Goal: Task Accomplishment & Management: Complete application form

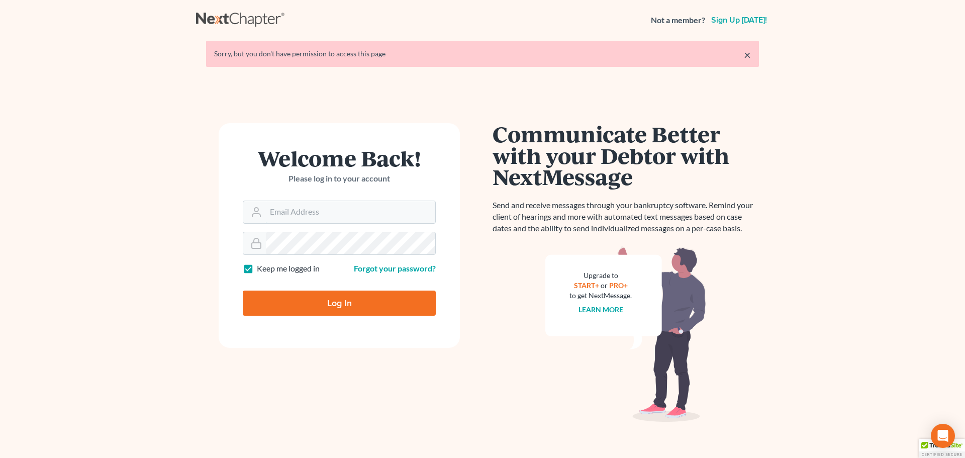
type input "kevin@mountainviewlawvt.com"
click at [335, 307] on input "Log In" at bounding box center [339, 303] width 193 height 25
type input "Thinking..."
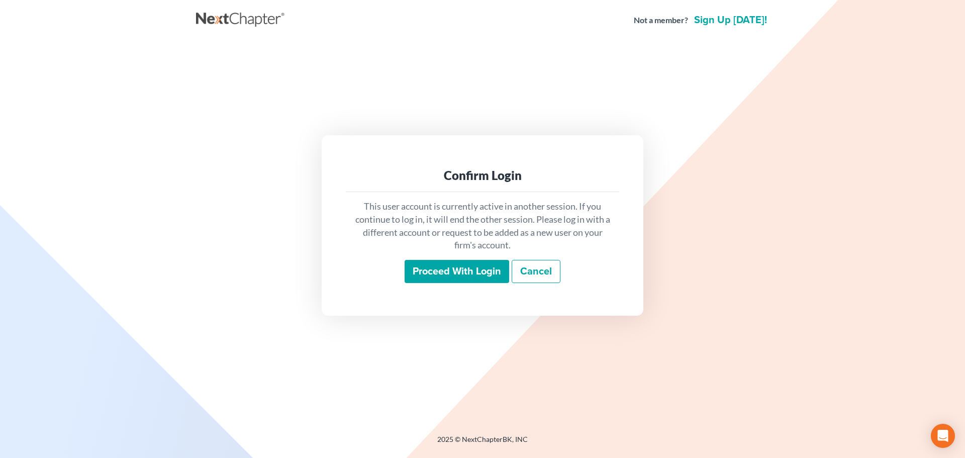
click at [453, 272] on input "Proceed with login" at bounding box center [457, 271] width 105 height 23
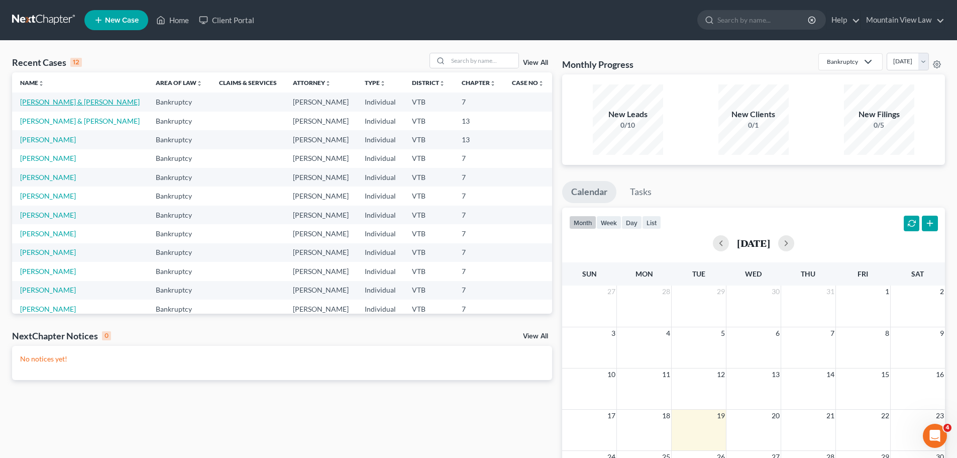
click at [107, 104] on link "Mokeyev, Sergey & Yekaterina" at bounding box center [80, 102] width 120 height 9
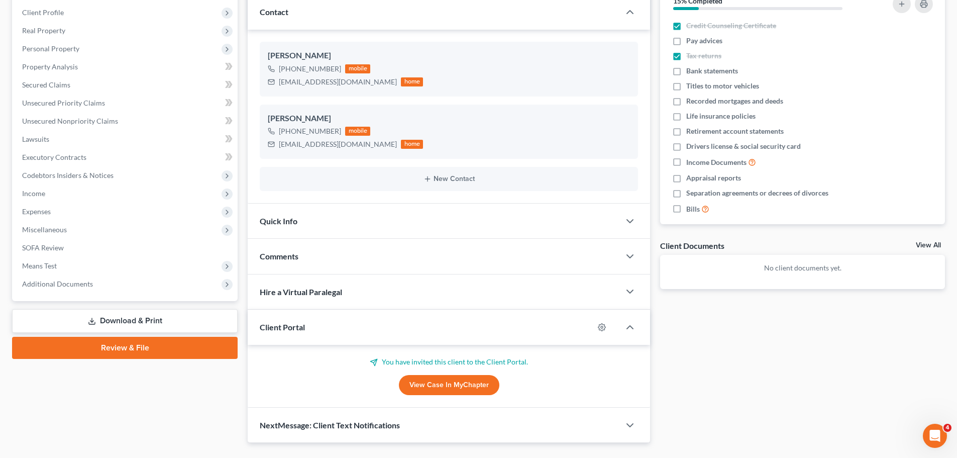
scroll to position [151, 0]
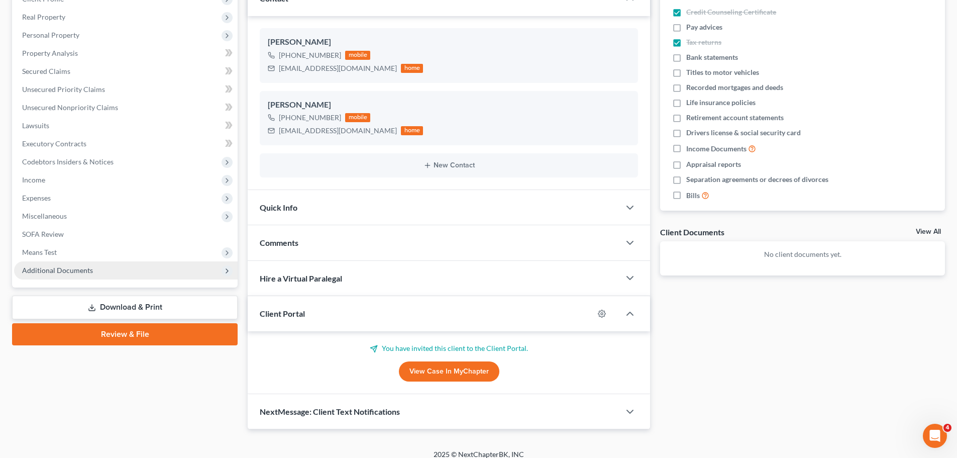
click at [95, 269] on span "Additional Documents" at bounding box center [126, 270] width 224 height 18
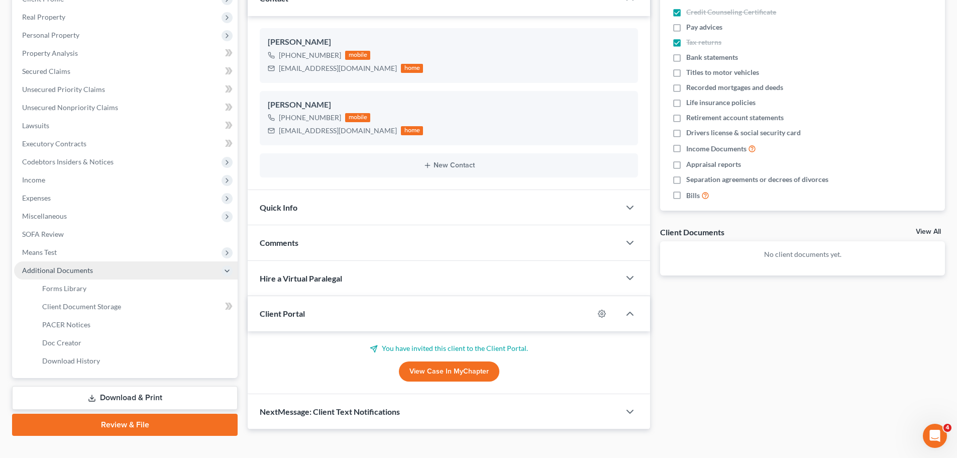
click at [113, 269] on span "Additional Documents" at bounding box center [126, 270] width 224 height 18
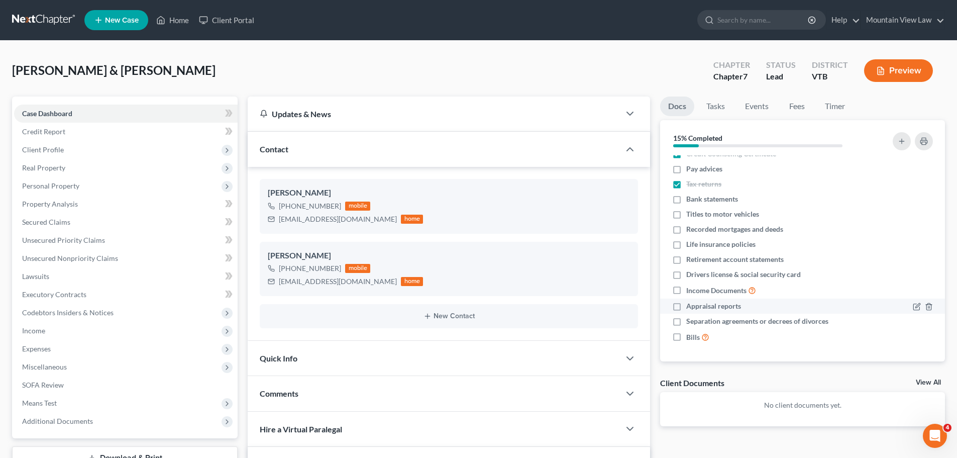
scroll to position [0, 0]
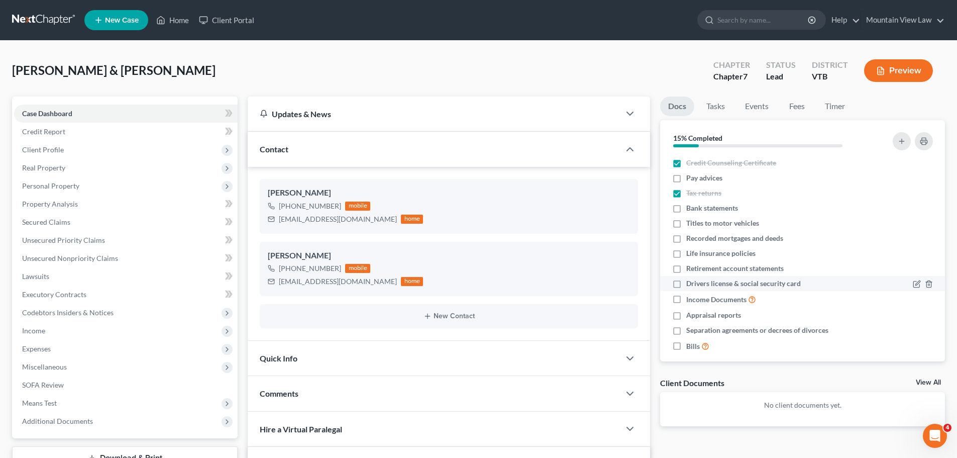
click at [687, 283] on label "Drivers license & social security card" at bounding box center [744, 283] width 115 height 10
click at [691, 283] on input "Drivers license & social security card" at bounding box center [694, 281] width 7 height 7
checkbox input "true"
click at [687, 299] on label "Income Documents" at bounding box center [722, 300] width 70 height 12
click at [691, 299] on input "Income Documents" at bounding box center [694, 297] width 7 height 7
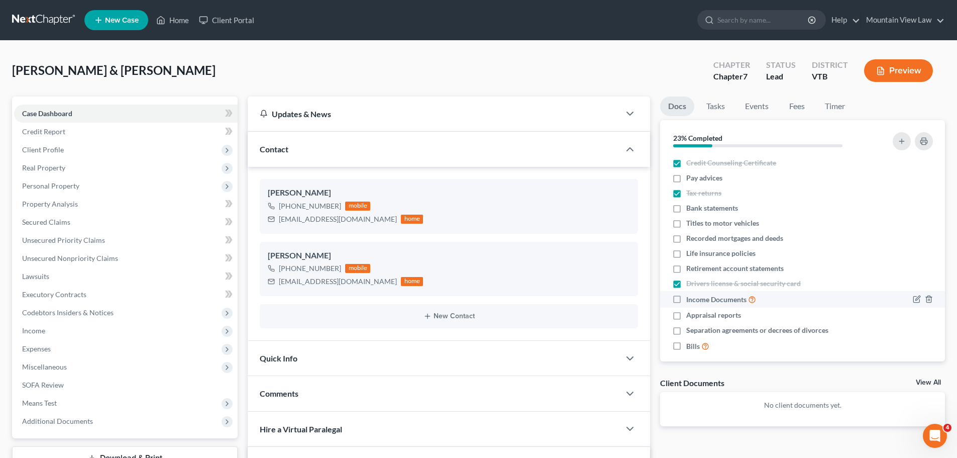
checkbox input "true"
click at [930, 333] on line "button" at bounding box center [930, 332] width 0 height 2
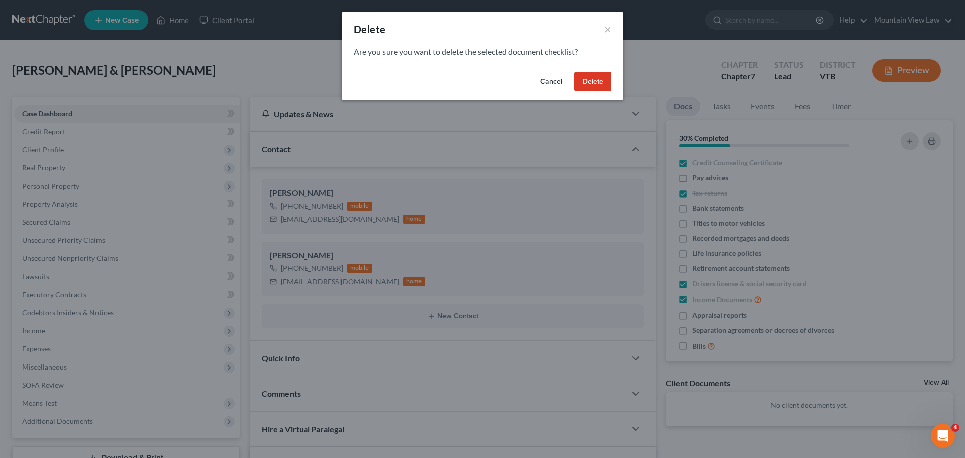
click at [601, 82] on button "Delete" at bounding box center [592, 82] width 37 height 20
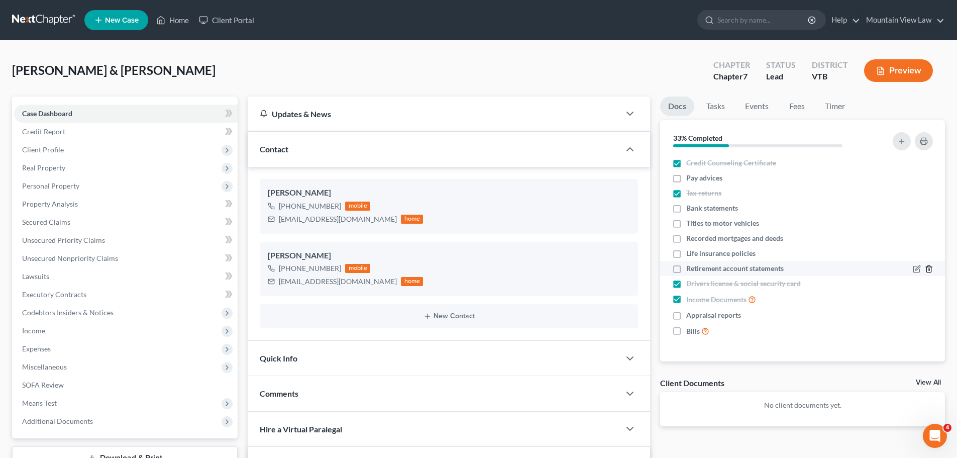
click at [929, 270] on line "button" at bounding box center [929, 270] width 0 height 2
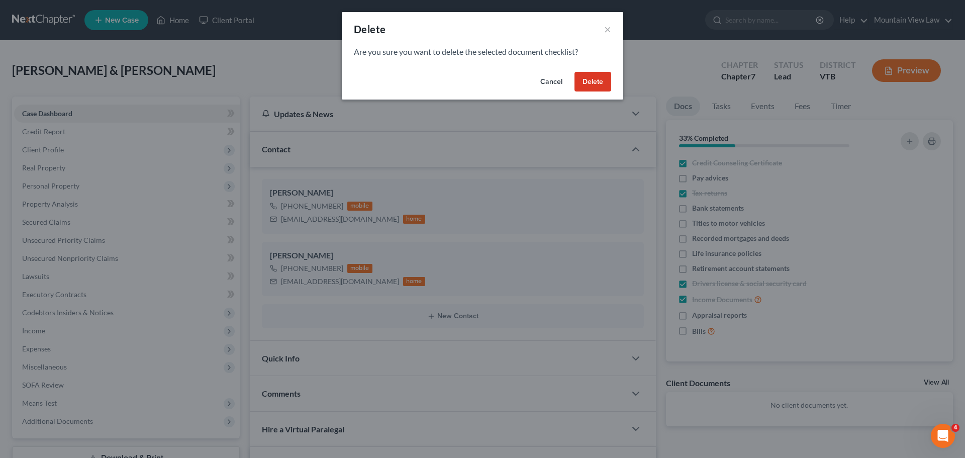
click at [601, 76] on button "Delete" at bounding box center [592, 82] width 37 height 20
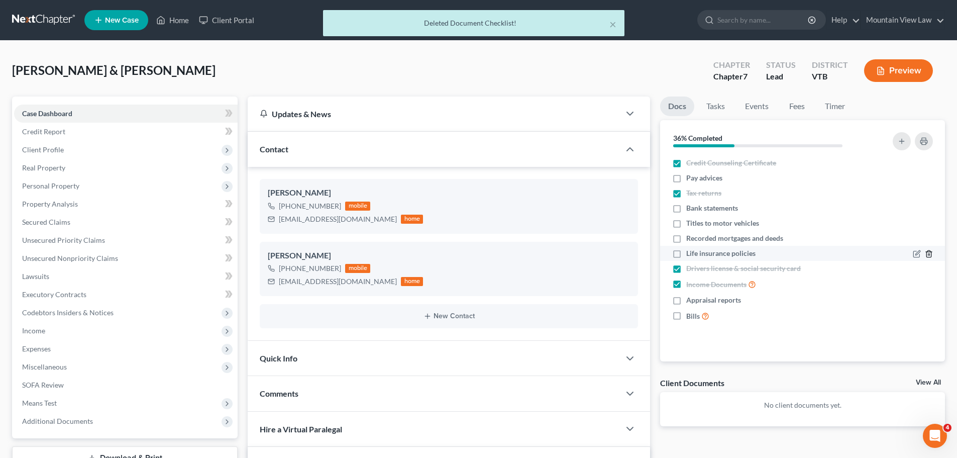
click at [930, 252] on polyline "button" at bounding box center [929, 252] width 6 height 0
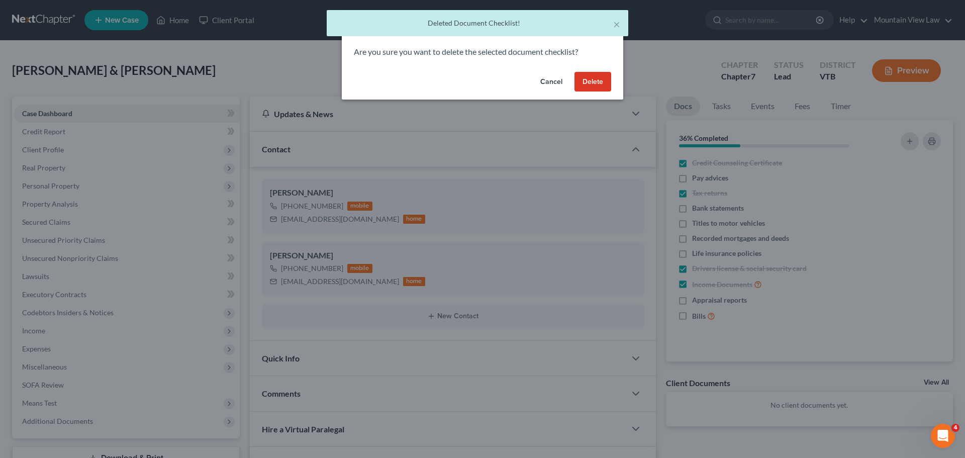
click at [598, 80] on button "Delete" at bounding box center [592, 82] width 37 height 20
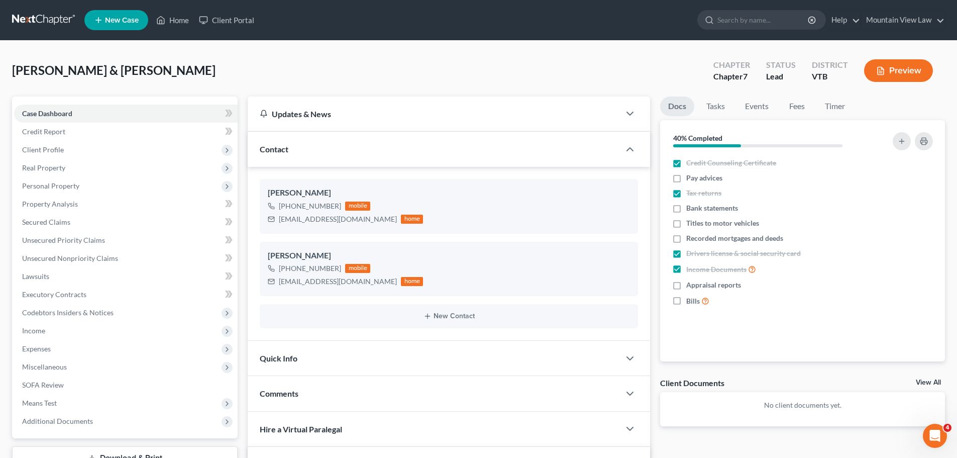
click at [927, 380] on link "View All" at bounding box center [928, 382] width 25 height 7
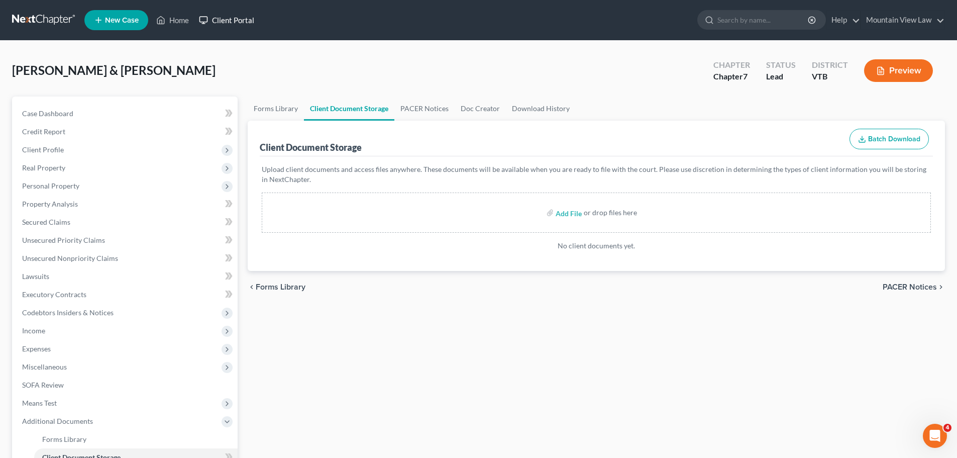
click at [230, 21] on link "Client Portal" at bounding box center [226, 20] width 65 height 18
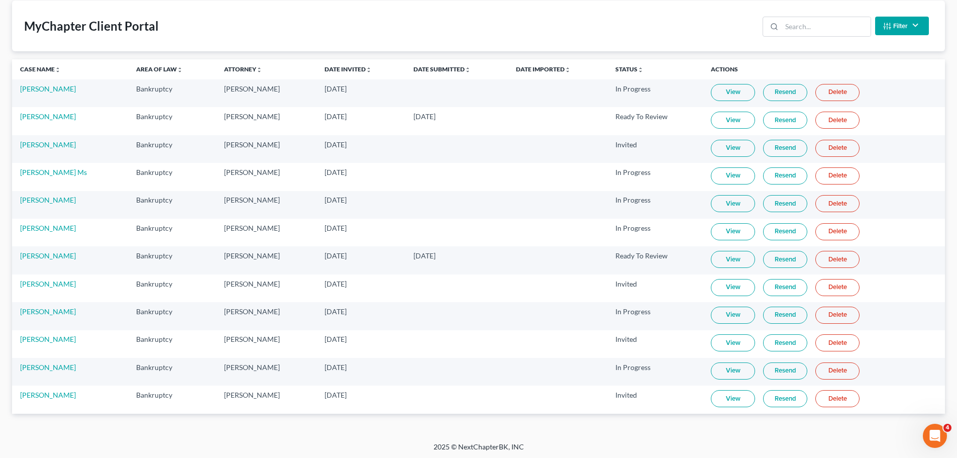
scroll to position [54, 0]
click at [61, 364] on link "[PERSON_NAME]" at bounding box center [48, 365] width 56 height 9
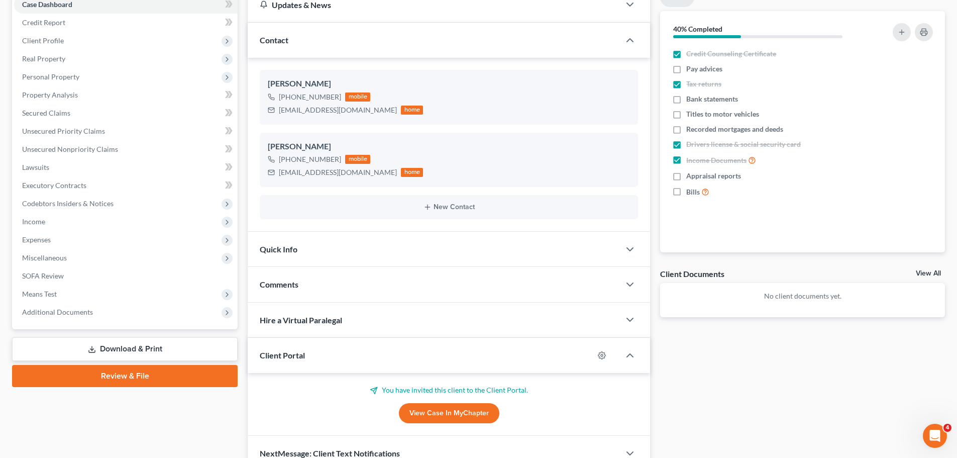
scroll to position [151, 0]
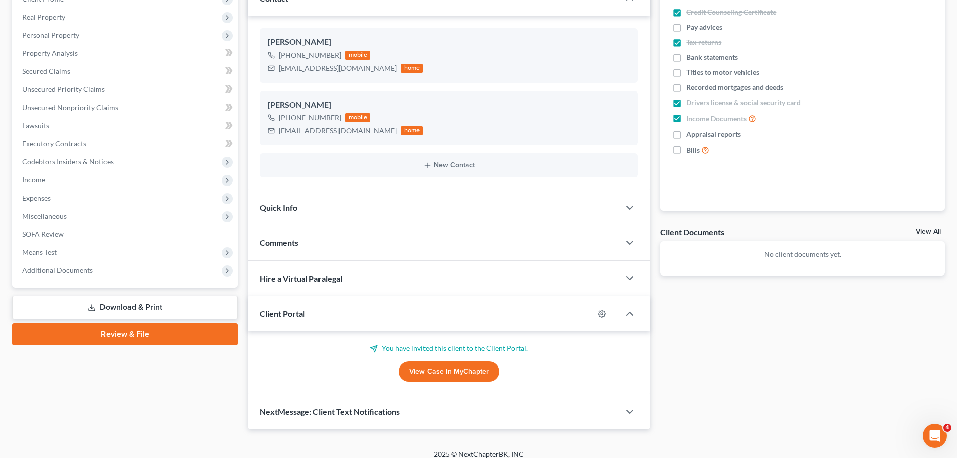
click at [458, 375] on link "View Case in MyChapter" at bounding box center [449, 371] width 101 height 20
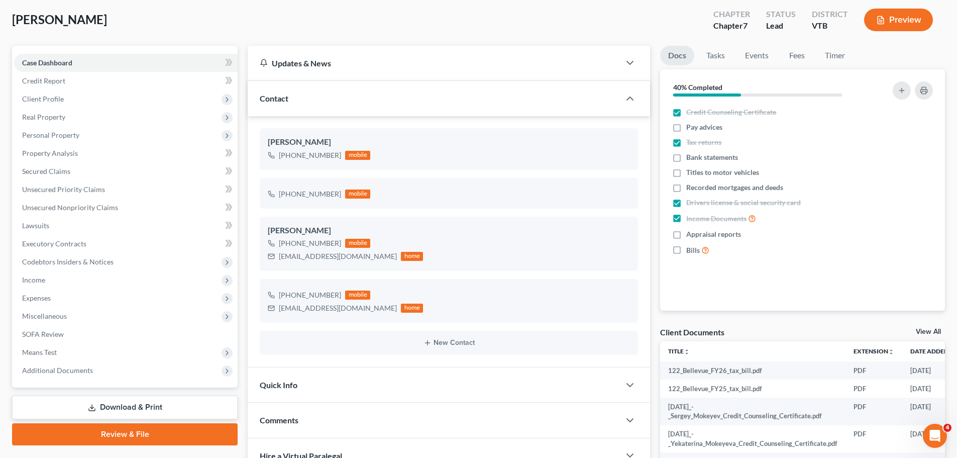
scroll to position [50, 0]
click at [614, 316] on icon "button" at bounding box center [614, 315] width 8 height 8
select select "0"
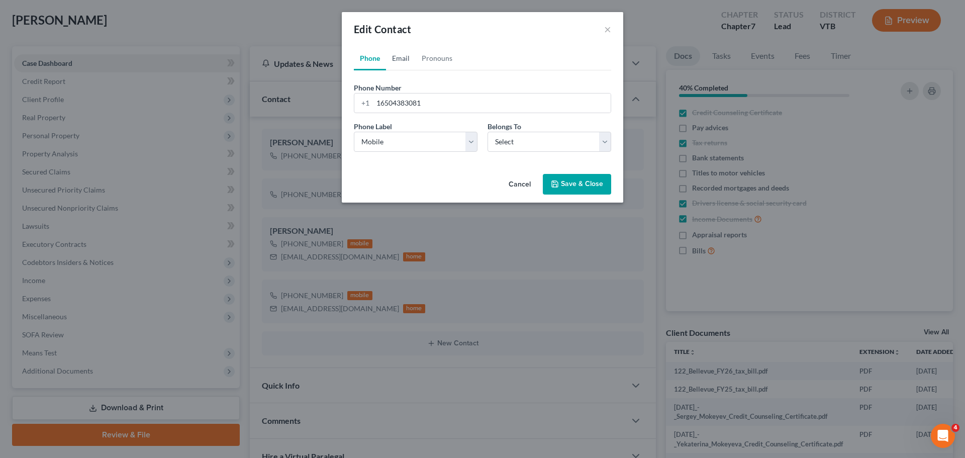
click at [406, 59] on link "Email" at bounding box center [401, 58] width 30 height 24
click at [427, 57] on link "Pronouns" at bounding box center [437, 58] width 43 height 24
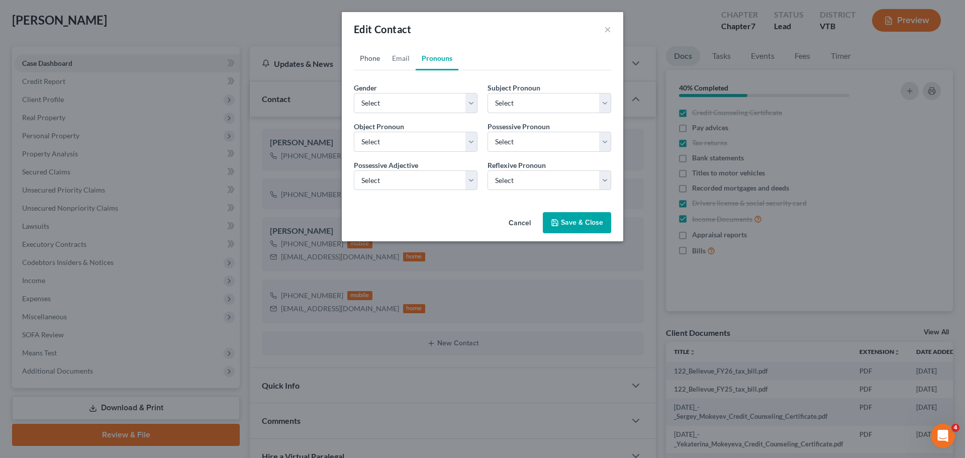
click at [371, 63] on link "Phone" at bounding box center [370, 58] width 32 height 24
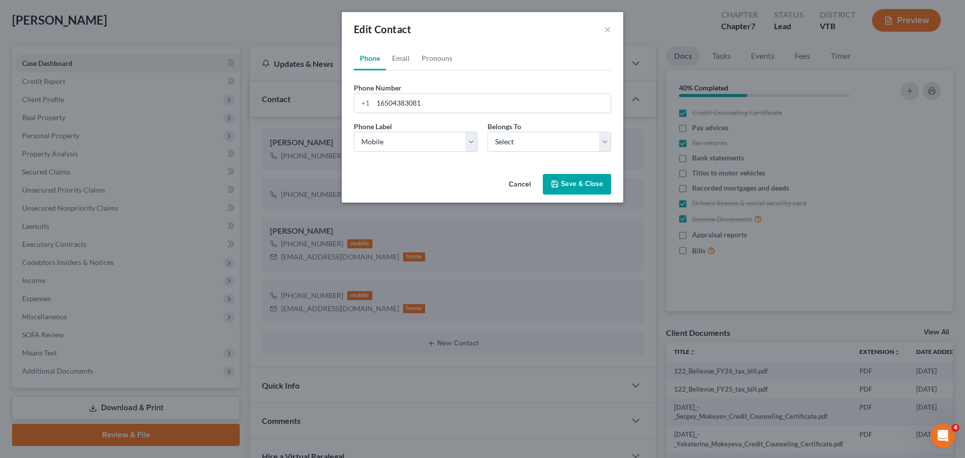
click at [569, 186] on button "Save & Close" at bounding box center [577, 184] width 68 height 21
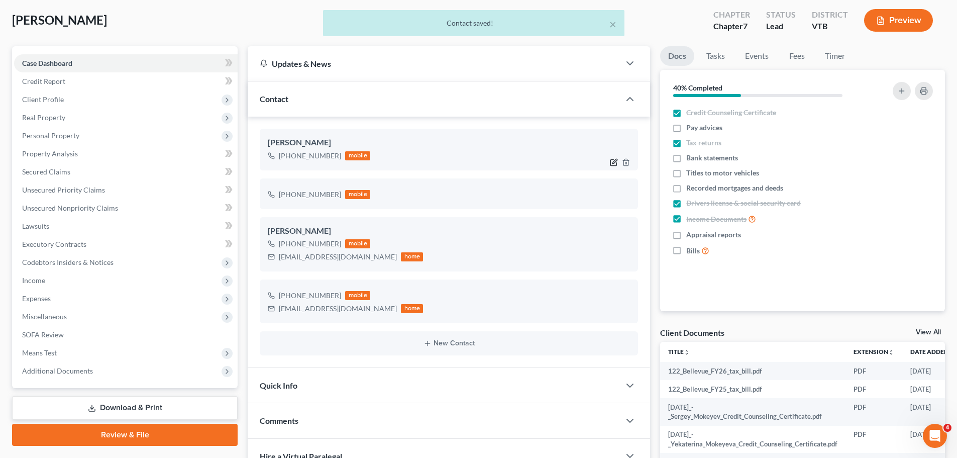
click at [610, 160] on icon "button" at bounding box center [614, 162] width 8 height 8
select select "0"
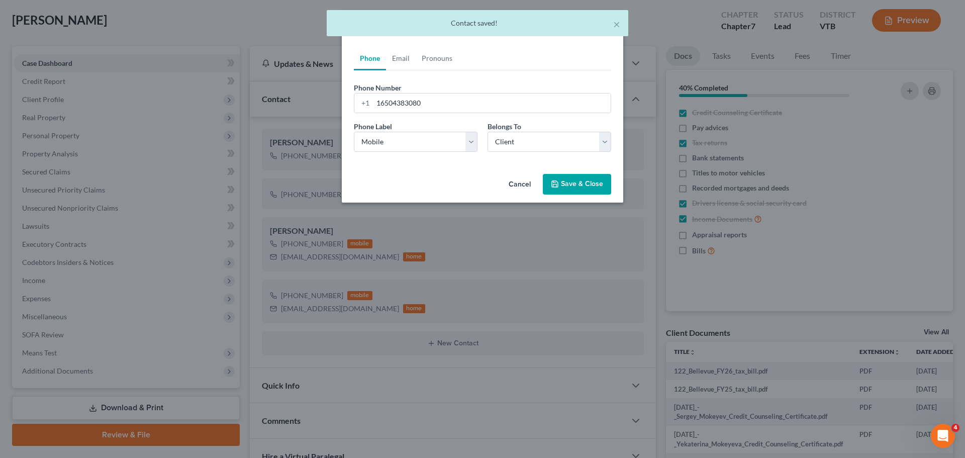
click at [516, 184] on button "Cancel" at bounding box center [520, 185] width 38 height 20
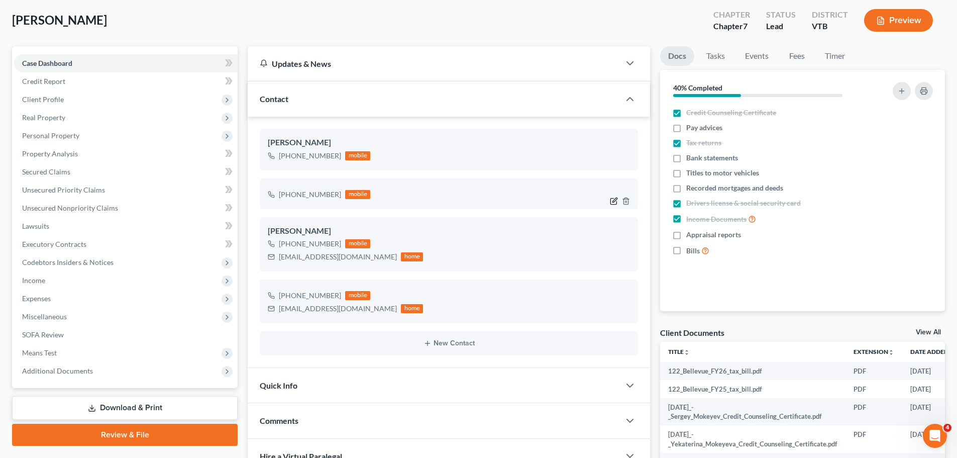
click at [613, 201] on icon "button" at bounding box center [615, 200] width 5 height 5
select select "0"
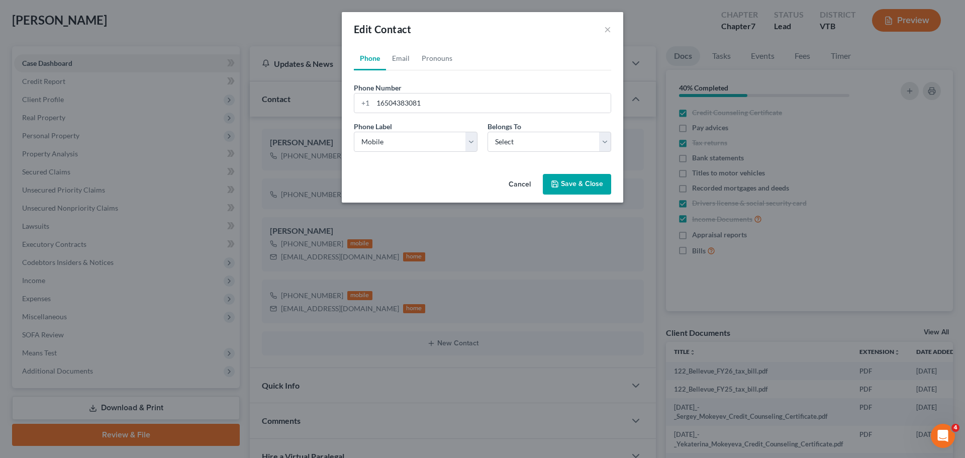
click at [521, 183] on button "Cancel" at bounding box center [520, 185] width 38 height 20
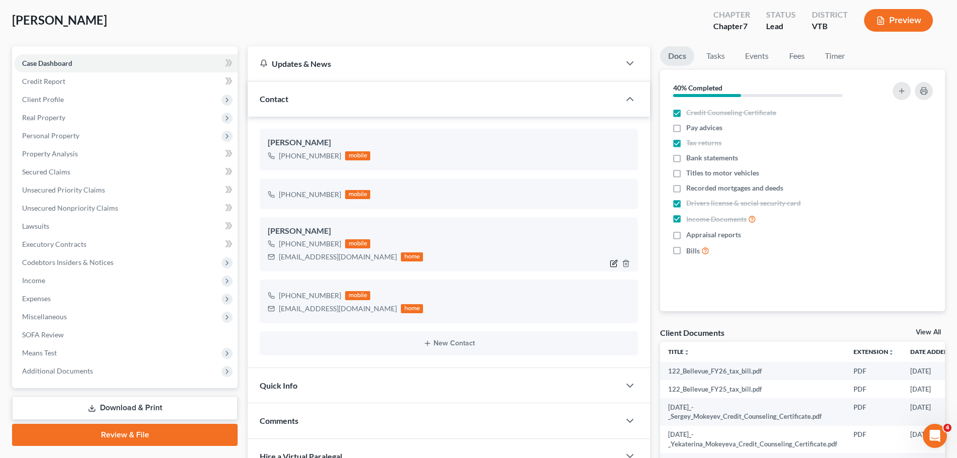
click at [614, 262] on icon "button" at bounding box center [614, 263] width 8 height 8
select select "0"
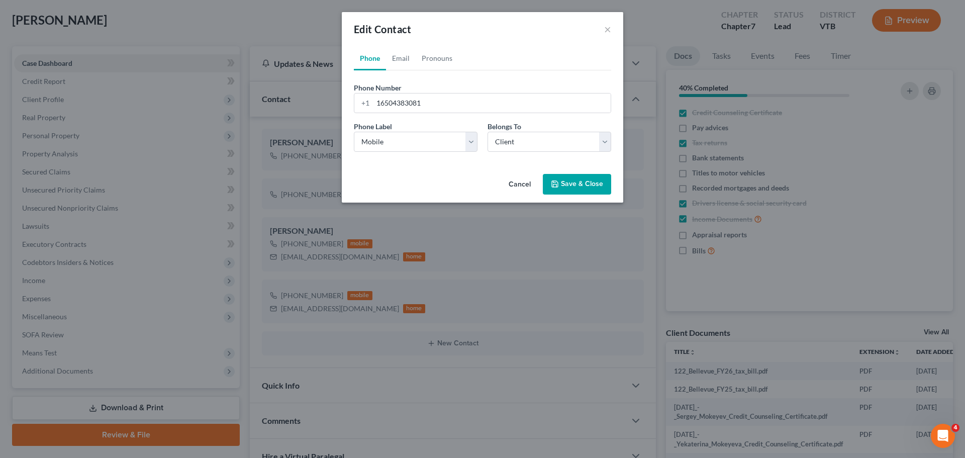
click at [522, 184] on button "Cancel" at bounding box center [520, 185] width 38 height 20
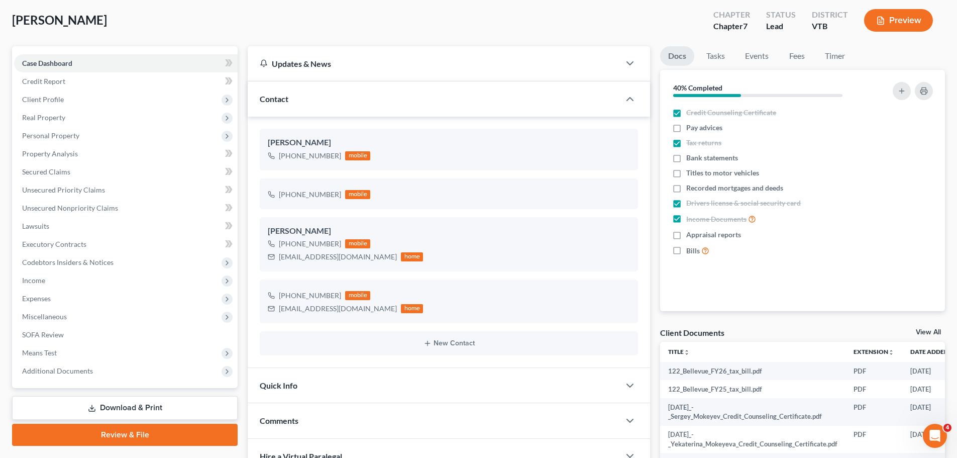
click at [892, 15] on button "Preview" at bounding box center [899, 20] width 69 height 23
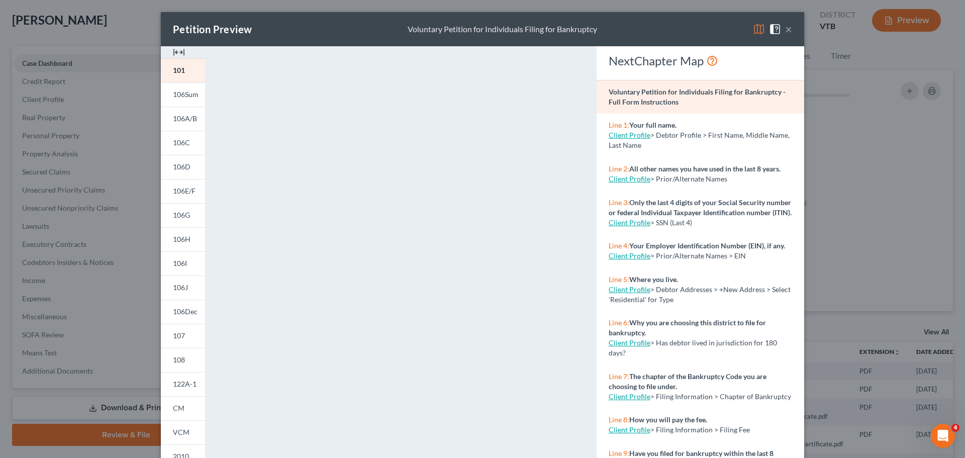
click at [787, 31] on button "×" at bounding box center [788, 29] width 7 height 12
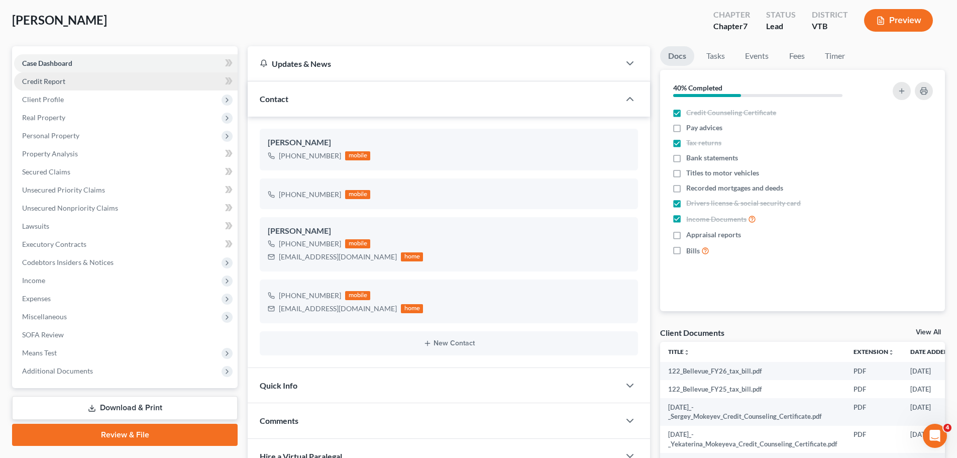
click at [76, 79] on link "Credit Report" at bounding box center [126, 81] width 224 height 18
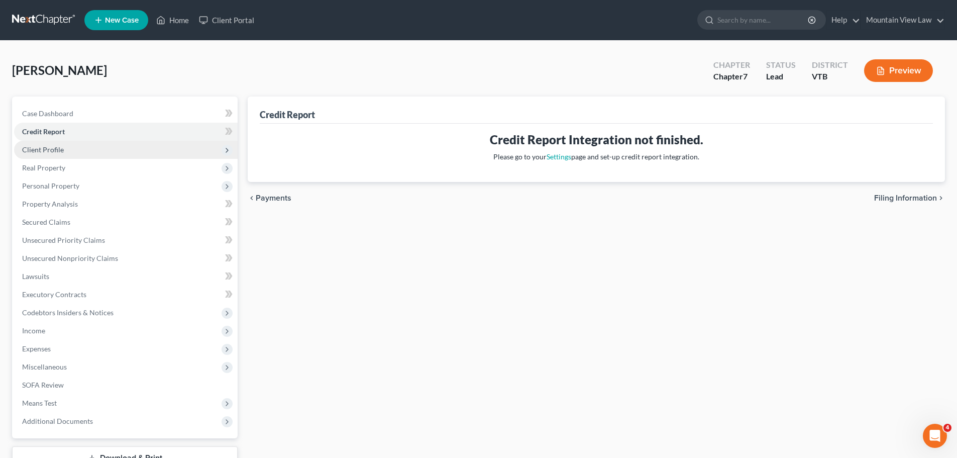
click at [90, 152] on span "Client Profile" at bounding box center [126, 150] width 224 height 18
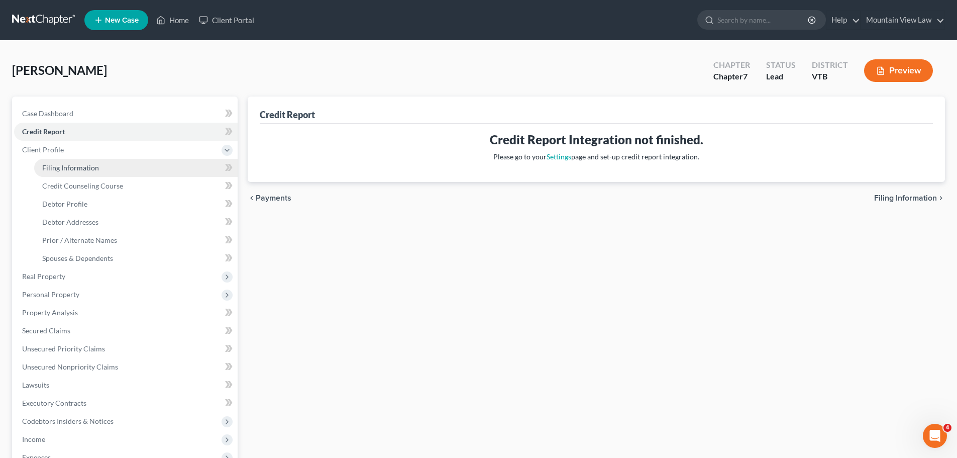
click at [88, 167] on span "Filing Information" at bounding box center [70, 167] width 57 height 9
select select "1"
select select "0"
select select "82"
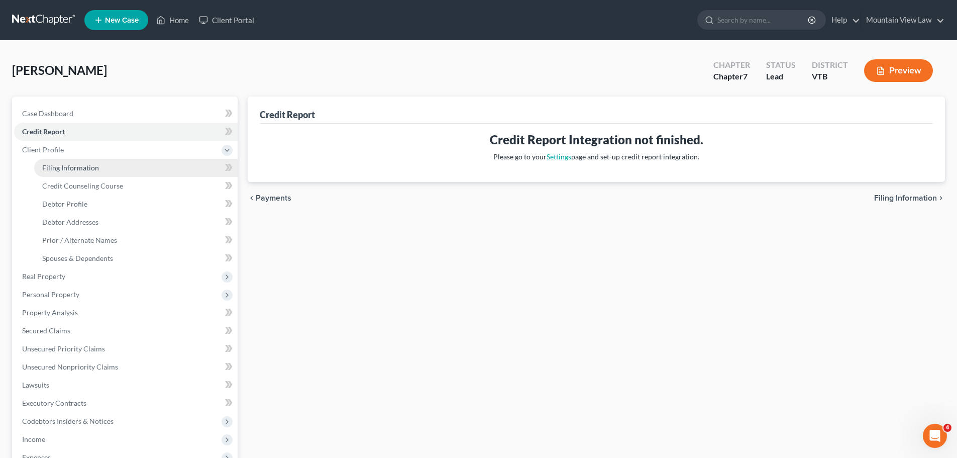
select select "0"
select select "49"
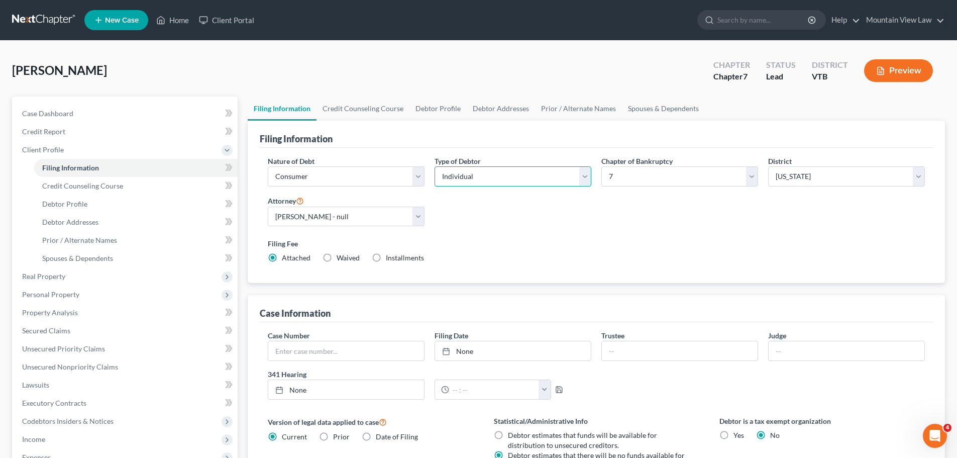
click at [525, 181] on select "Select Individual Joint" at bounding box center [513, 176] width 157 height 20
select select "1"
click at [435, 166] on select "Select Individual Joint" at bounding box center [513, 176] width 157 height 20
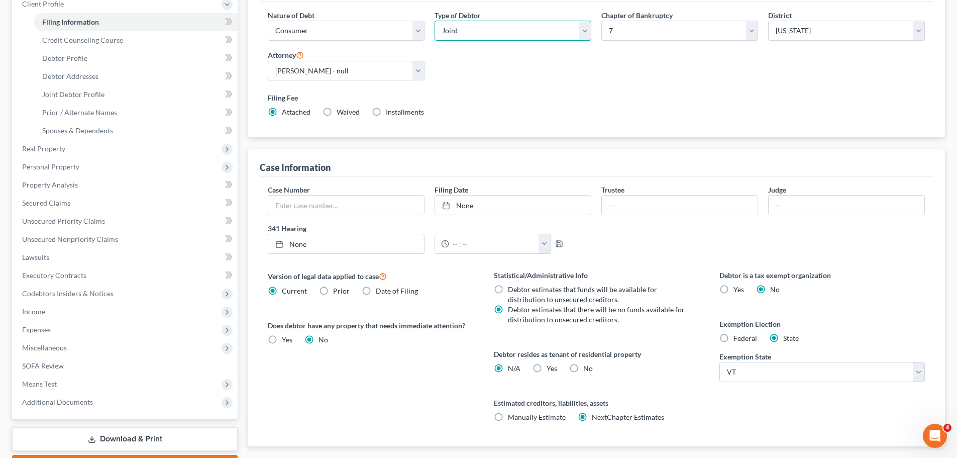
scroll to position [54, 0]
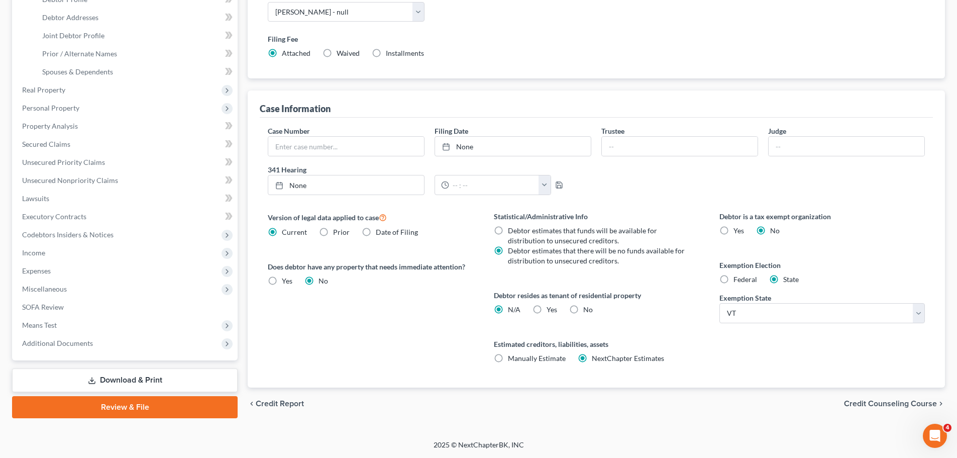
click at [889, 402] on span "Credit Counseling Course" at bounding box center [890, 404] width 93 height 8
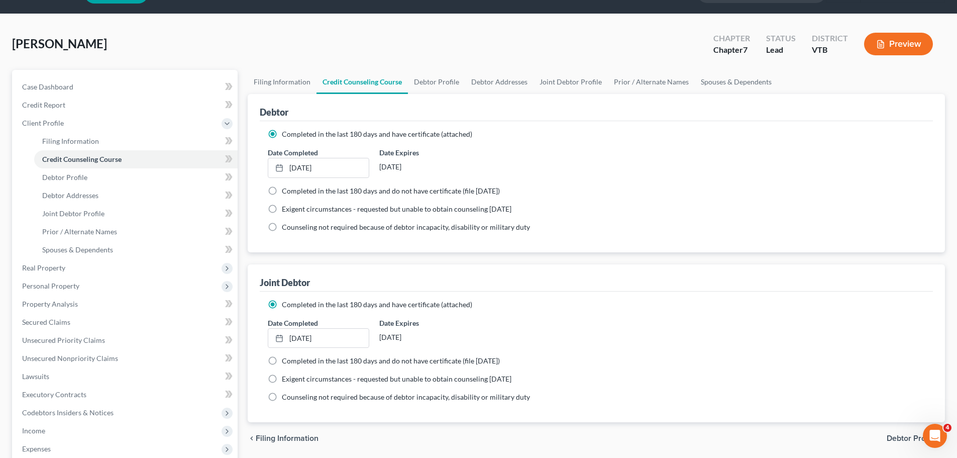
scroll to position [101, 0]
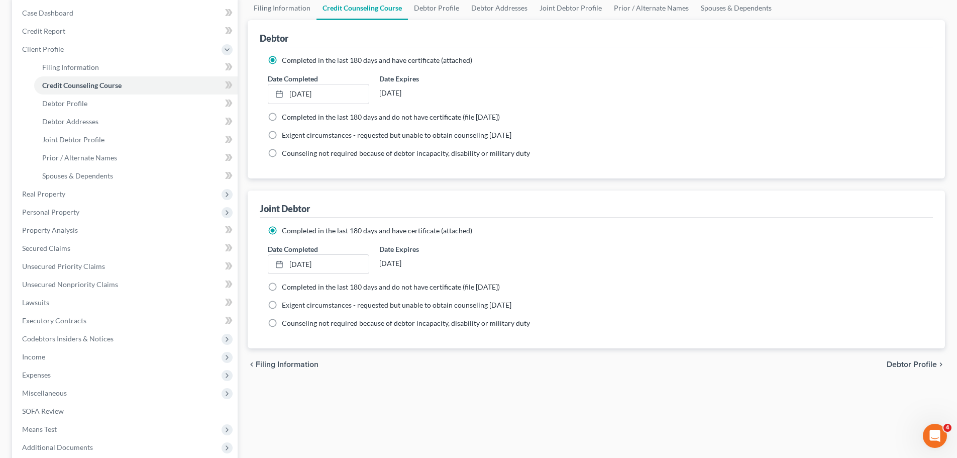
click at [913, 364] on span "Debtor Profile" at bounding box center [912, 364] width 50 height 8
select select "1"
select select "2"
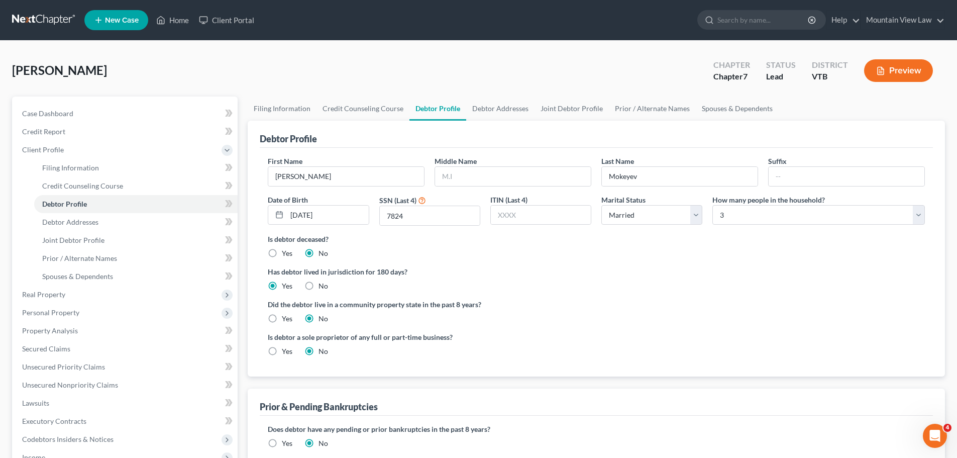
click at [516, 317] on div "Did the debtor live in a community property state in the past 8 years? Yes No" at bounding box center [596, 311] width 657 height 25
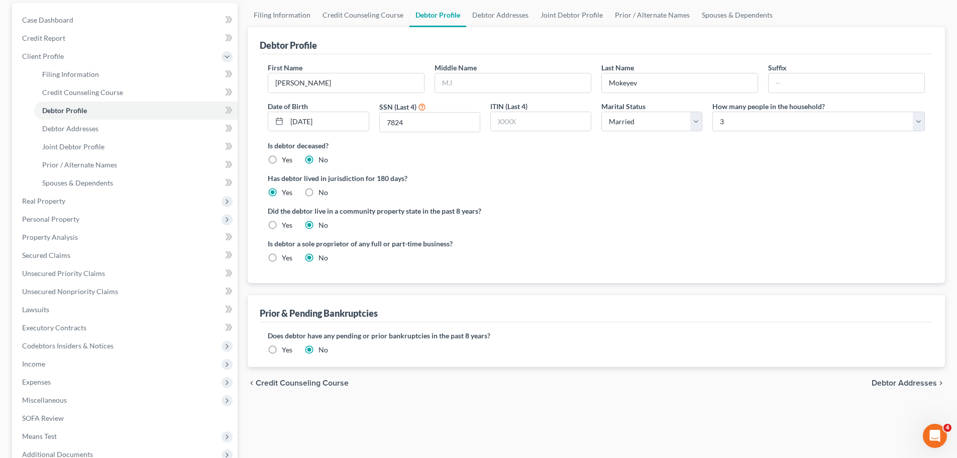
scroll to position [101, 0]
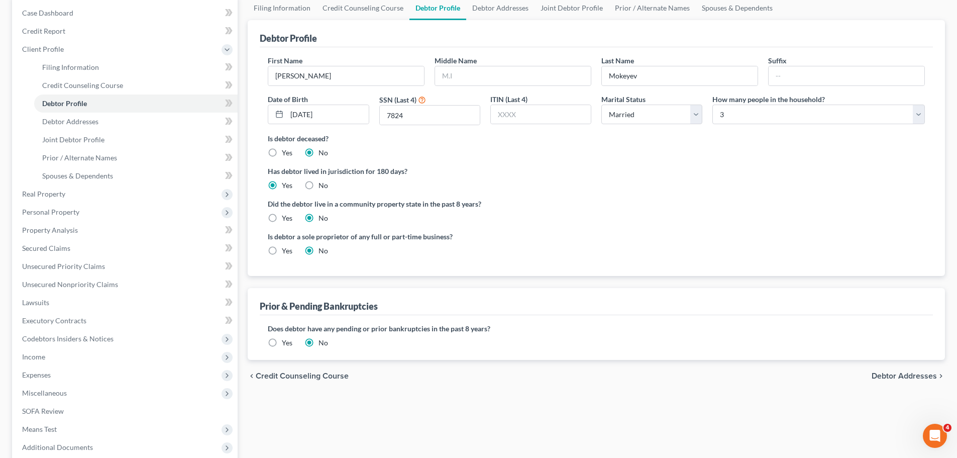
click at [904, 378] on span "Debtor Addresses" at bounding box center [904, 376] width 65 height 8
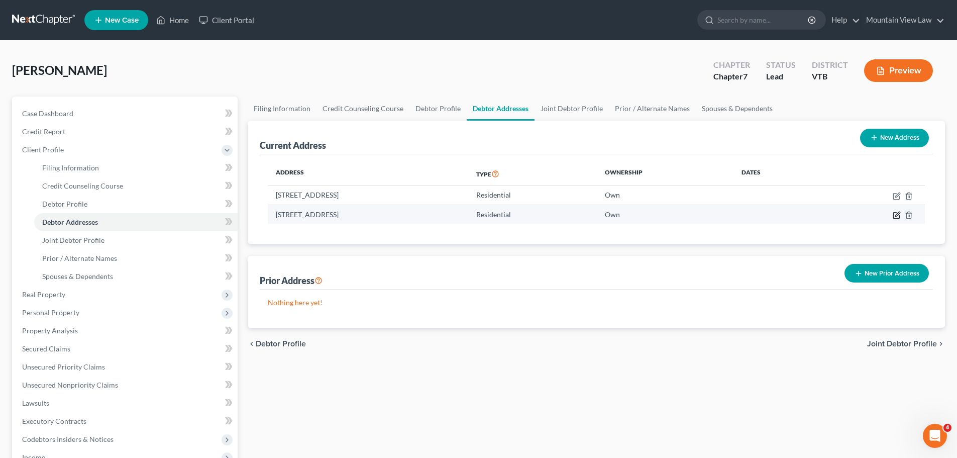
click at [898, 215] on icon "button" at bounding box center [898, 214] width 5 height 5
select select "49"
select select "10"
select select "0"
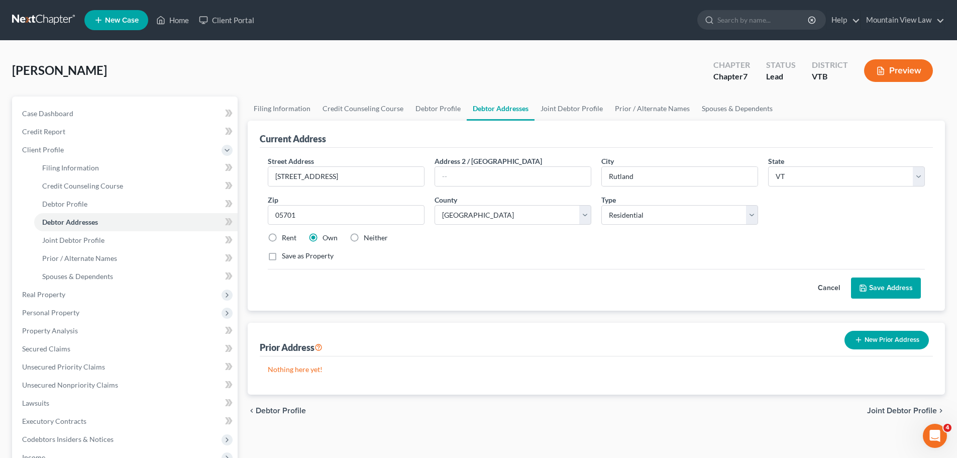
click at [881, 289] on button "Save Address" at bounding box center [886, 287] width 70 height 21
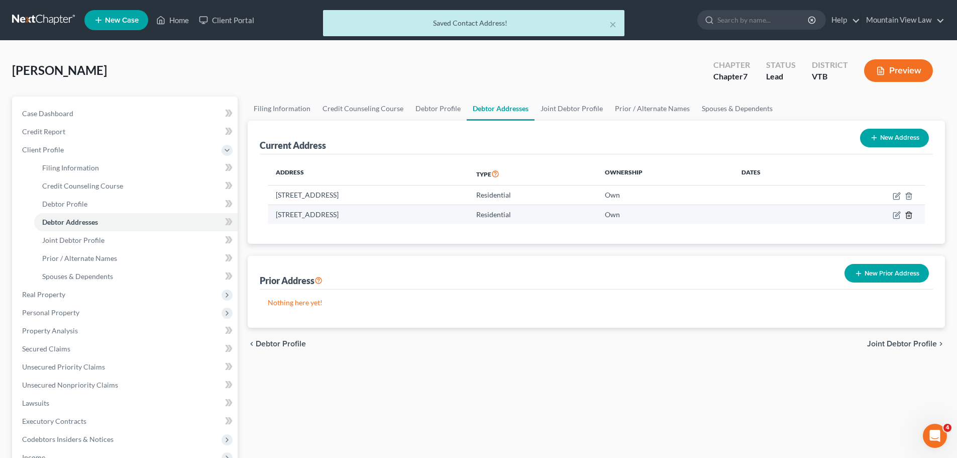
click at [912, 217] on icon "button" at bounding box center [909, 215] width 8 height 8
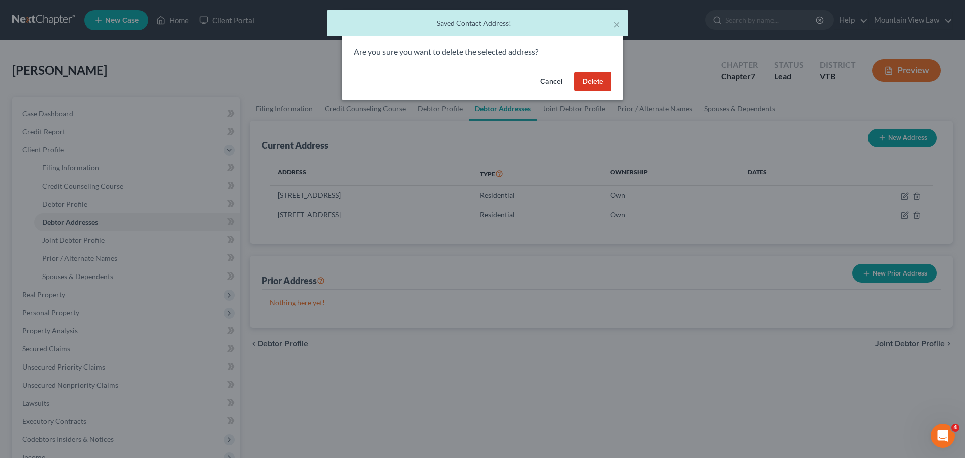
click at [593, 78] on button "Delete" at bounding box center [592, 82] width 37 height 20
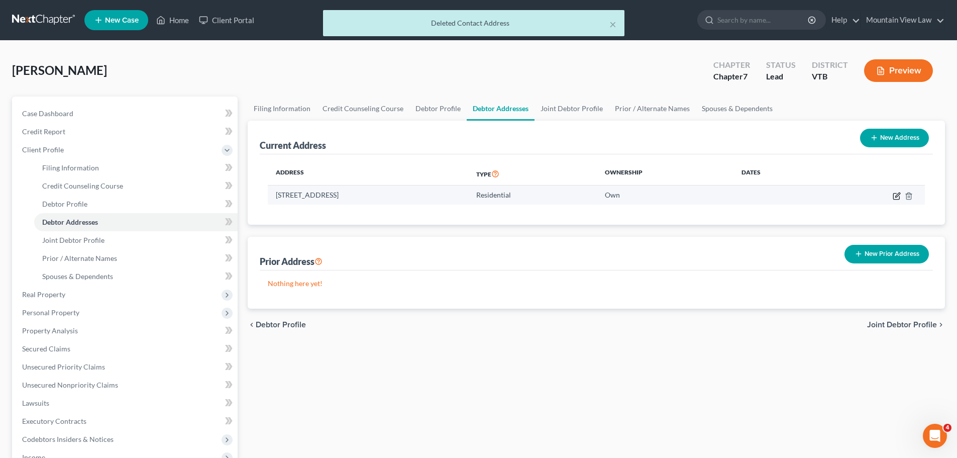
click at [896, 196] on icon "button" at bounding box center [897, 196] width 8 height 8
select select "49"
select select "10"
select select "0"
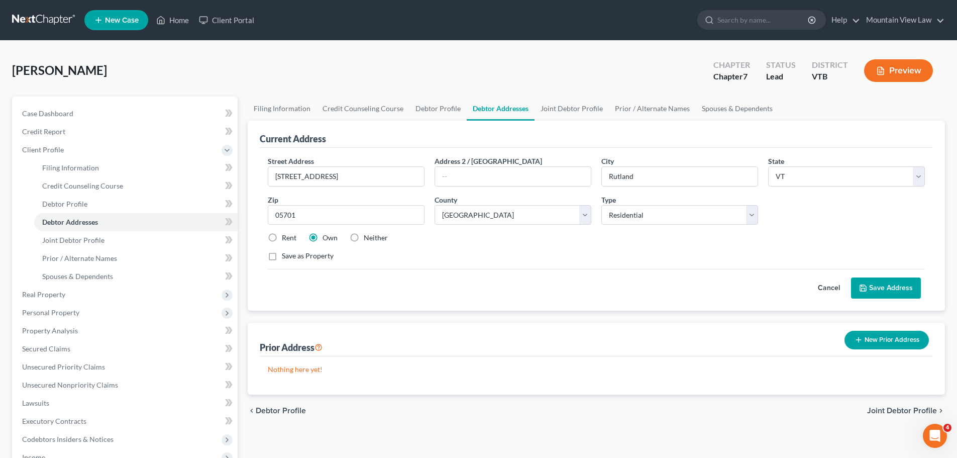
click at [882, 290] on button "Save Address" at bounding box center [886, 287] width 70 height 21
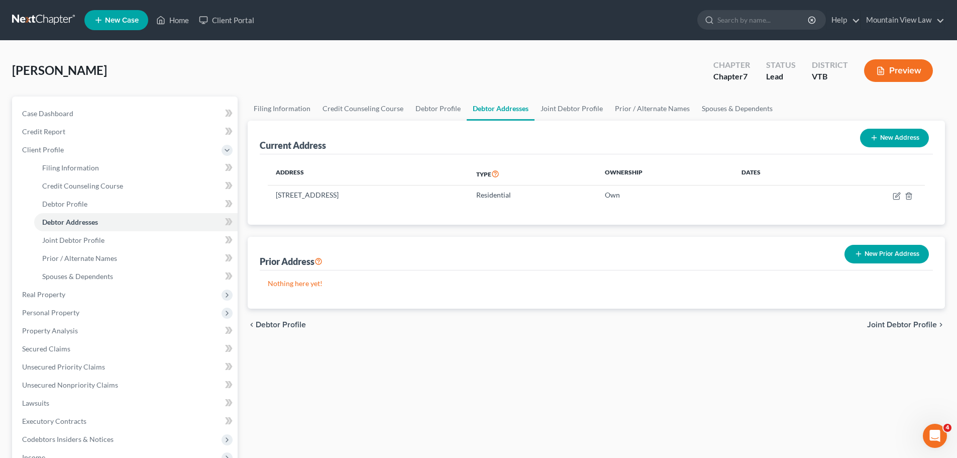
click at [892, 323] on span "Joint Debtor Profile" at bounding box center [903, 325] width 70 height 8
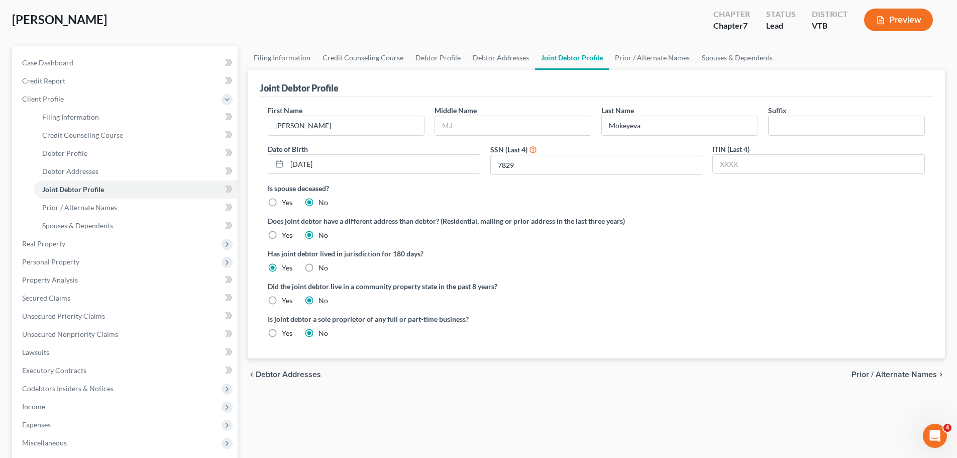
scroll to position [50, 0]
click at [889, 375] on span "Prior / Alternate Names" at bounding box center [894, 375] width 85 height 8
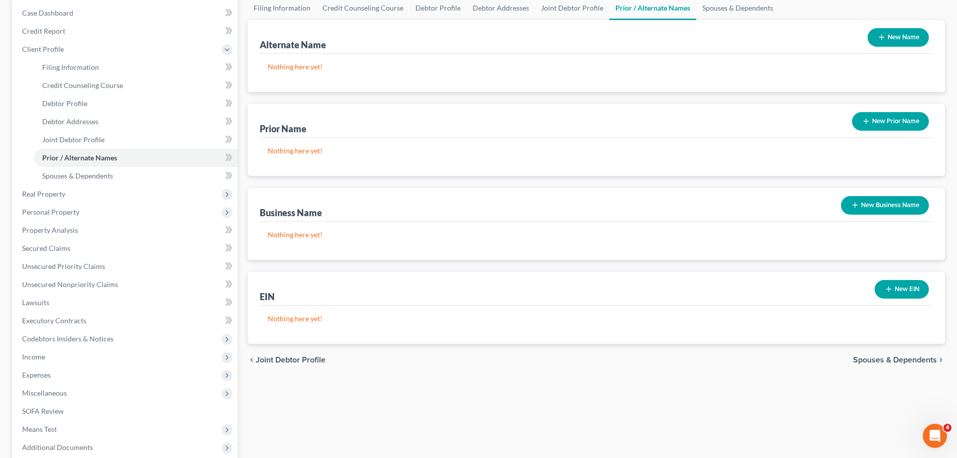
scroll to position [50, 0]
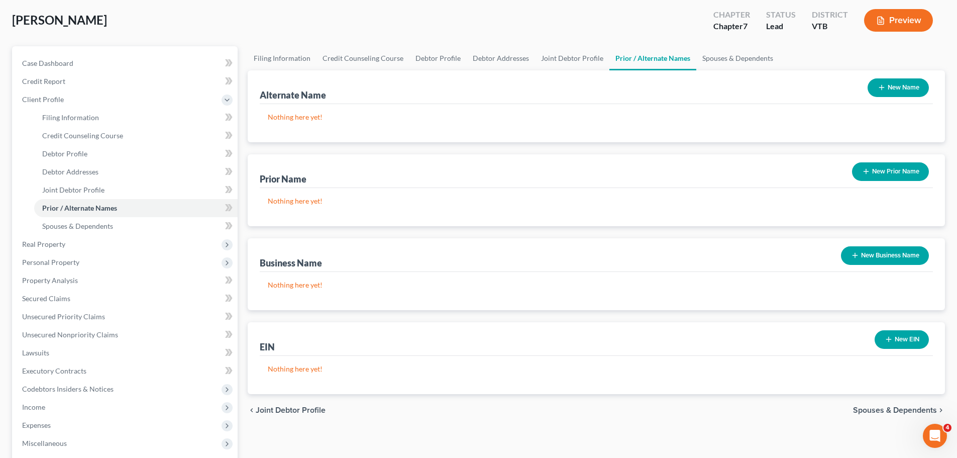
click at [892, 407] on span "Spouses & Dependents" at bounding box center [895, 410] width 84 height 8
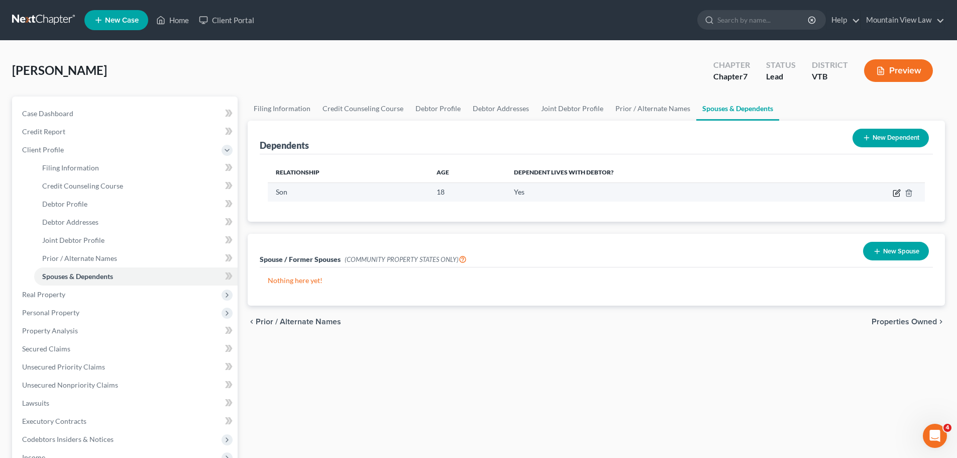
click at [895, 194] on icon "button" at bounding box center [897, 193] width 8 height 8
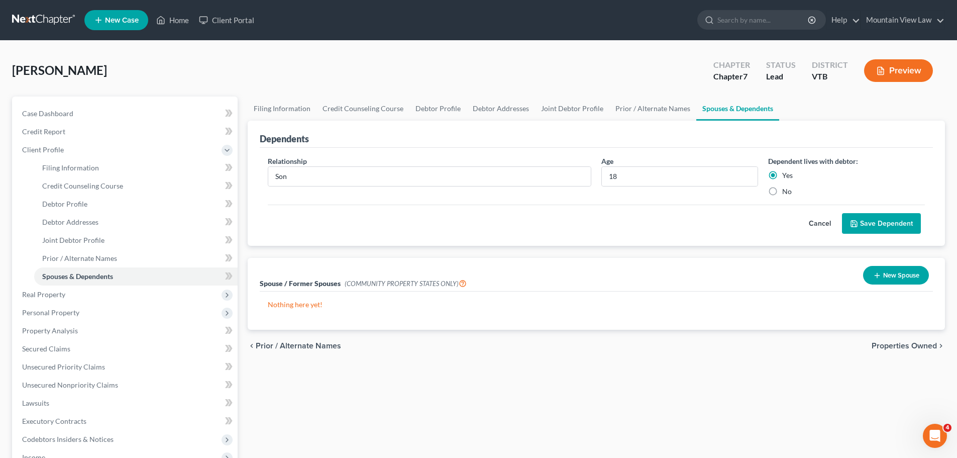
click at [783, 190] on label "No" at bounding box center [788, 191] width 10 height 10
click at [787, 190] on input "No" at bounding box center [790, 189] width 7 height 7
radio input "true"
click at [874, 221] on button "Save Dependent" at bounding box center [881, 223] width 79 height 21
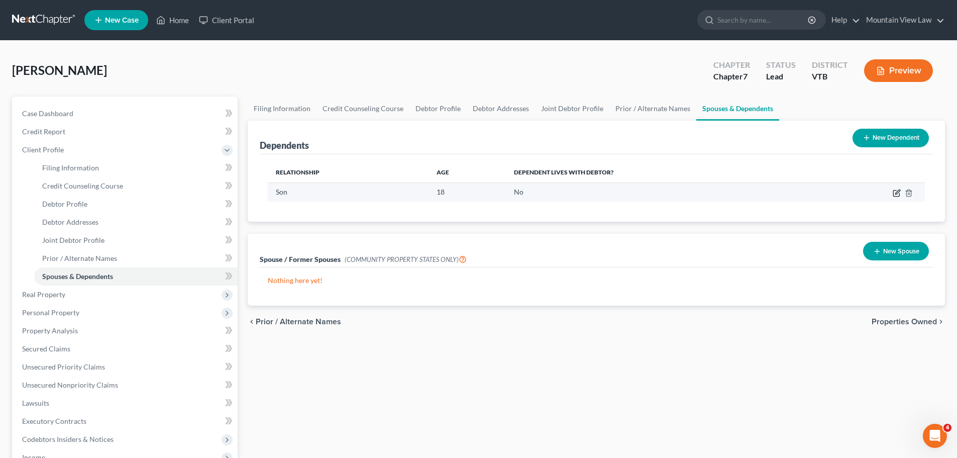
click at [895, 191] on icon "button" at bounding box center [897, 193] width 8 height 8
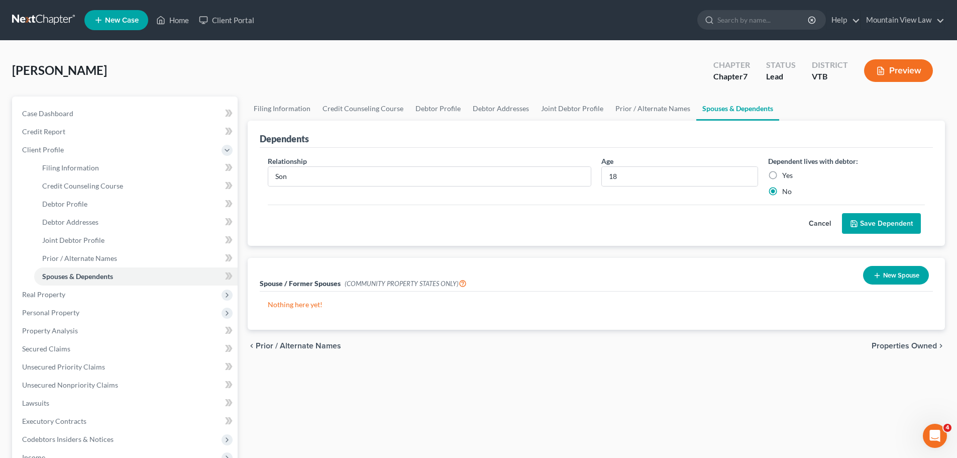
drag, startPoint x: 773, startPoint y: 175, endPoint x: 831, endPoint y: 203, distance: 65.0
click at [783, 174] on label "Yes" at bounding box center [788, 175] width 11 height 10
click at [787, 174] on input "Yes" at bounding box center [790, 173] width 7 height 7
radio input "true"
click at [892, 227] on button "Save Dependent" at bounding box center [881, 223] width 79 height 21
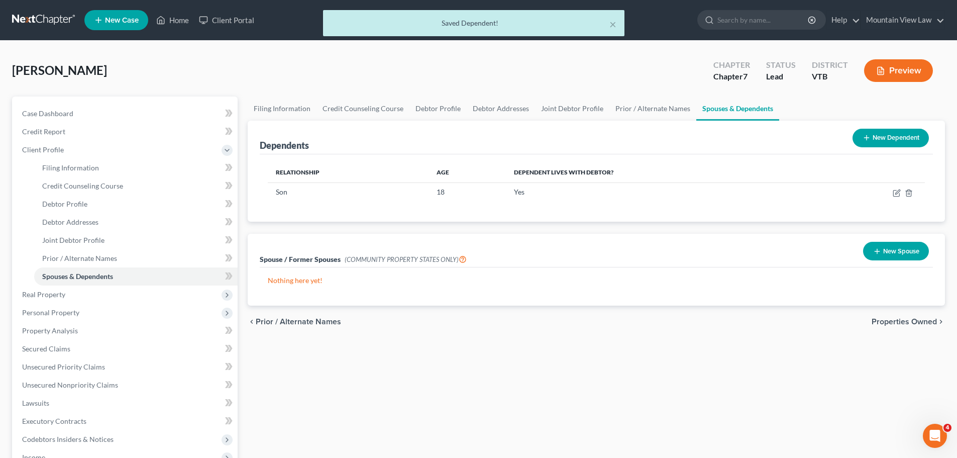
click at [895, 322] on span "Properties Owned" at bounding box center [904, 322] width 65 height 8
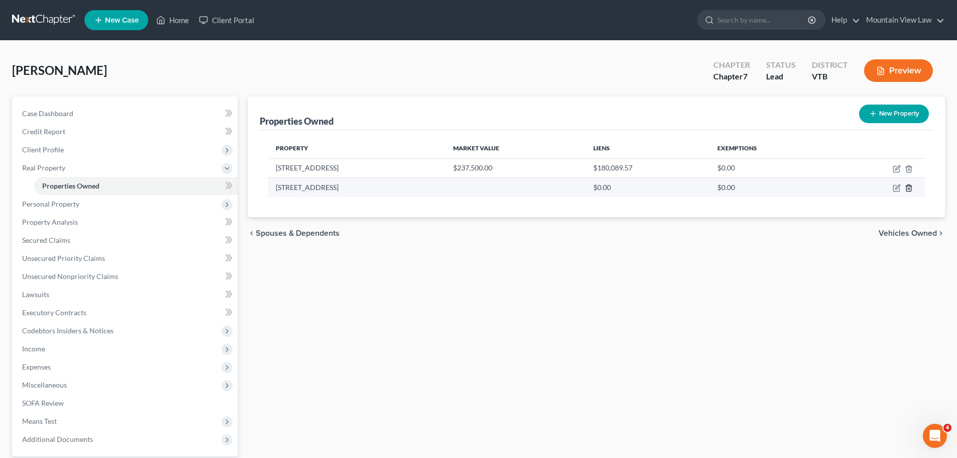
click at [909, 190] on icon "button" at bounding box center [909, 188] width 8 height 8
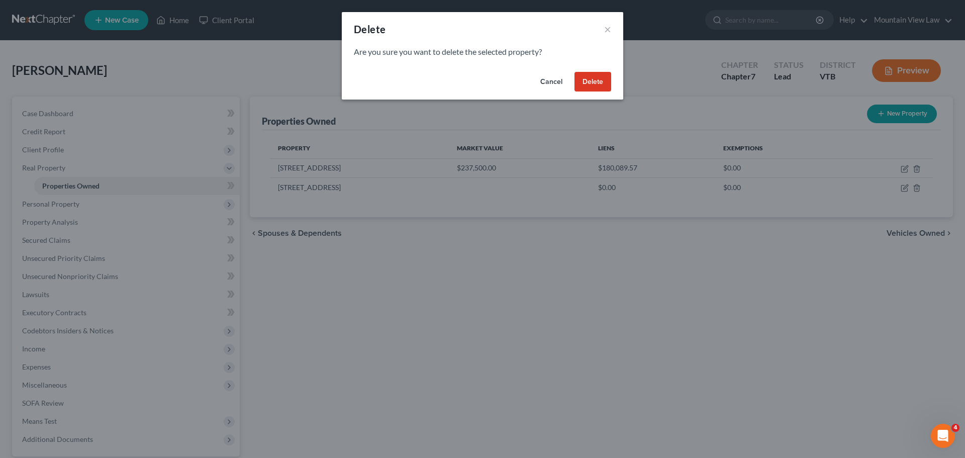
click at [597, 79] on button "Delete" at bounding box center [592, 82] width 37 height 20
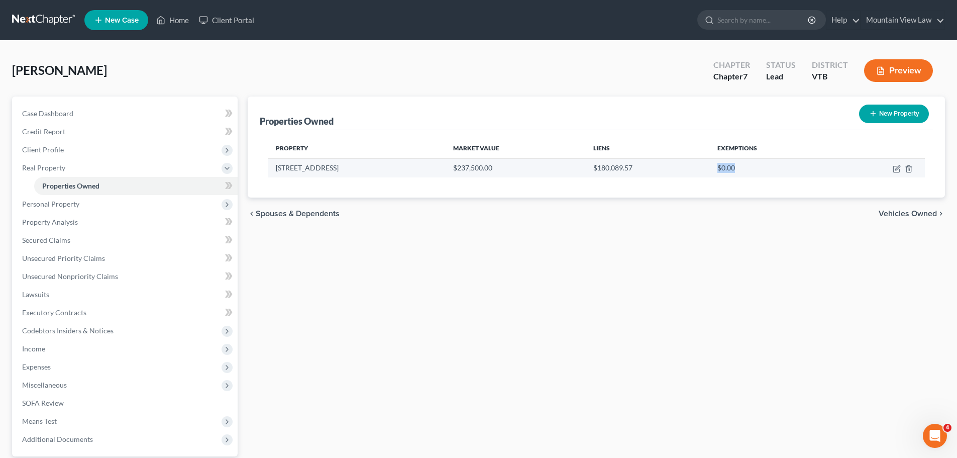
drag, startPoint x: 736, startPoint y: 168, endPoint x: 718, endPoint y: 169, distance: 18.6
click at [718, 169] on td "$0.00" at bounding box center [772, 167] width 125 height 19
click at [791, 165] on td "$0.00" at bounding box center [772, 167] width 125 height 19
click at [898, 168] on icon "button" at bounding box center [897, 169] width 8 height 8
select select "49"
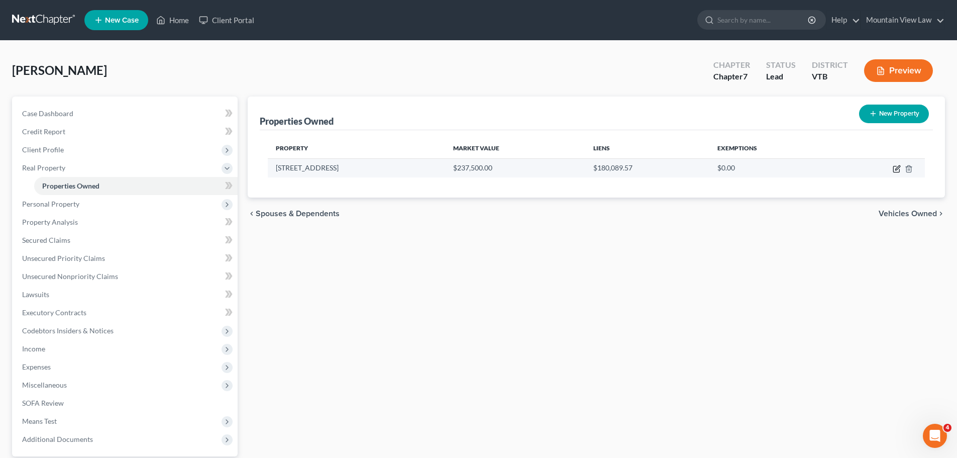
select select "10"
select select "2"
select select "5"
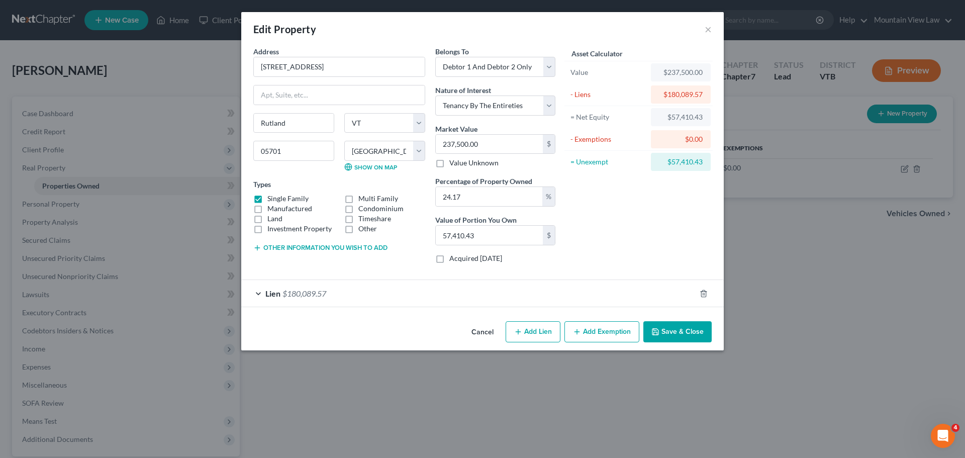
click at [594, 334] on button "Add Exemption" at bounding box center [601, 331] width 75 height 21
select select "2"
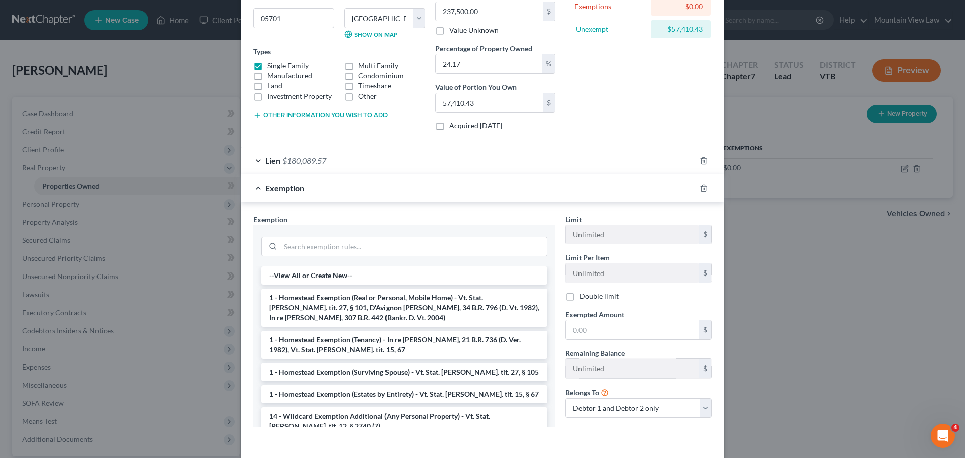
scroll to position [151, 0]
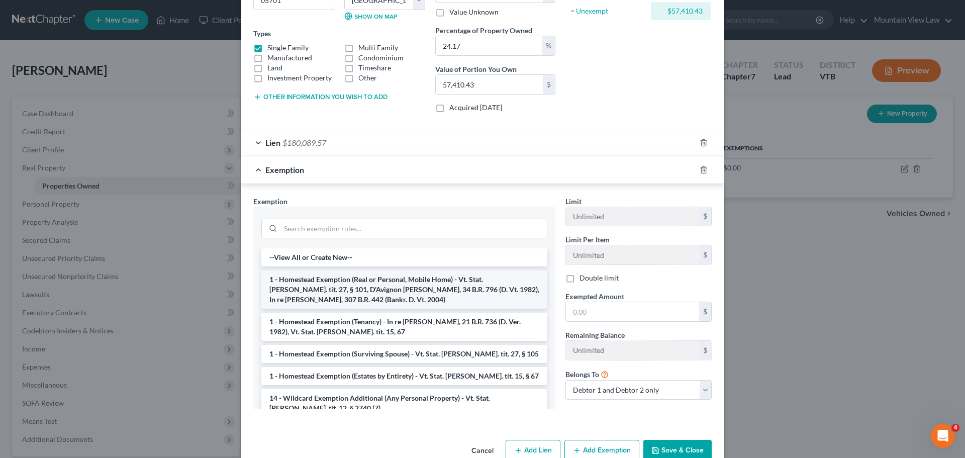
click at [374, 288] on li "1 - Homestead Exemption (Real or Personal, Mobile Home) - Vt. Stat. [PERSON_NAM…" at bounding box center [404, 289] width 286 height 38
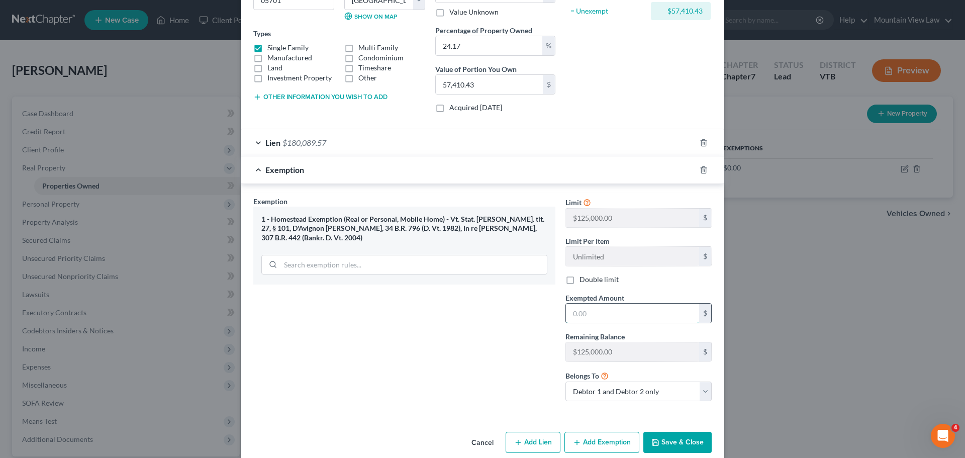
click at [599, 312] on input "text" at bounding box center [632, 313] width 133 height 19
type input "125,000"
click at [523, 361] on div "Exemption Set must be selected for CA. Exemption * 1 - Homestead Exemption (Rea…" at bounding box center [404, 303] width 312 height 214
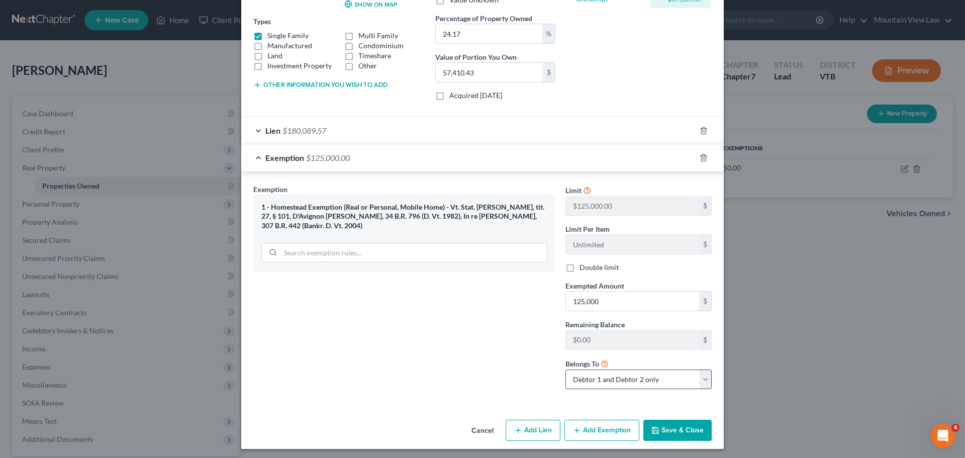
scroll to position [166, 0]
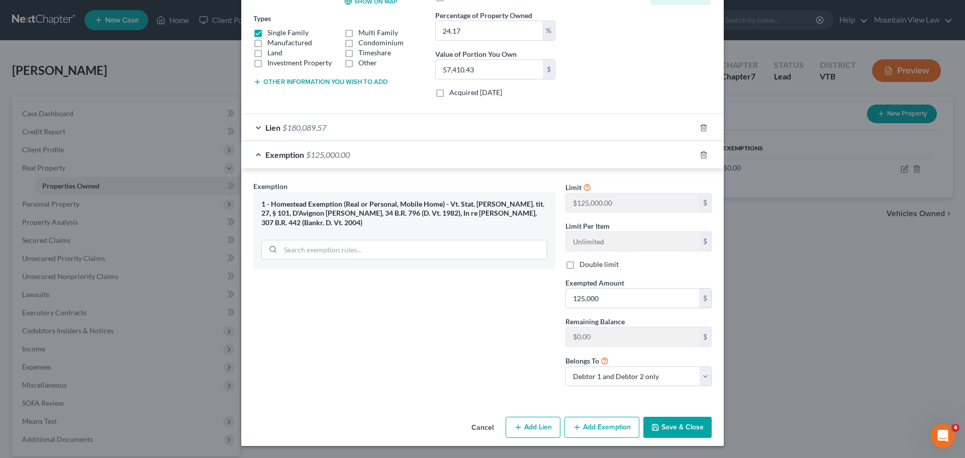
click at [669, 431] on button "Save & Close" at bounding box center [677, 427] width 68 height 21
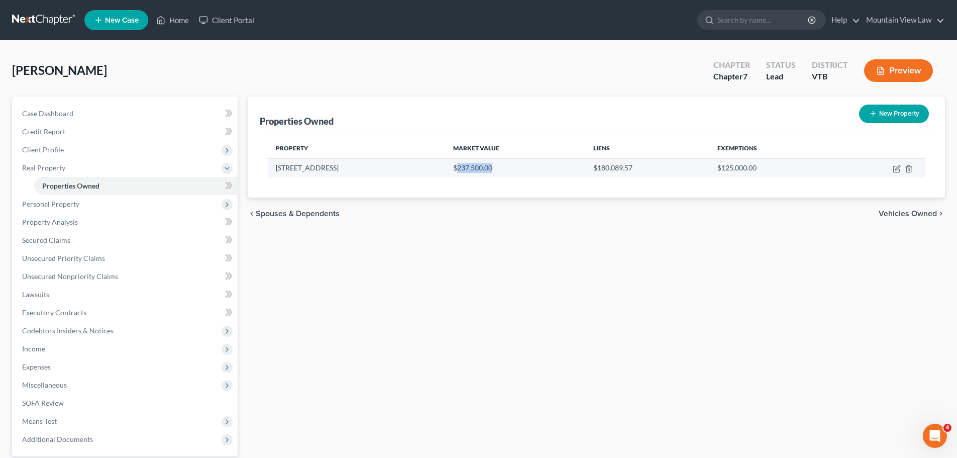
drag, startPoint x: 460, startPoint y: 169, endPoint x: 498, endPoint y: 170, distance: 37.2
click at [498, 170] on td "$237,500.00" at bounding box center [515, 167] width 140 height 19
click at [490, 169] on td "$237,500.00" at bounding box center [515, 167] width 140 height 19
click at [499, 170] on td "$237,500.00" at bounding box center [515, 167] width 140 height 19
drag, startPoint x: 756, startPoint y: 165, endPoint x: 714, endPoint y: 173, distance: 43.1
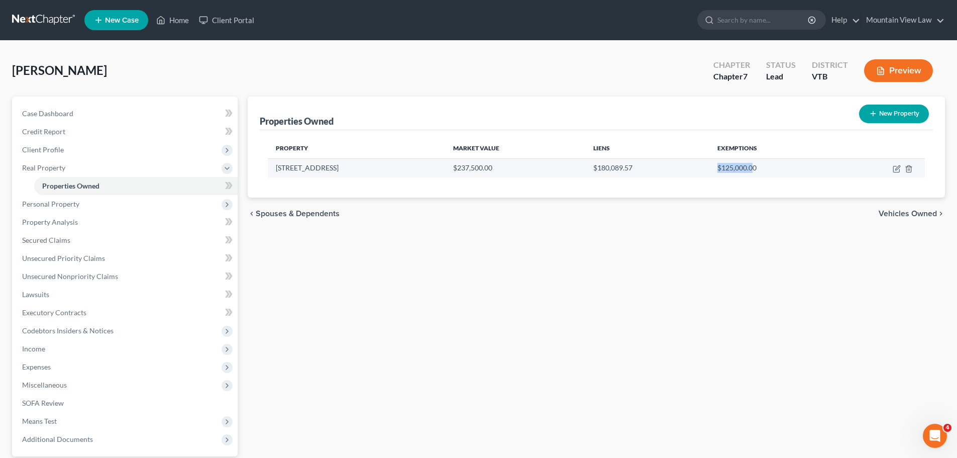
click at [714, 173] on td "$125,000.00" at bounding box center [772, 167] width 125 height 19
drag, startPoint x: 768, startPoint y: 165, endPoint x: 776, endPoint y: 165, distance: 7.6
click at [769, 165] on td "$125,000.00" at bounding box center [772, 167] width 125 height 19
click at [898, 165] on icon "button" at bounding box center [897, 169] width 8 height 8
select select "49"
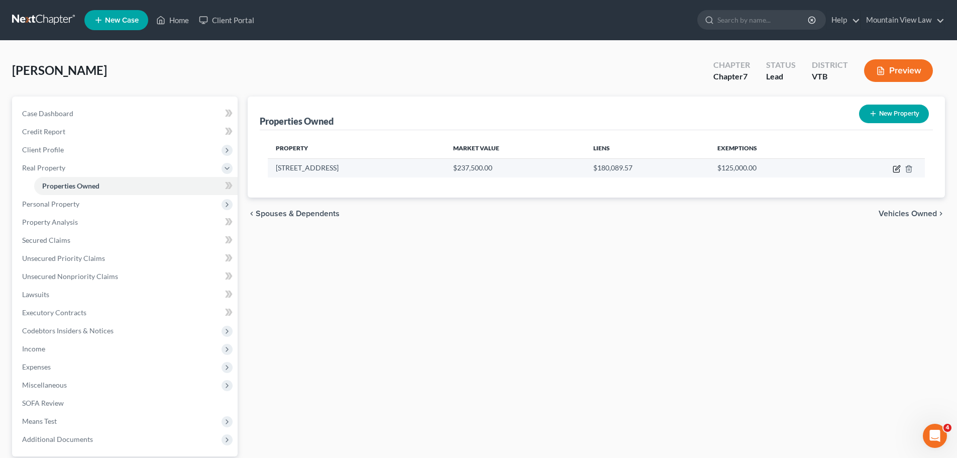
select select "10"
select select "2"
select select "5"
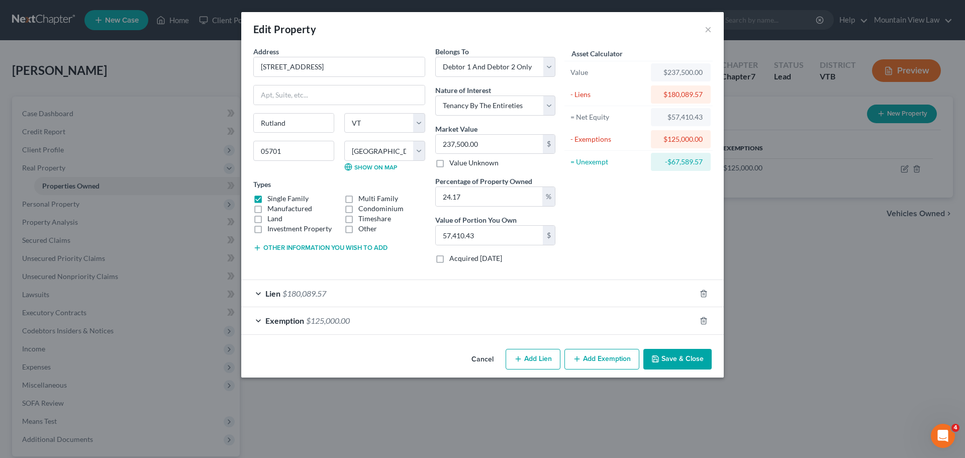
click at [348, 247] on button "Other information you wish to add" at bounding box center [320, 248] width 134 height 8
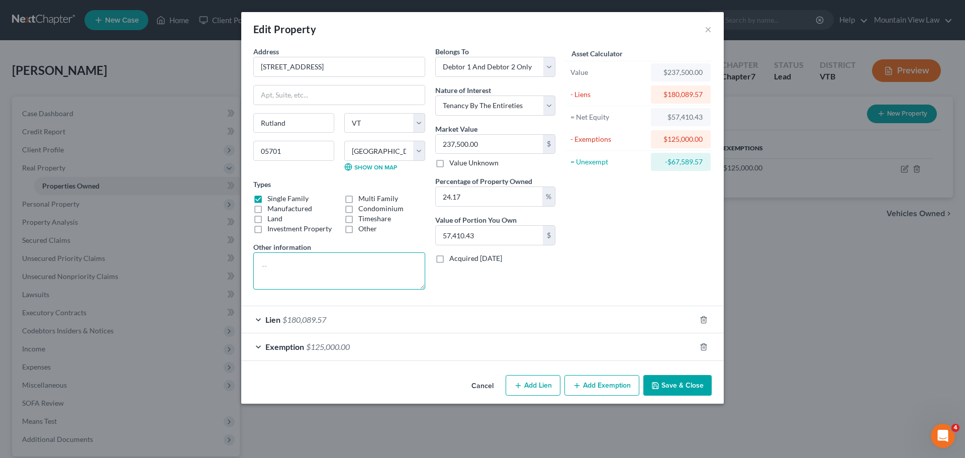
click at [343, 258] on textarea at bounding box center [339, 270] width 172 height 37
type textarea "Debtor wishes to redeem this property"
click at [627, 266] on div "Asset Calculator Value $237,500.00 - Liens $180,089.57 = Net Equity $57,410.43 …" at bounding box center [638, 171] width 156 height 251
click at [667, 389] on button "Save & Close" at bounding box center [677, 385] width 68 height 21
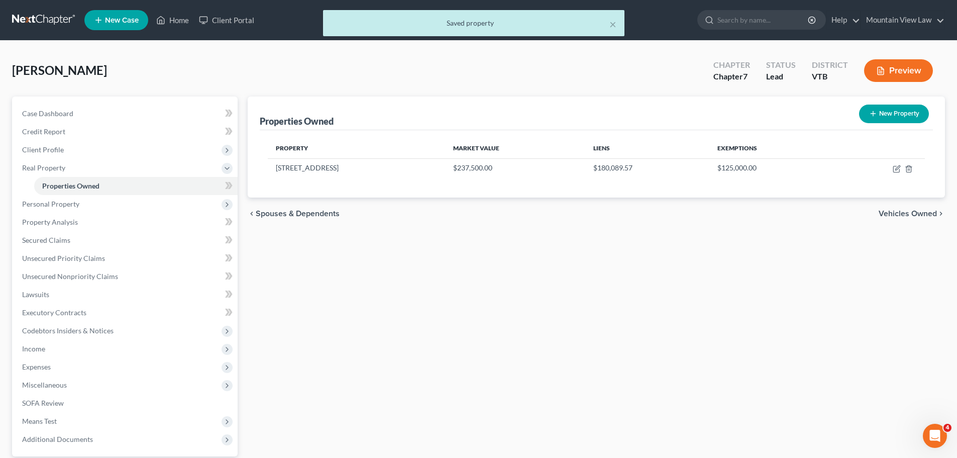
click at [894, 211] on span "Vehicles Owned" at bounding box center [908, 214] width 58 height 8
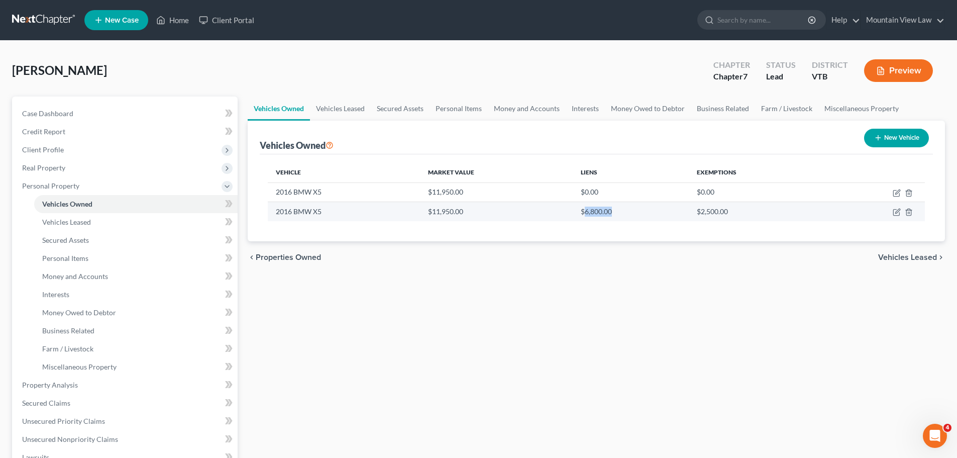
drag, startPoint x: 586, startPoint y: 211, endPoint x: 620, endPoint y: 213, distance: 34.2
click at [620, 213] on td "$6,800.00" at bounding box center [631, 211] width 116 height 19
click at [639, 210] on td "$6,800.00" at bounding box center [631, 211] width 116 height 19
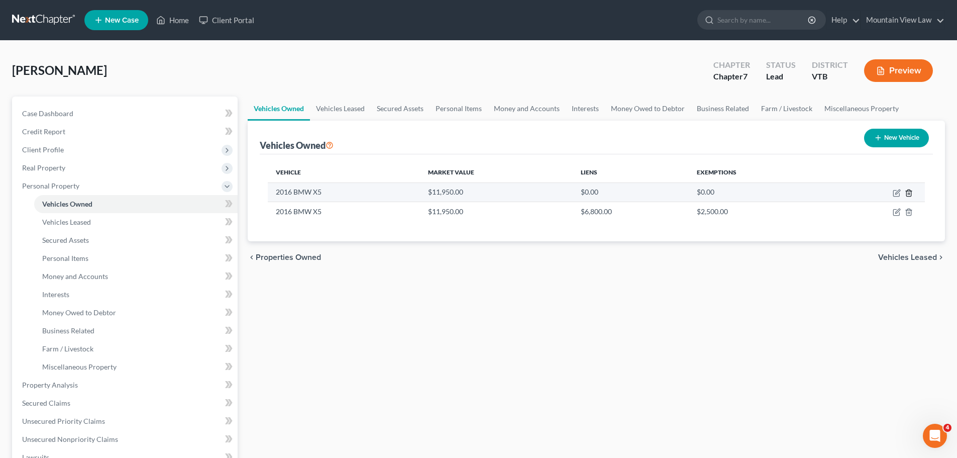
click at [909, 194] on line "button" at bounding box center [909, 194] width 0 height 2
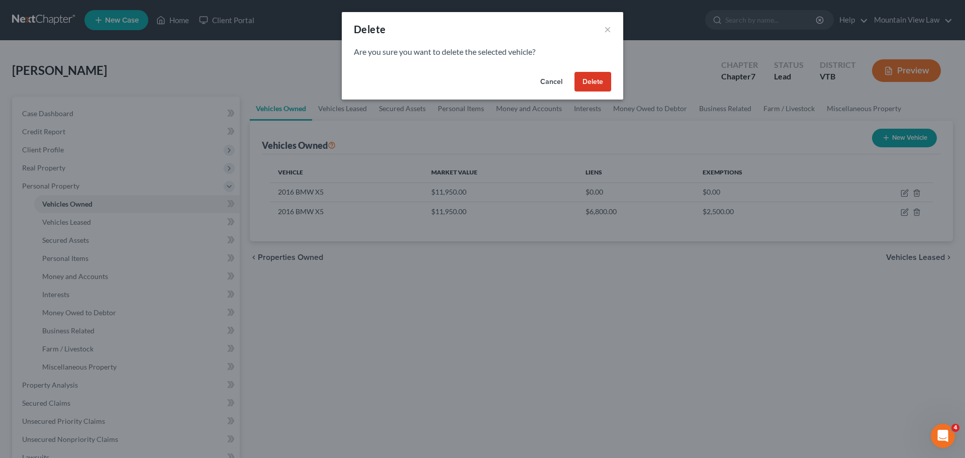
click at [590, 86] on button "Delete" at bounding box center [592, 82] width 37 height 20
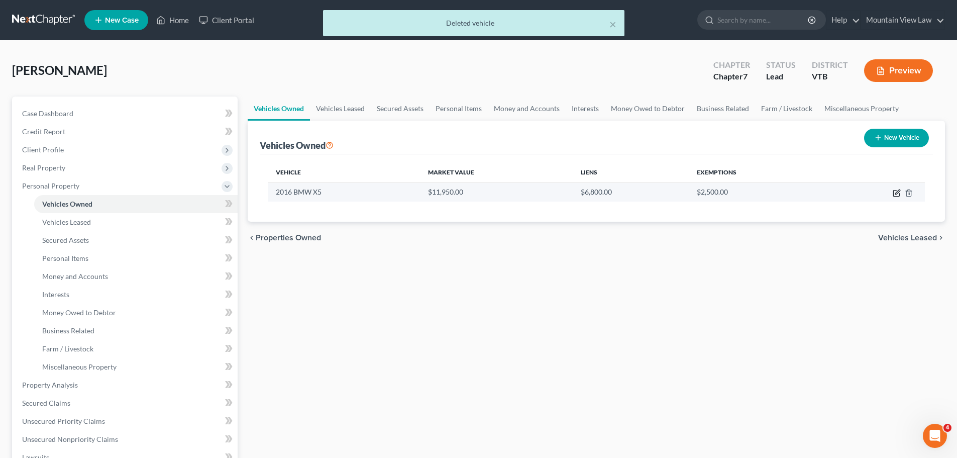
click at [896, 193] on icon "button" at bounding box center [897, 193] width 8 height 8
select select "0"
select select "10"
select select "2"
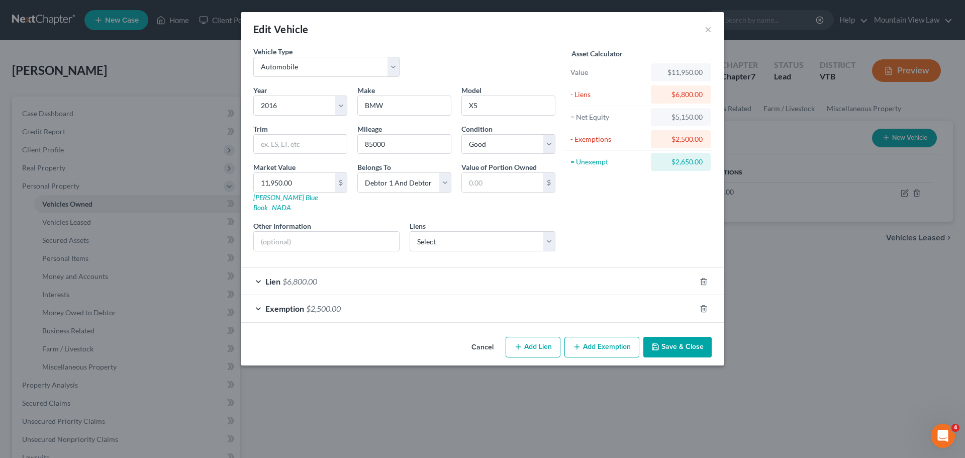
click at [678, 340] on button "Save & Close" at bounding box center [677, 347] width 68 height 21
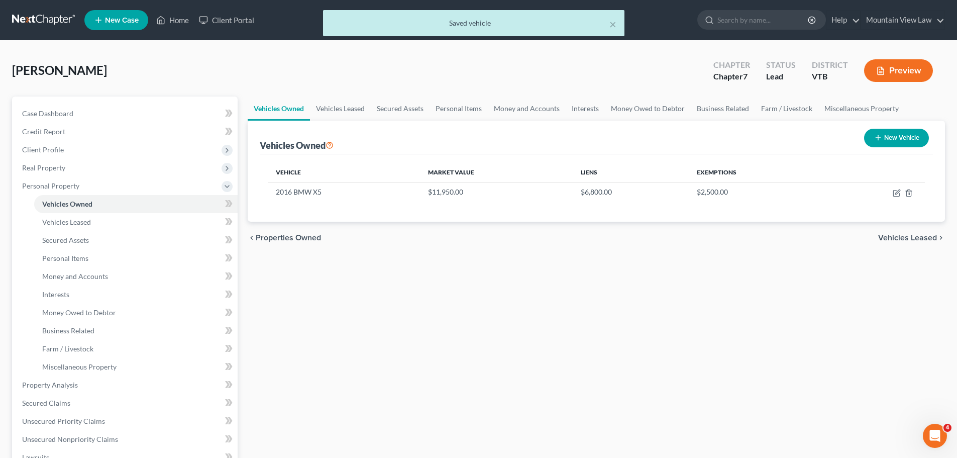
click at [918, 236] on span "Vehicles Leased" at bounding box center [908, 238] width 59 height 8
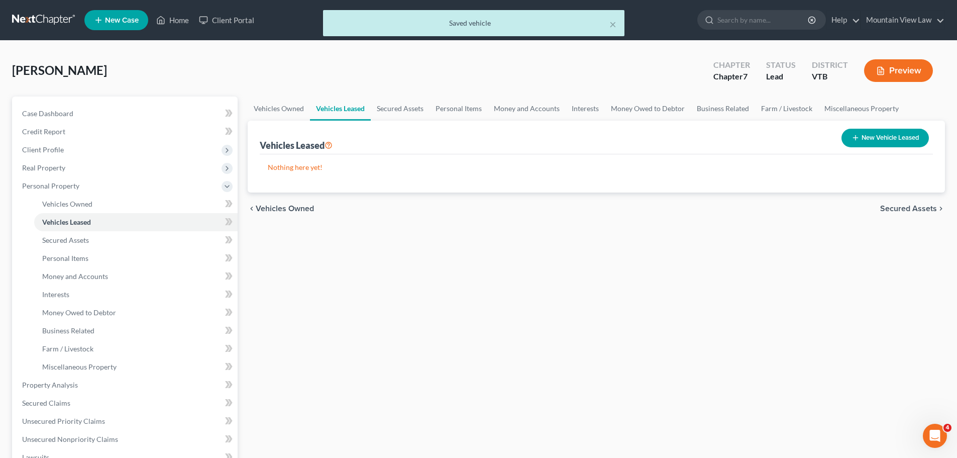
click at [903, 207] on span "Secured Assets" at bounding box center [909, 209] width 57 height 8
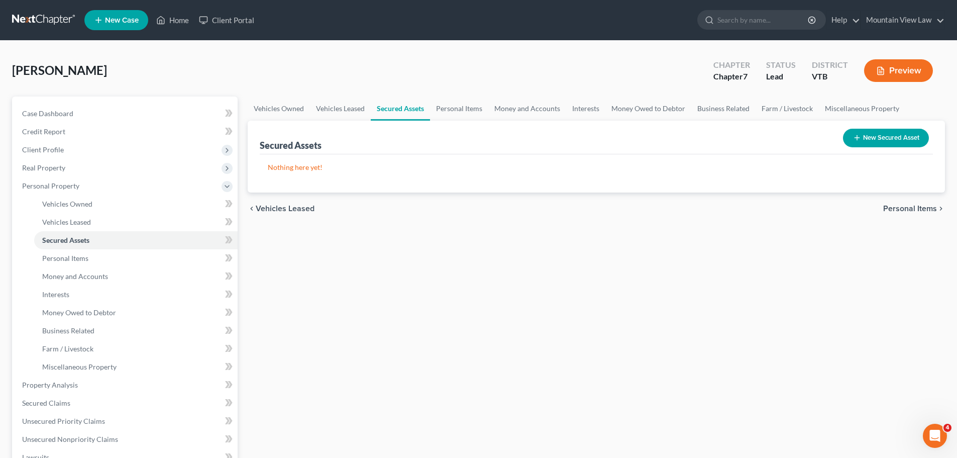
click at [903, 208] on span "Personal Items" at bounding box center [911, 209] width 54 height 8
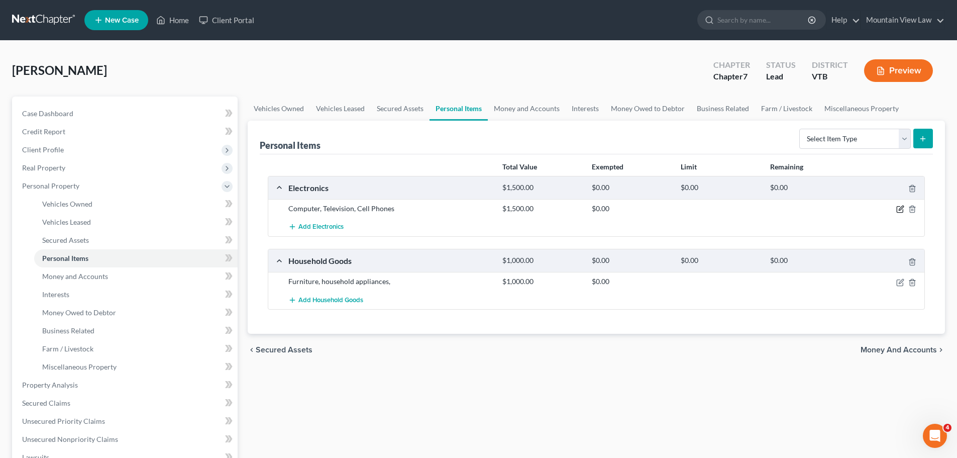
click at [899, 209] on icon "button" at bounding box center [901, 209] width 8 height 8
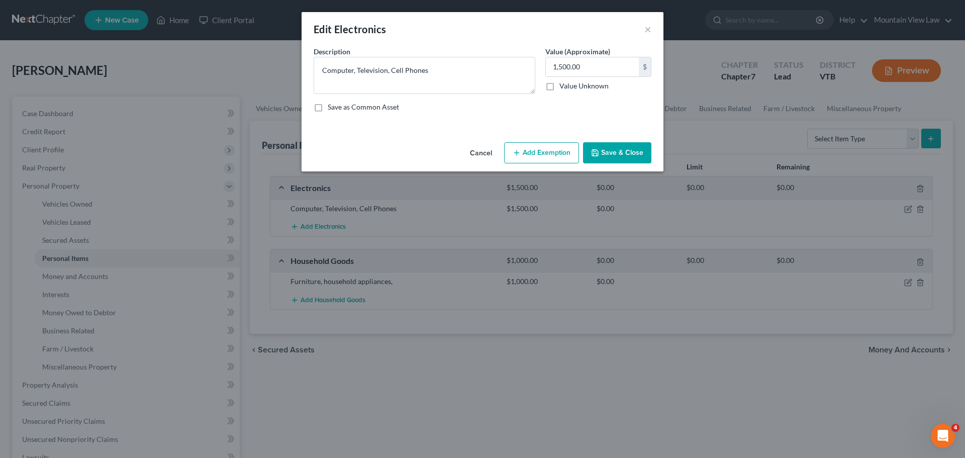
click at [554, 155] on button "Add Exemption" at bounding box center [541, 152] width 75 height 21
select select "2"
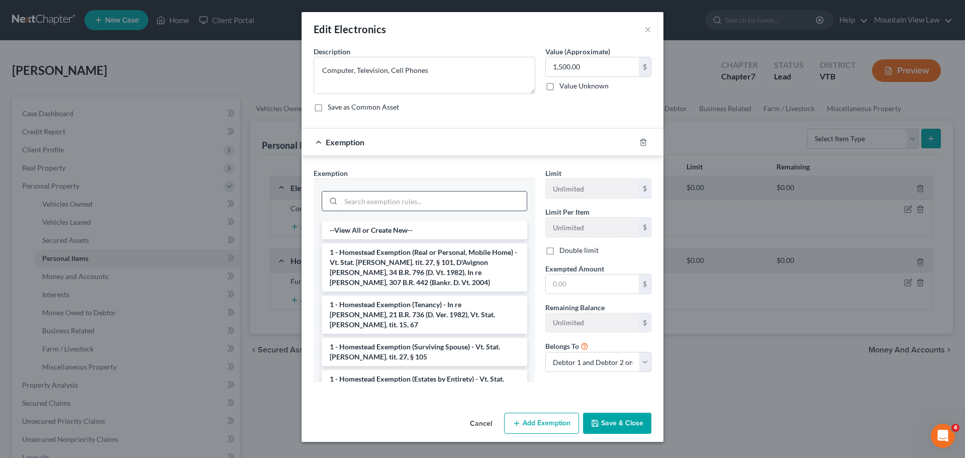
click at [383, 204] on input "search" at bounding box center [434, 200] width 186 height 19
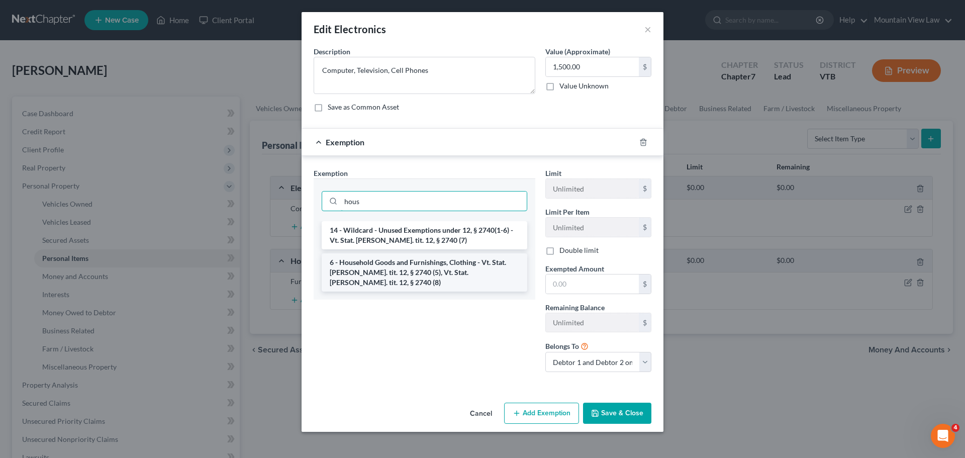
type input "hous"
click at [434, 272] on li "6 - Household Goods and Furnishings, Clothing - Vt. Stat. [PERSON_NAME]. tit. 1…" at bounding box center [425, 272] width 206 height 38
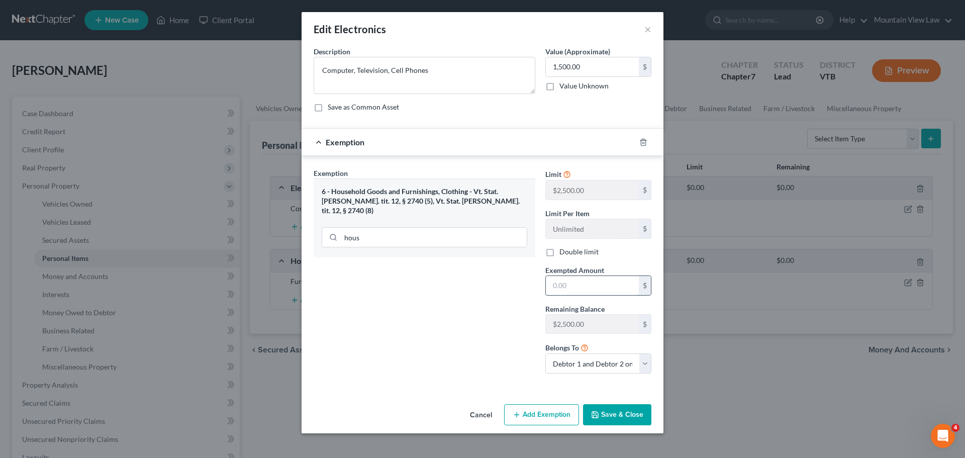
click at [584, 285] on input "text" at bounding box center [592, 285] width 93 height 19
type input "1,500"
click at [621, 415] on button "Save & Close" at bounding box center [617, 414] width 68 height 21
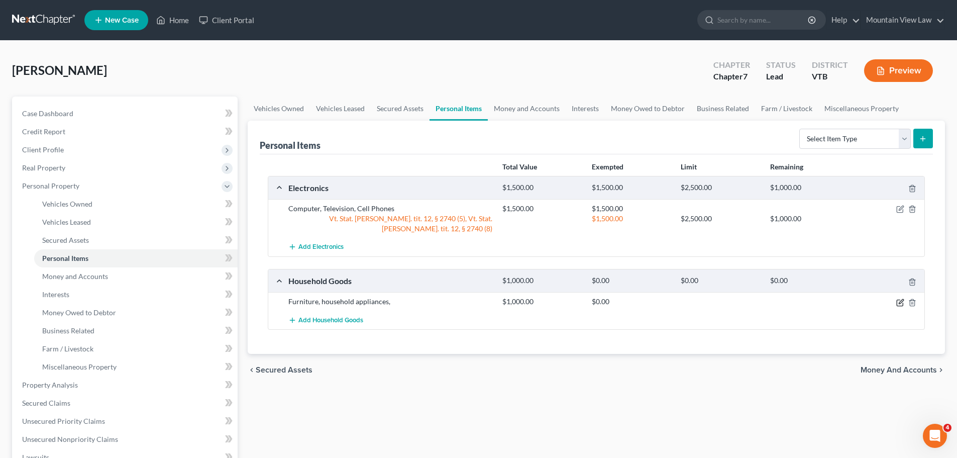
click at [900, 299] on icon "button" at bounding box center [901, 303] width 8 height 8
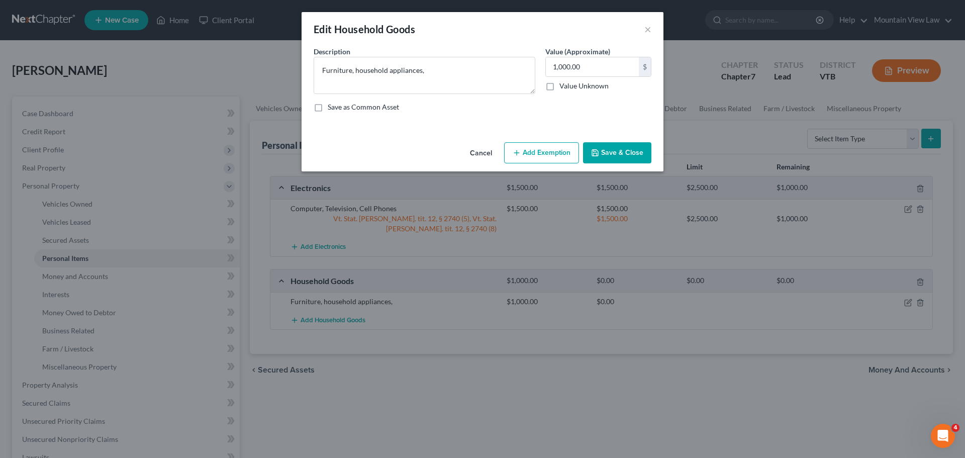
click at [545, 156] on button "Add Exemption" at bounding box center [541, 152] width 75 height 21
select select "2"
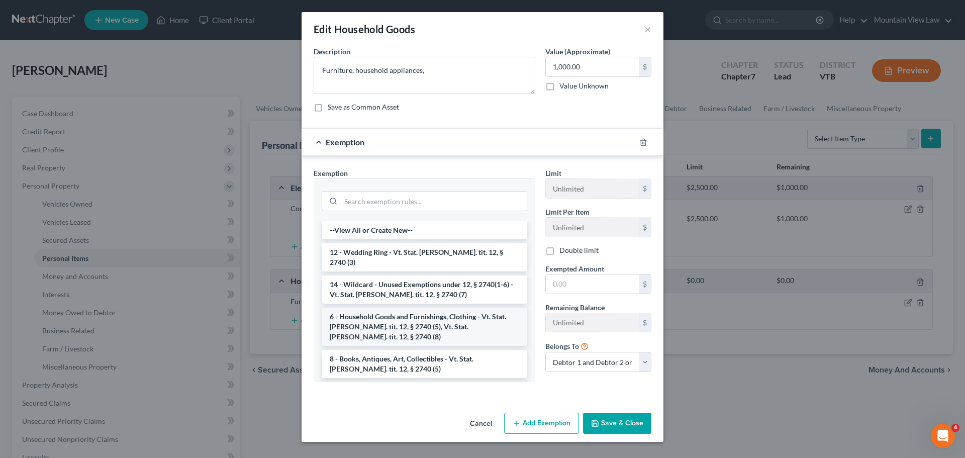
click at [459, 309] on li "6 - Household Goods and Furnishings, Clothing - Vt. Stat. [PERSON_NAME]. tit. 1…" at bounding box center [425, 327] width 206 height 38
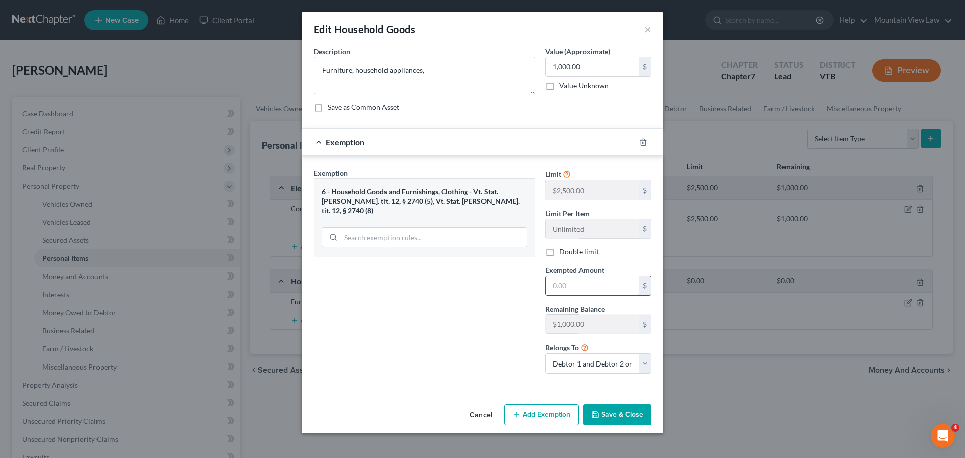
click at [589, 284] on input "text" at bounding box center [592, 285] width 93 height 19
type input "1,000"
click at [624, 396] on div "An exemption set must first be selected from the Filing Information section. Co…" at bounding box center [483, 223] width 362 height 354
click at [629, 414] on button "Save & Close" at bounding box center [617, 414] width 68 height 21
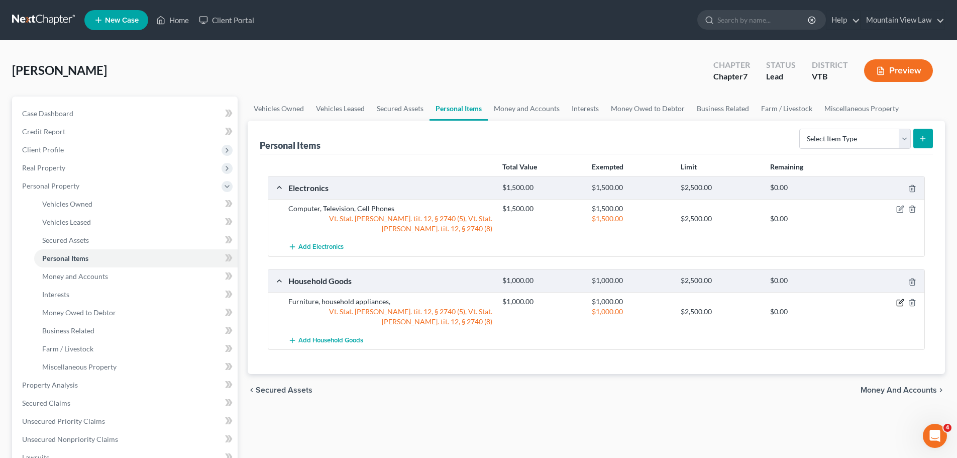
click at [902, 299] on icon "button" at bounding box center [901, 303] width 8 height 8
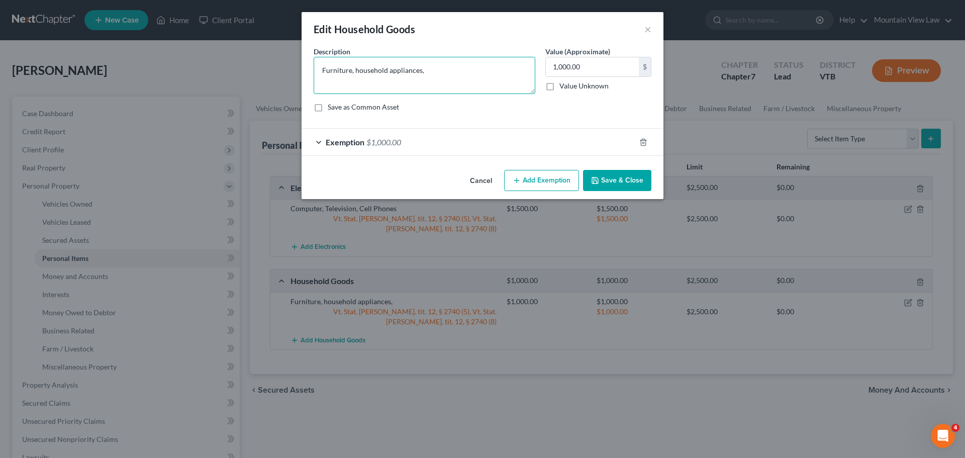
click at [456, 68] on textarea "Furniture, household appliances," at bounding box center [425, 75] width 222 height 37
type textarea "Furniture, household appliances, beds"
click at [617, 183] on button "Save & Close" at bounding box center [617, 180] width 68 height 21
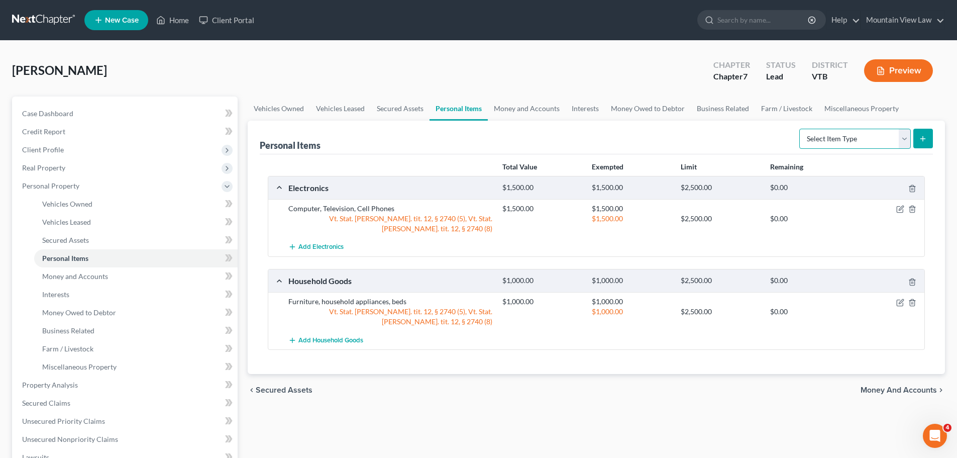
click at [864, 142] on select "Select Item Type Clothing Collectibles Of Value Electronics Firearms Household …" at bounding box center [856, 139] width 112 height 20
click at [827, 342] on div "Total Value Exempted Limit Remaining Electronics $1,500.00 $1,500.00 $2,500.00 …" at bounding box center [597, 264] width 674 height 220
click at [295, 112] on link "Vehicles Owned" at bounding box center [279, 109] width 62 height 24
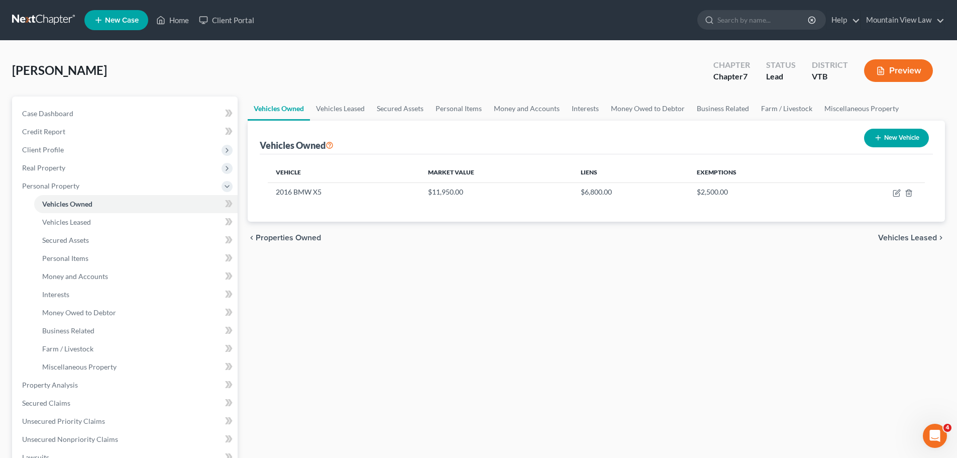
click at [893, 138] on button "New Vehicle" at bounding box center [897, 138] width 65 height 19
select select "0"
select select "2"
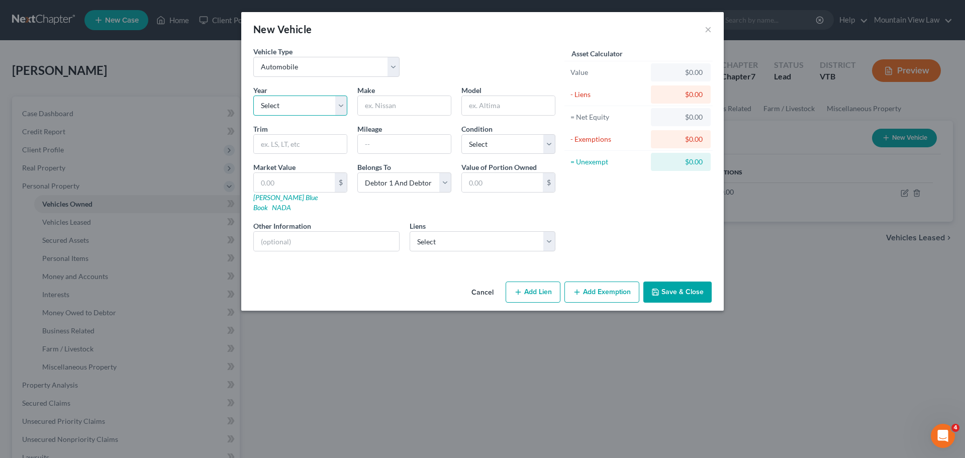
click at [303, 105] on select "Select 2026 2025 2024 2023 2022 2021 2020 2019 2018 2017 2016 2015 2014 2013 20…" at bounding box center [300, 105] width 94 height 20
select select "16"
click at [253, 95] on select "Select 2026 2025 2024 2023 2022 2021 2020 2019 2018 2017 2016 2015 2014 2013 20…" at bounding box center [300, 105] width 94 height 20
click at [388, 109] on input "text" at bounding box center [404, 105] width 93 height 19
type input "Placeholder"
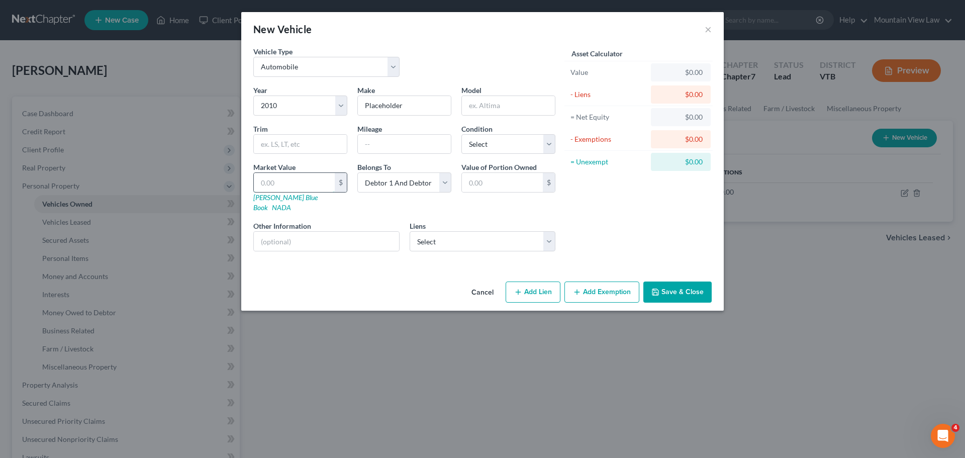
click at [310, 177] on input "text" at bounding box center [294, 182] width 81 height 19
type input "1"
type input "1.00"
type input "10"
type input "10.00"
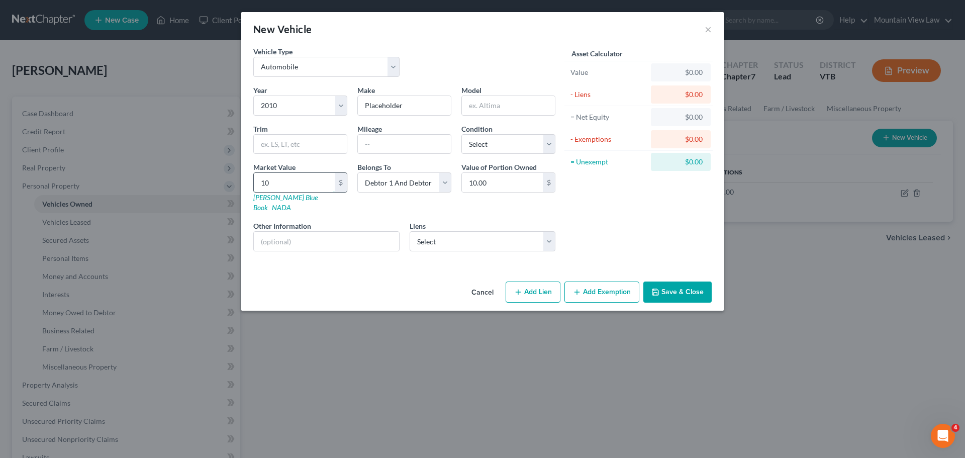
type input "100"
type input "100.00"
type input "100"
click at [656, 210] on div "Asset Calculator Value $100.00 - Liens $0.00 = Net Equity $0.00 - Exemptions $0…" at bounding box center [638, 152] width 156 height 213
click at [610, 285] on button "Add Exemption" at bounding box center [601, 291] width 75 height 21
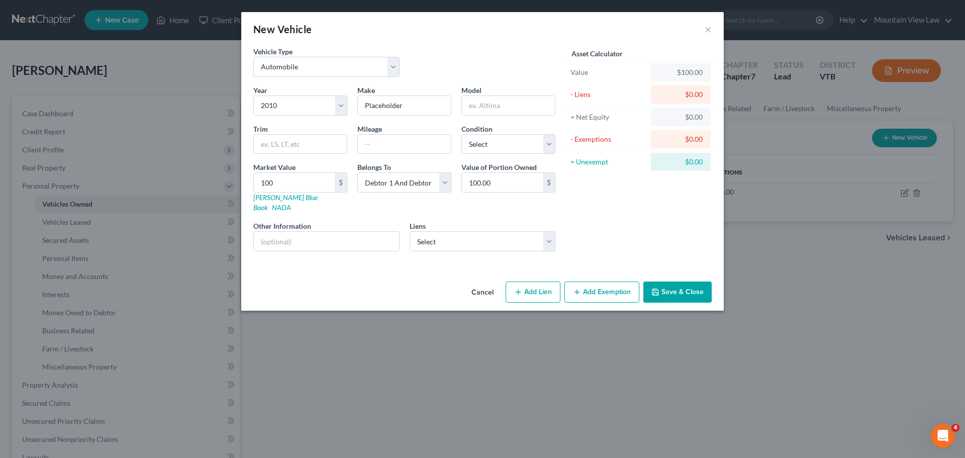
select select "2"
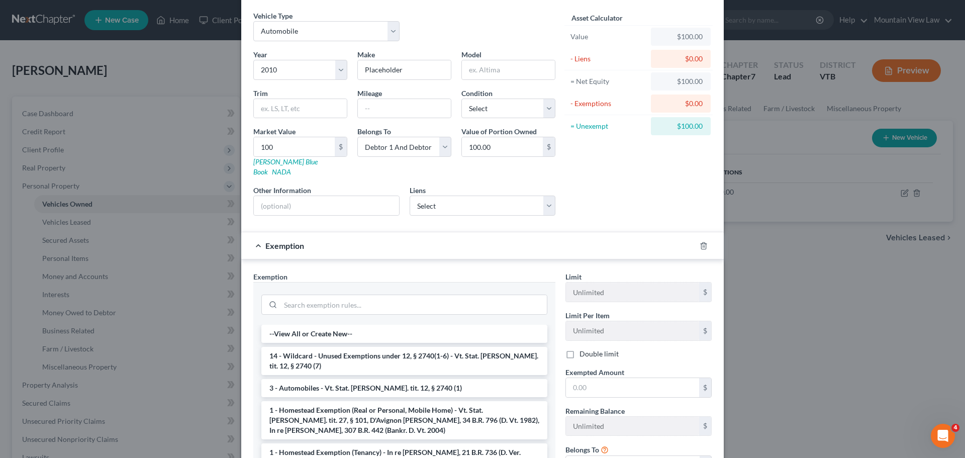
scroll to position [101, 0]
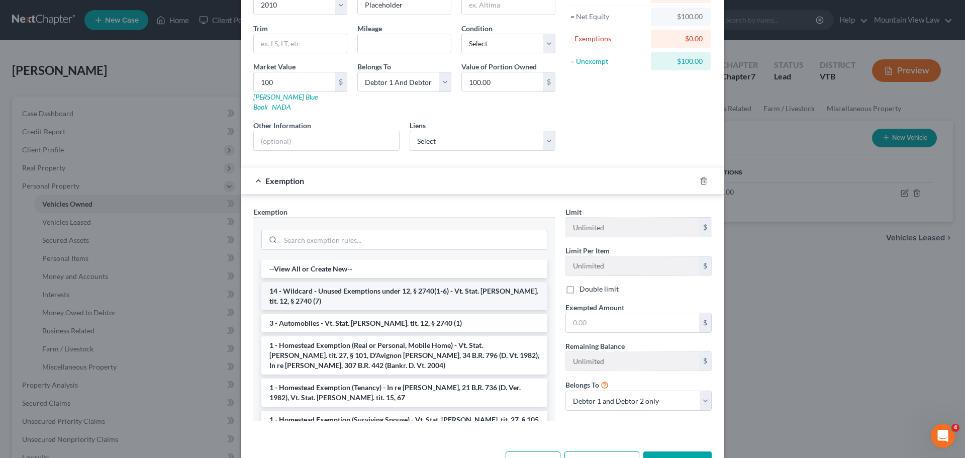
click at [358, 284] on li "14 - Wildcard - Unused Exemptions under 12, § 2740(1-6) - Vt. Stat. [PERSON_NAM…" at bounding box center [404, 296] width 286 height 28
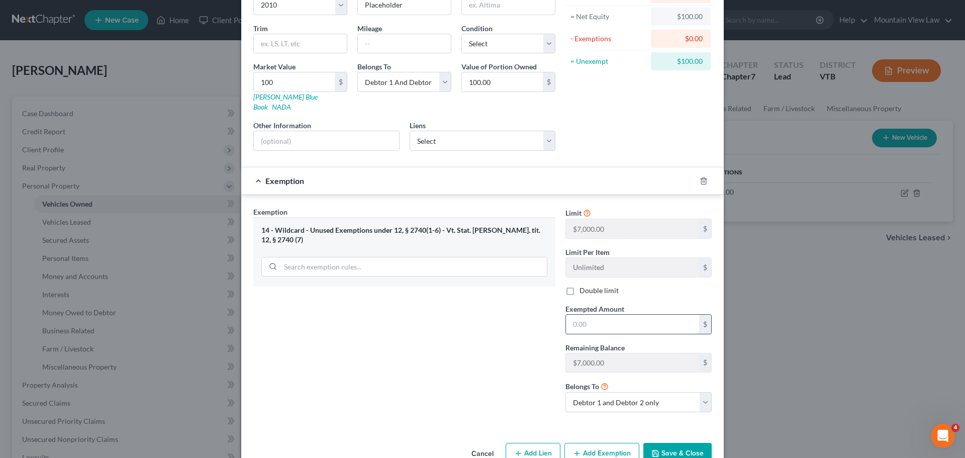
click at [585, 315] on input "text" at bounding box center [632, 324] width 133 height 19
type input "100"
click at [513, 341] on div "Exemption Set must be selected for CA. Exemption * 14 - Wildcard - Unused Exemp…" at bounding box center [404, 314] width 312 height 214
click at [685, 443] on button "Save & Close" at bounding box center [677, 453] width 68 height 21
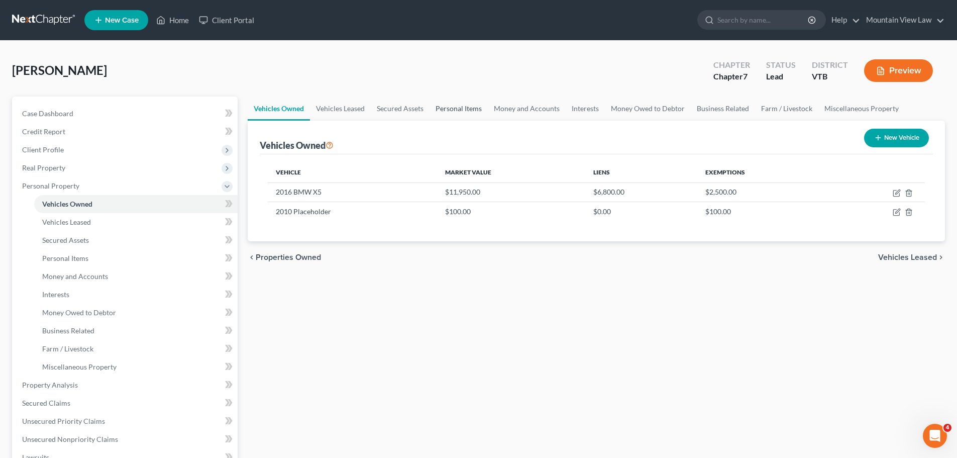
click at [454, 107] on link "Personal Items" at bounding box center [459, 109] width 58 height 24
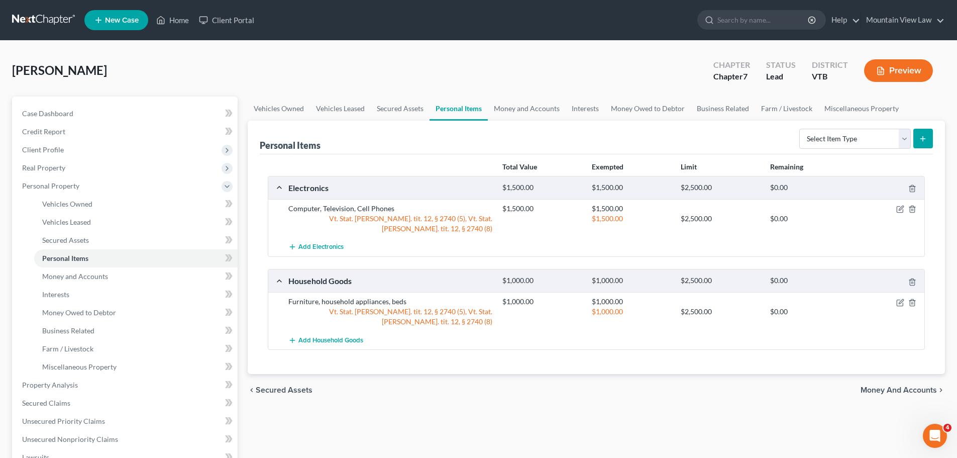
click at [903, 386] on span "Money and Accounts" at bounding box center [899, 390] width 76 height 8
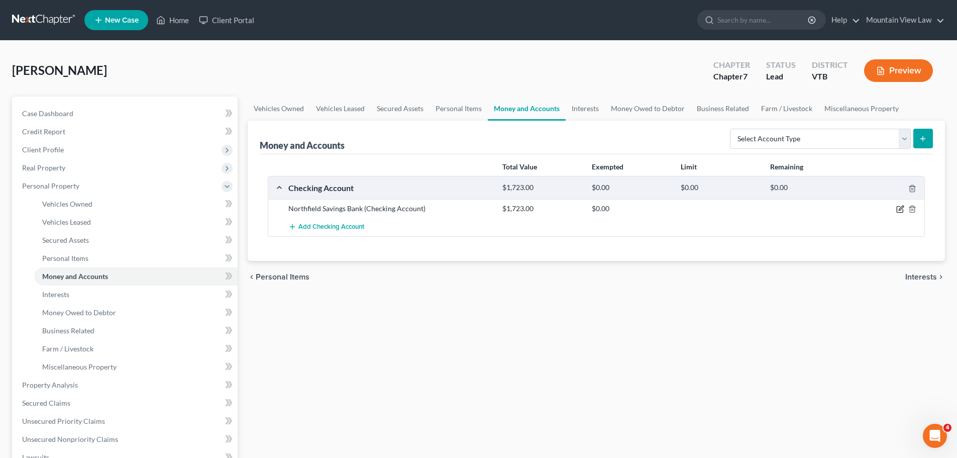
click at [899, 212] on icon "button" at bounding box center [901, 209] width 8 height 8
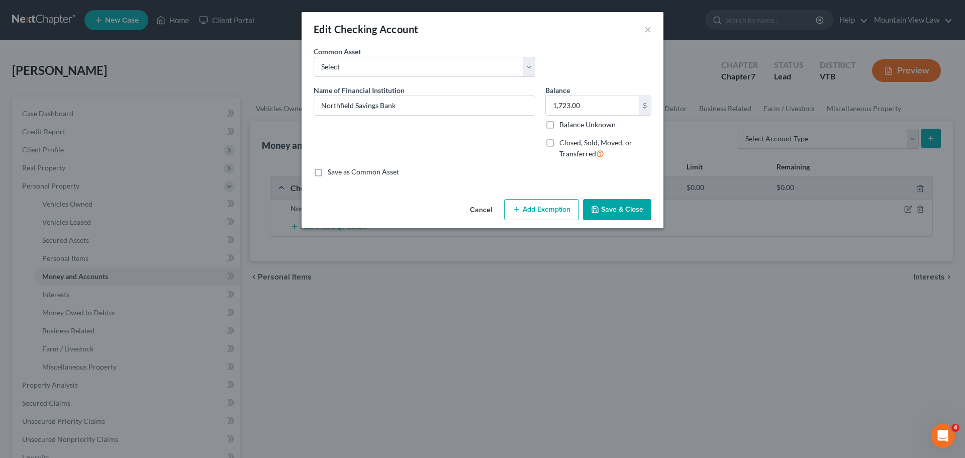
click at [543, 206] on button "Add Exemption" at bounding box center [541, 209] width 75 height 21
select select "2"
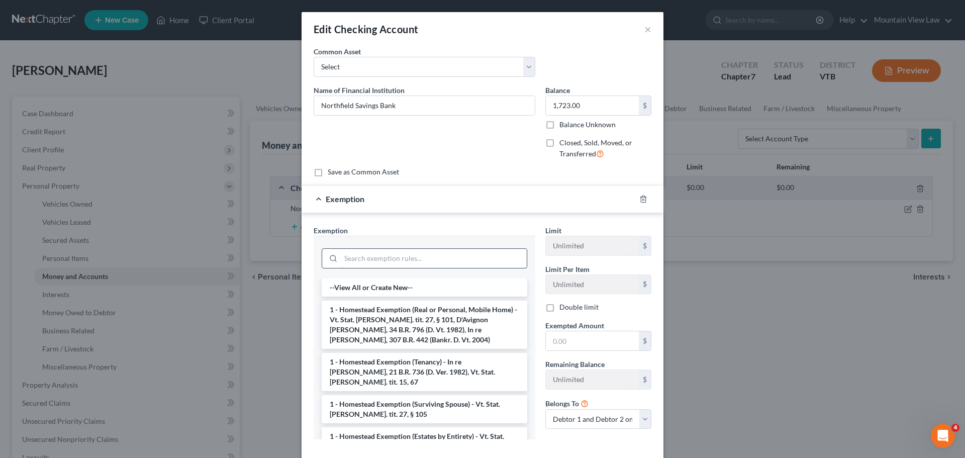
click at [432, 255] on input "search" at bounding box center [434, 258] width 186 height 19
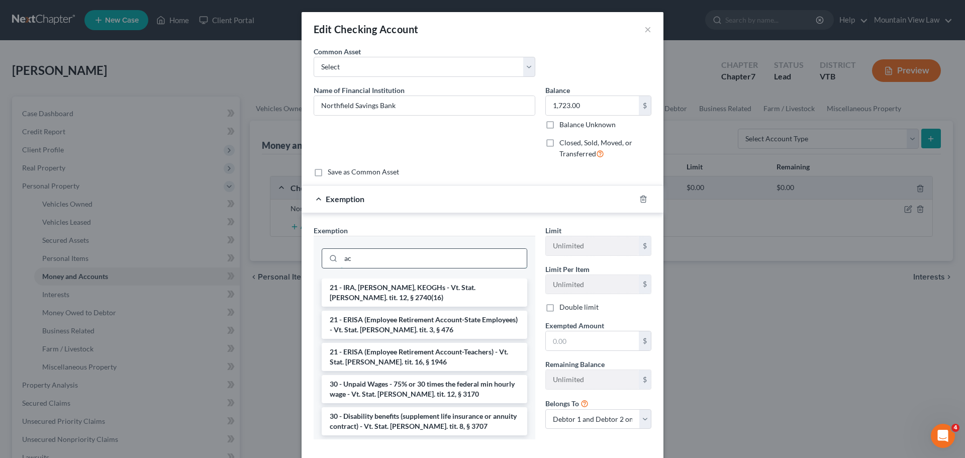
type input "a"
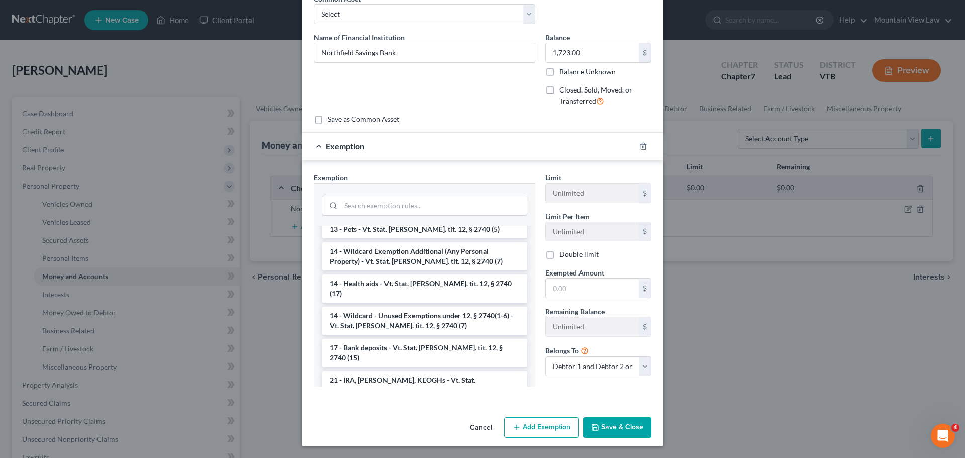
scroll to position [262, 0]
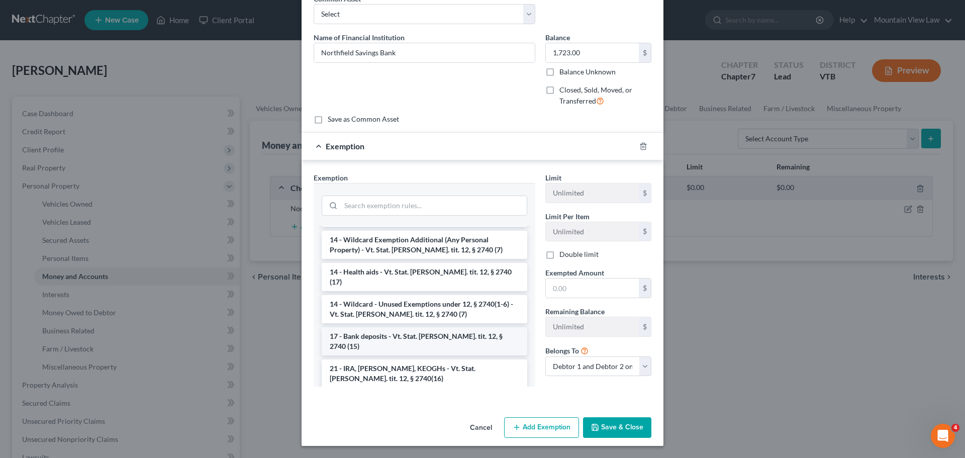
click at [431, 327] on li "17 - Bank deposits - Vt. Stat. [PERSON_NAME]. tit. 12, § 2740 (15)" at bounding box center [425, 341] width 206 height 28
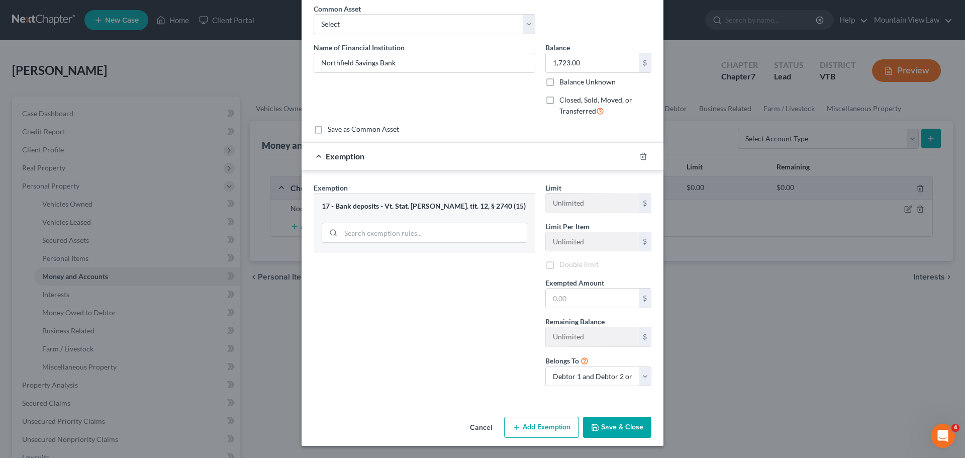
scroll to position [44, 0]
click at [577, 302] on input "text" at bounding box center [592, 298] width 93 height 19
type input "700"
click at [506, 286] on div "Exemption Set must be selected for CA. Exemption * 17 - Bank deposits - Vt. Sta…" at bounding box center [425, 288] width 232 height 214
click at [541, 427] on button "Add Exemption" at bounding box center [541, 427] width 75 height 21
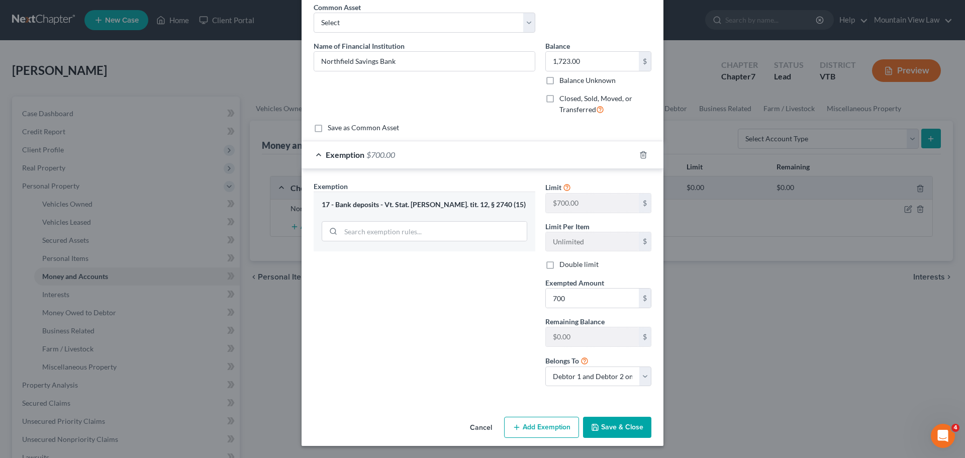
select select "2"
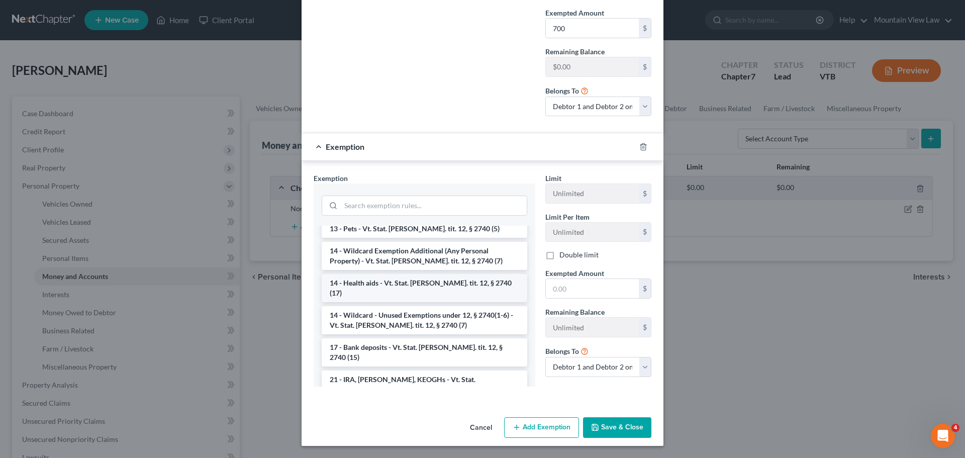
scroll to position [201, 0]
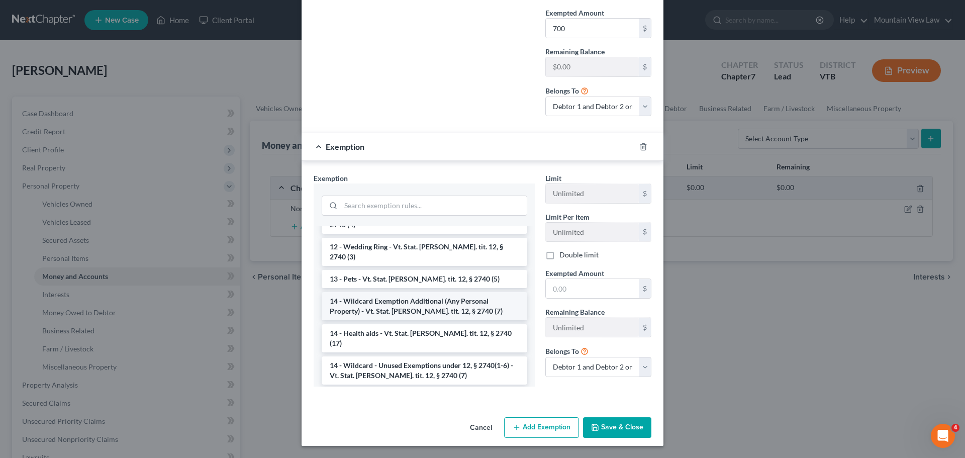
click at [430, 292] on li "14 - Wildcard Exemption Additional (Any Personal Property) - Vt. Stat. [PERSON_…" at bounding box center [425, 306] width 206 height 28
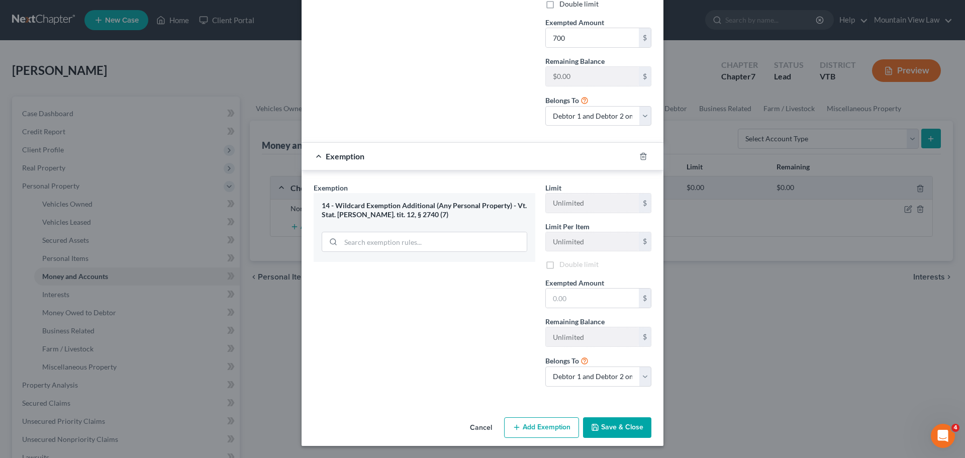
scroll to position [306, 0]
click at [643, 156] on line "button" at bounding box center [643, 155] width 0 height 2
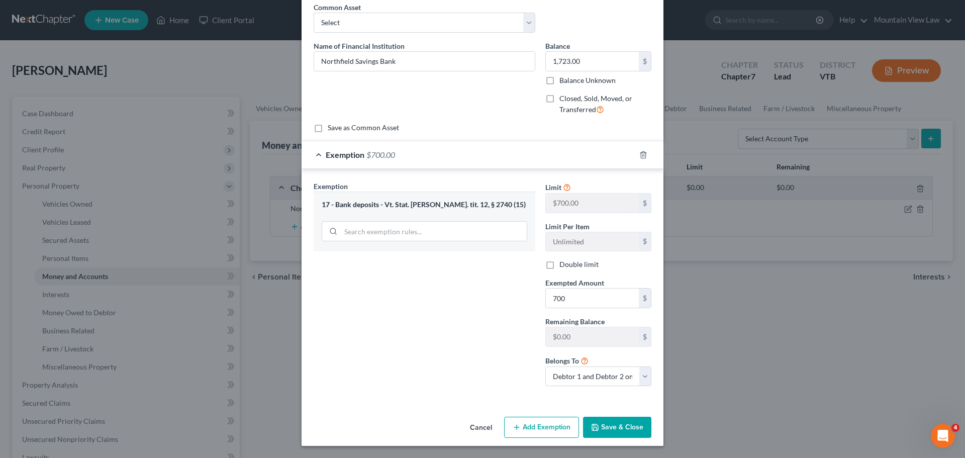
click at [527, 425] on button "Add Exemption" at bounding box center [541, 427] width 75 height 21
select select "2"
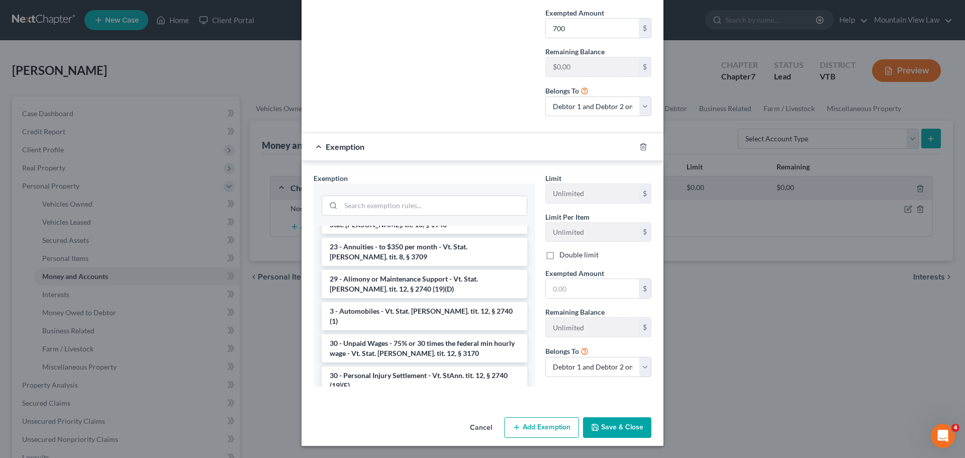
scroll to position [537, 0]
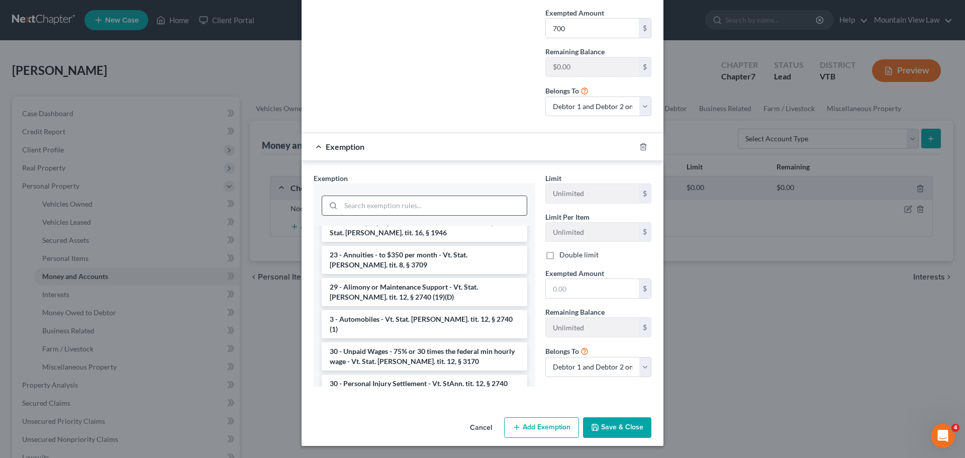
click at [413, 208] on input "search" at bounding box center [434, 205] width 186 height 19
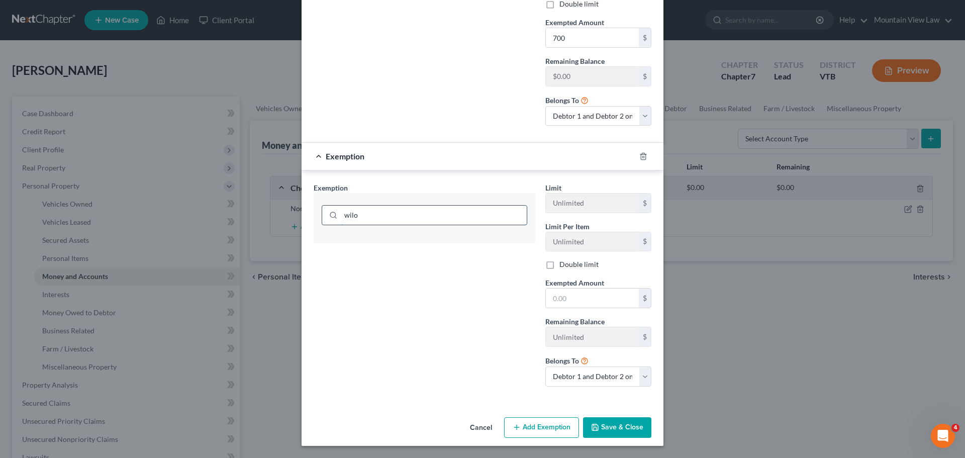
scroll to position [305, 0]
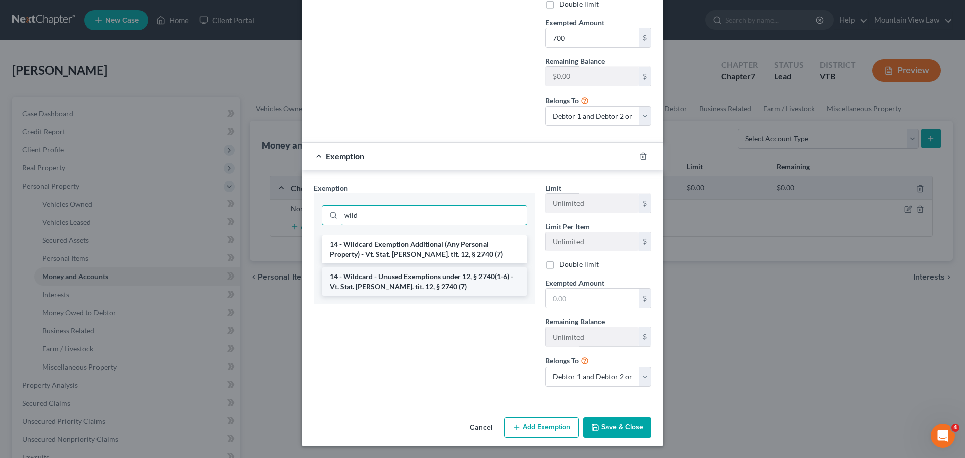
type input "wild"
click at [437, 278] on li "14 - Wildcard - Unused Exemptions under 12, § 2740(1-6) - Vt. Stat. [PERSON_NAM…" at bounding box center [425, 281] width 206 height 28
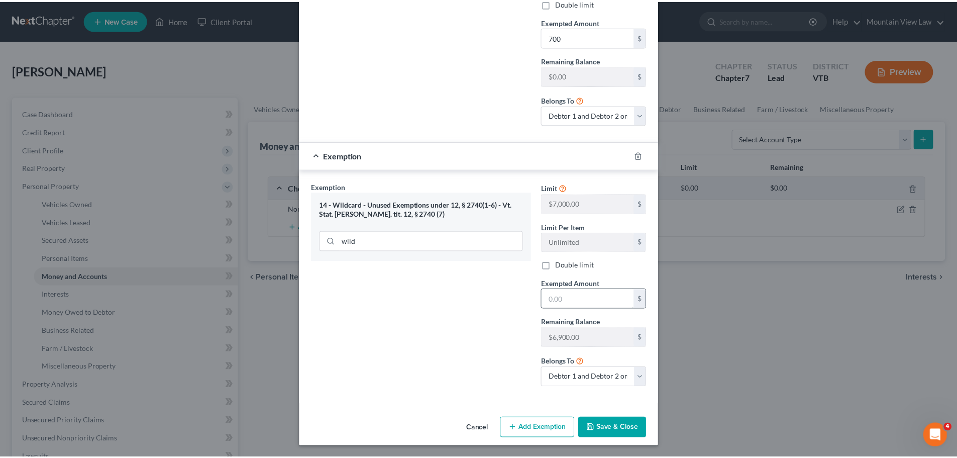
scroll to position [306, 0]
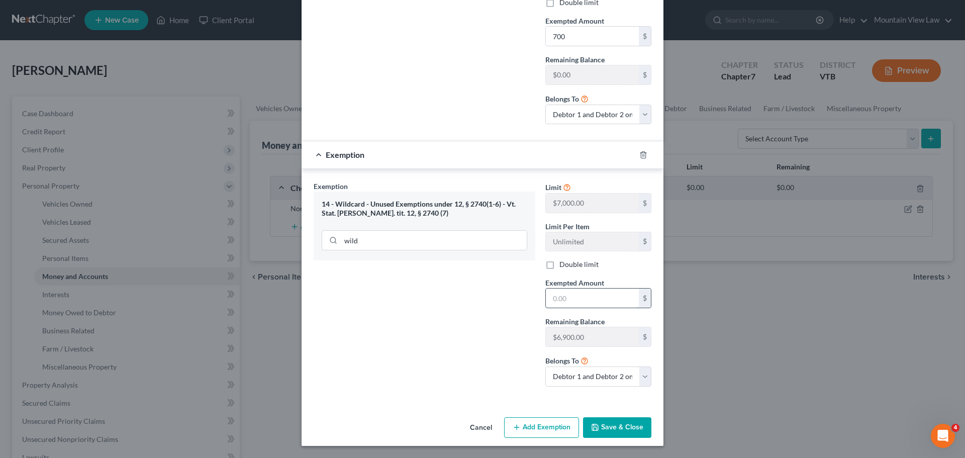
click at [568, 299] on input "text" at bounding box center [592, 298] width 93 height 19
type input "1,023"
click at [478, 341] on div "Exemption Set must be selected for CA. Exemption * 14 - Wildcard - Unused Exemp…" at bounding box center [425, 288] width 232 height 214
click at [609, 429] on button "Save & Close" at bounding box center [617, 427] width 68 height 21
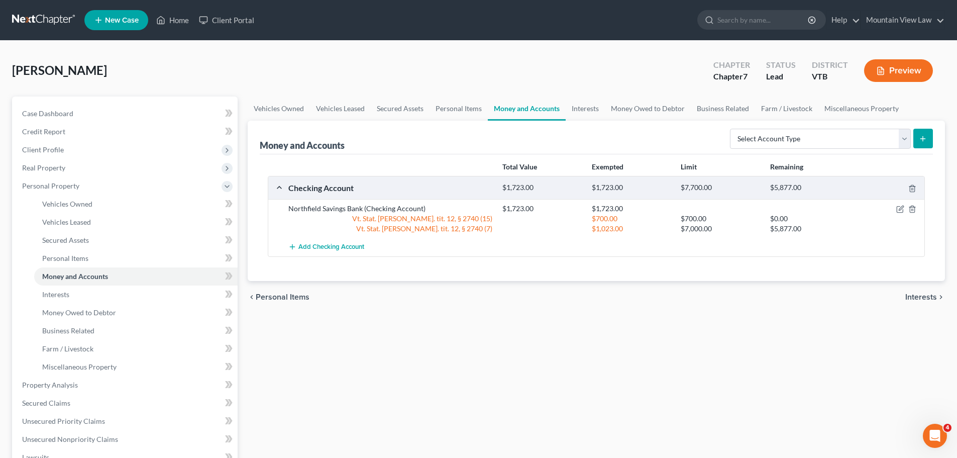
click at [921, 299] on span "Interests" at bounding box center [922, 297] width 32 height 8
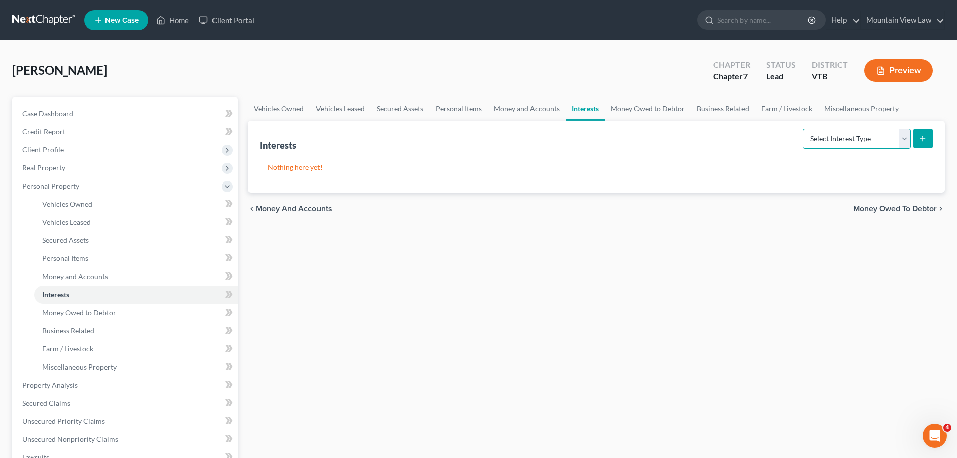
click at [869, 141] on select "Select Interest Type 401K Annuity Bond Education IRA Government Bond Government…" at bounding box center [857, 139] width 108 height 20
click at [719, 189] on div "Nothing here yet!" at bounding box center [597, 173] width 674 height 38
click at [906, 211] on span "Money Owed to Debtor" at bounding box center [895, 209] width 84 height 8
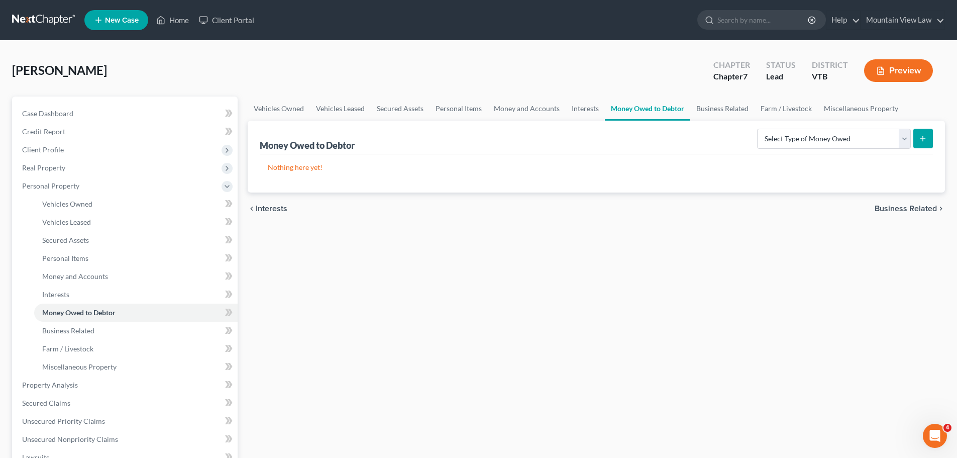
click at [904, 209] on span "Business Related" at bounding box center [906, 209] width 62 height 8
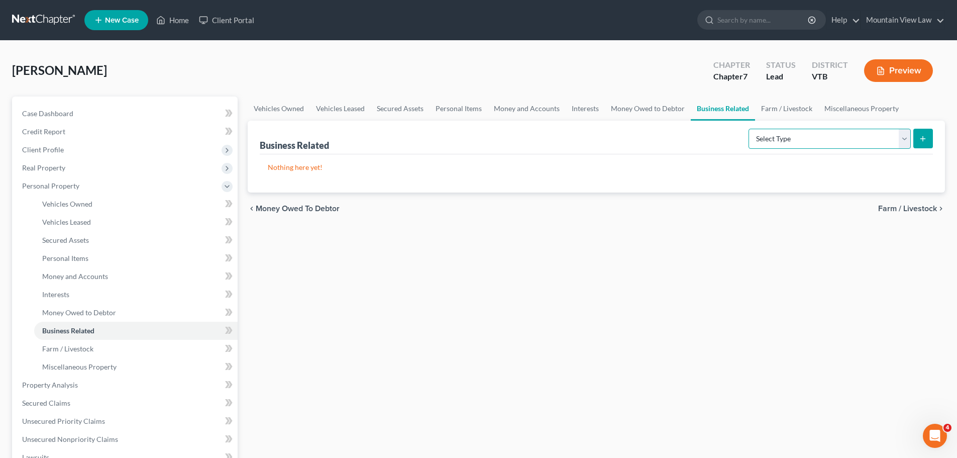
click at [870, 139] on select "Select Type Customer Lists Franchises Inventory Licenses Machinery Office Equip…" at bounding box center [830, 139] width 162 height 20
click at [924, 172] on p "Nothing here yet!" at bounding box center [596, 167] width 657 height 10
click at [888, 133] on select "Select Type Customer Lists Franchises Inventory Licenses Machinery Office Equip…" at bounding box center [830, 139] width 162 height 20
click at [928, 170] on div "Nothing here yet!" at bounding box center [597, 173] width 674 height 38
click at [906, 209] on span "Farm / Livestock" at bounding box center [908, 209] width 59 height 8
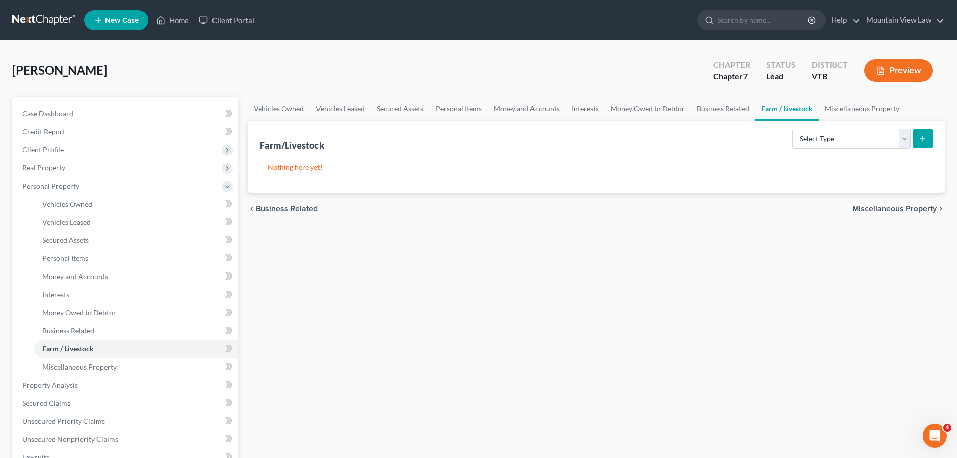
click at [893, 205] on span "Miscellaneous Property" at bounding box center [894, 209] width 85 height 8
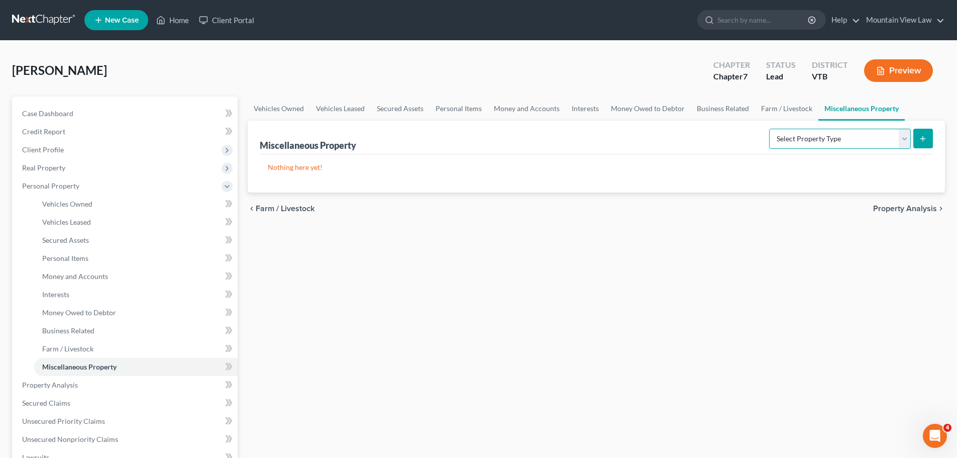
click at [872, 136] on select "Select Property Type Assigned for Creditor Benefit [DATE] Holding for Another N…" at bounding box center [841, 139] width 142 height 20
click at [927, 172] on div "Nothing here yet!" at bounding box center [597, 173] width 674 height 38
click at [905, 209] on span "Property Analysis" at bounding box center [906, 209] width 64 height 8
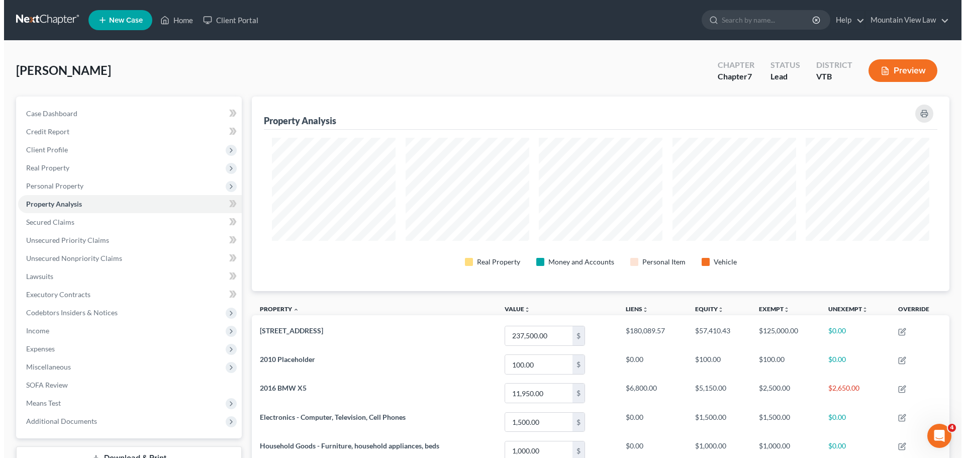
scroll to position [195, 698]
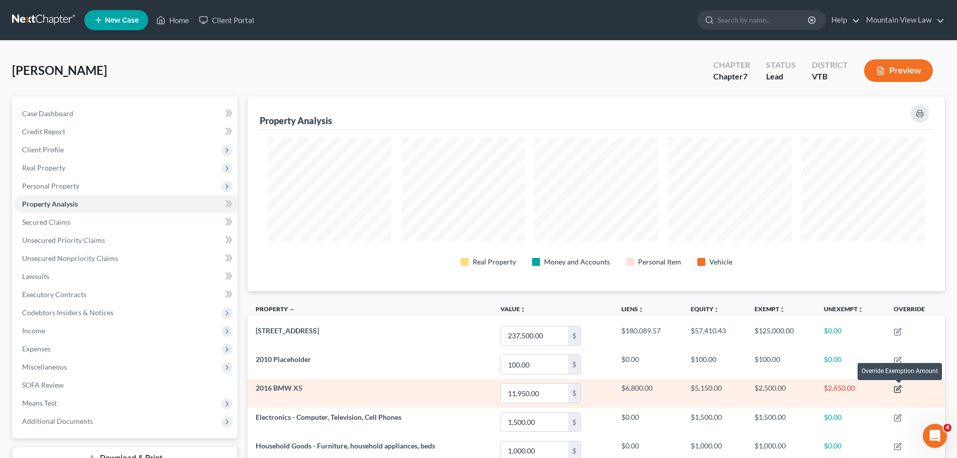
click at [899, 388] on icon "button" at bounding box center [899, 388] width 5 height 5
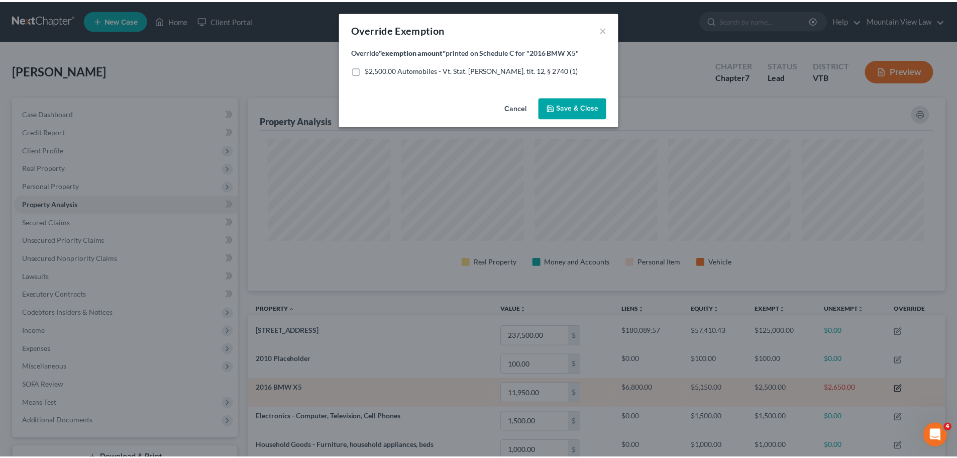
scroll to position [195, 703]
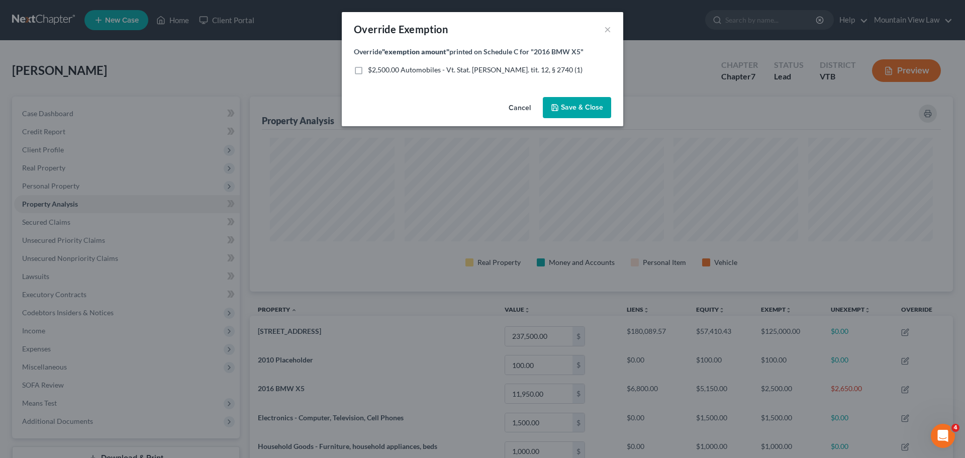
click at [524, 106] on button "Cancel" at bounding box center [520, 108] width 38 height 20
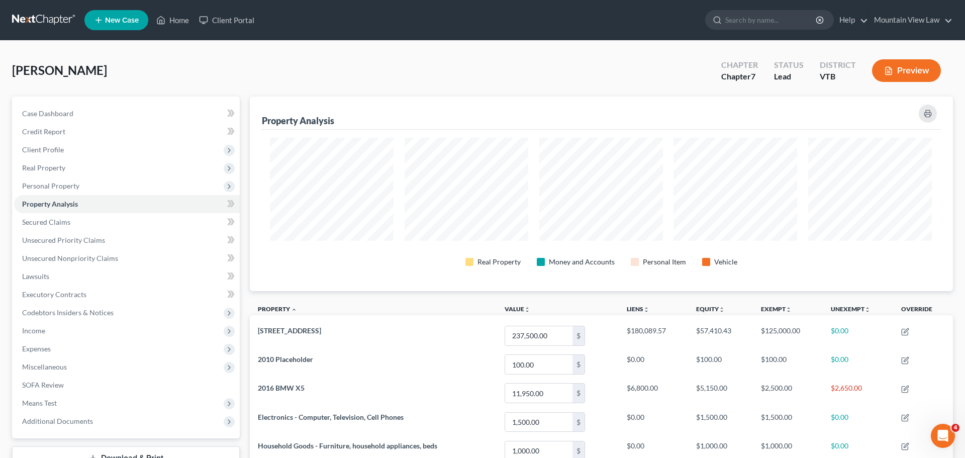
scroll to position [502429, 501926]
click at [78, 184] on span "Personal Property" at bounding box center [126, 186] width 224 height 18
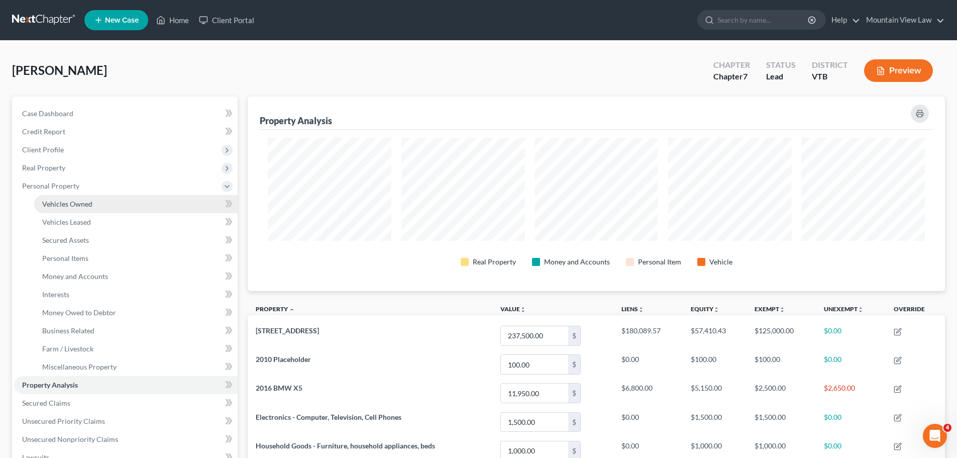
click at [90, 205] on span "Vehicles Owned" at bounding box center [67, 204] width 50 height 9
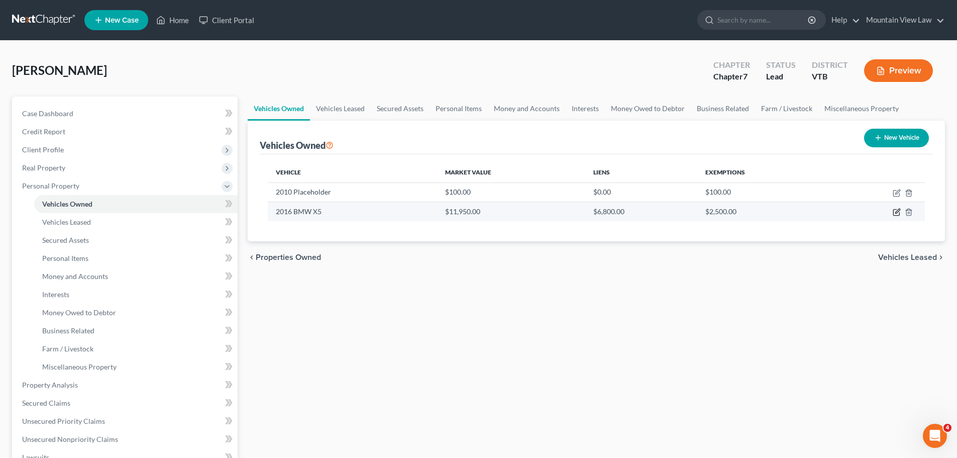
click at [896, 214] on icon "button" at bounding box center [897, 212] width 8 height 8
select select "0"
select select "10"
select select "2"
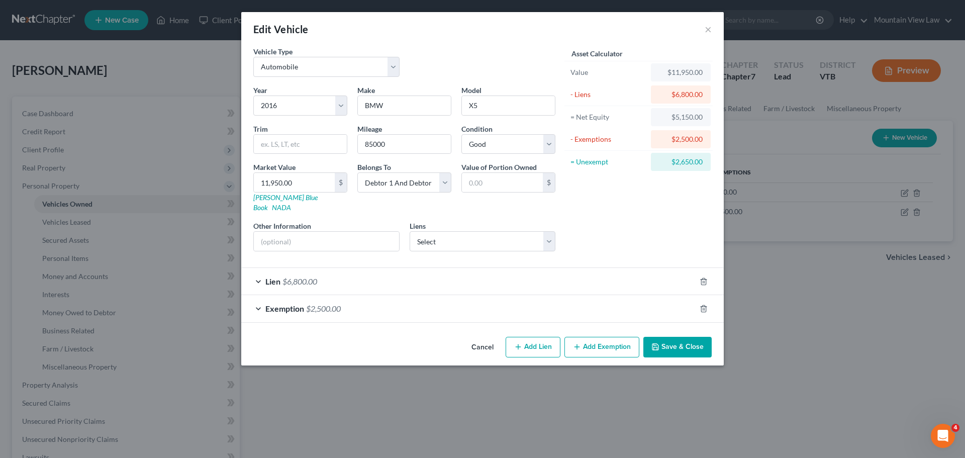
click at [606, 304] on div "Exemption $2,500.00" at bounding box center [468, 308] width 454 height 27
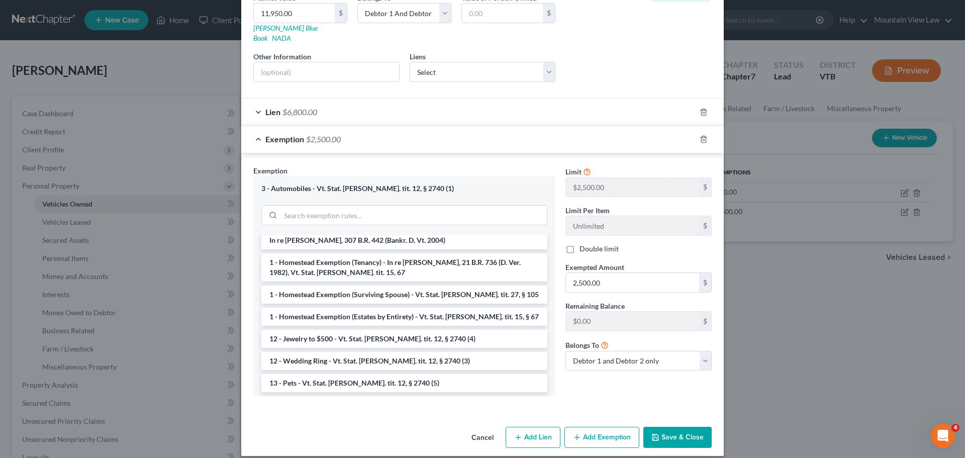
click at [589, 427] on button "Add Exemption" at bounding box center [601, 437] width 75 height 21
select select "2"
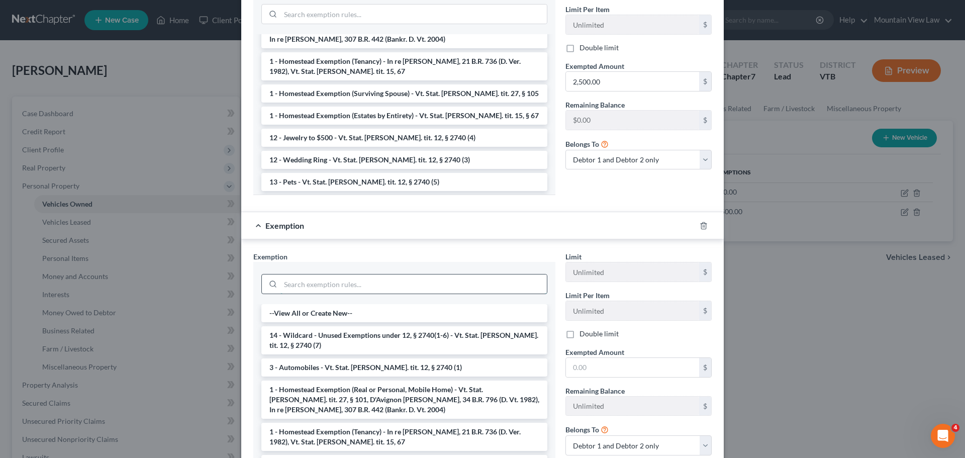
click at [384, 274] on input "search" at bounding box center [413, 283] width 266 height 19
click at [417, 326] on li "14 - Wildcard - Unused Exemptions under 12, § 2740(1-6) - Vt. Stat. [PERSON_NAM…" at bounding box center [404, 340] width 286 height 28
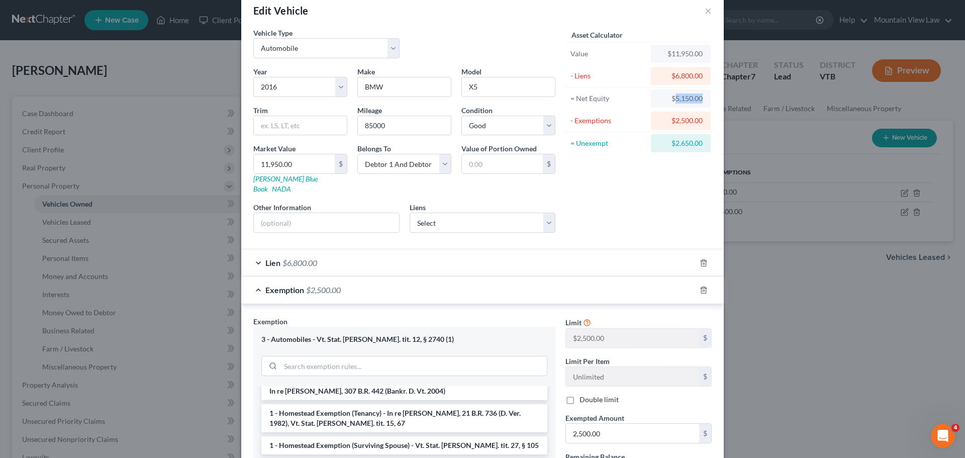
drag, startPoint x: 697, startPoint y: 98, endPoint x: 671, endPoint y: 102, distance: 26.4
click at [671, 102] on div "$5,150.00" at bounding box center [681, 98] width 44 height 10
drag, startPoint x: 701, startPoint y: 144, endPoint x: 672, endPoint y: 148, distance: 28.9
click at [672, 148] on div "$2,650.00" at bounding box center [681, 143] width 60 height 18
copy div "2,650.00"
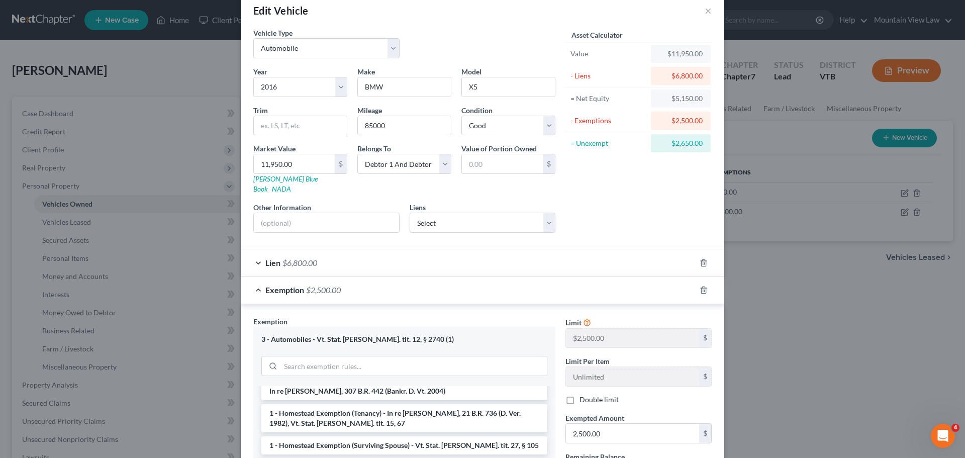
drag, startPoint x: 652, startPoint y: 193, endPoint x: 655, endPoint y: 203, distance: 10.7
click at [652, 193] on div "Asset Calculator Value $11,950.00 - Liens $6,800.00 = Net Equity $5,150.00 - Ex…" at bounding box center [638, 134] width 156 height 213
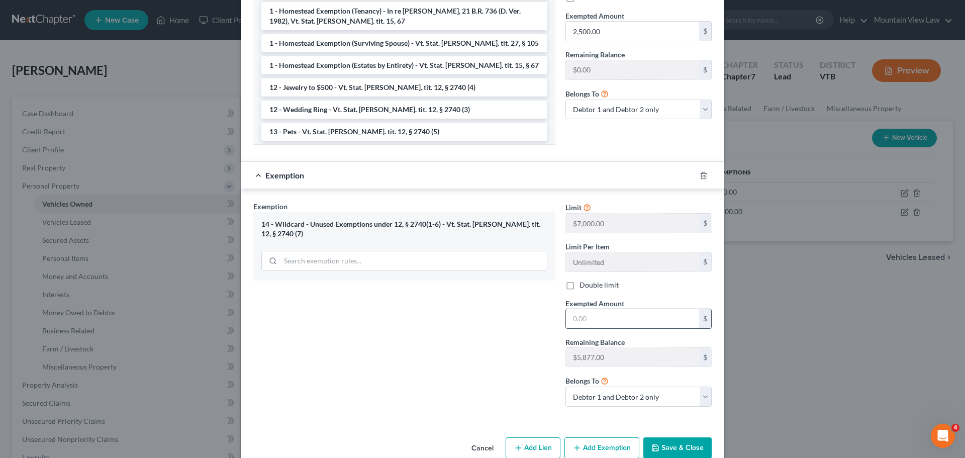
click at [605, 309] on input "text" at bounding box center [632, 318] width 133 height 19
paste input "2,650.00"
type input "2,650.00"
click at [670, 441] on button "Save & Close" at bounding box center [677, 447] width 68 height 21
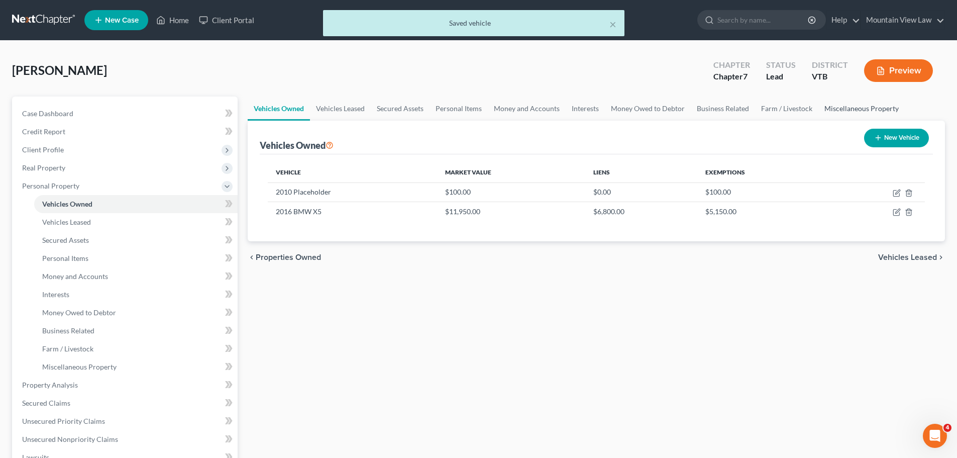
click at [874, 106] on link "Miscellaneous Property" at bounding box center [862, 109] width 86 height 24
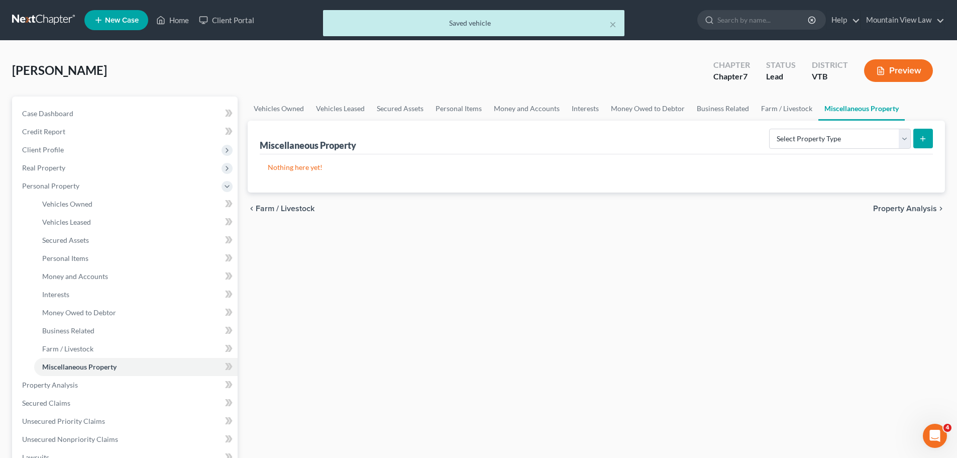
click at [907, 212] on span "Property Analysis" at bounding box center [906, 209] width 64 height 8
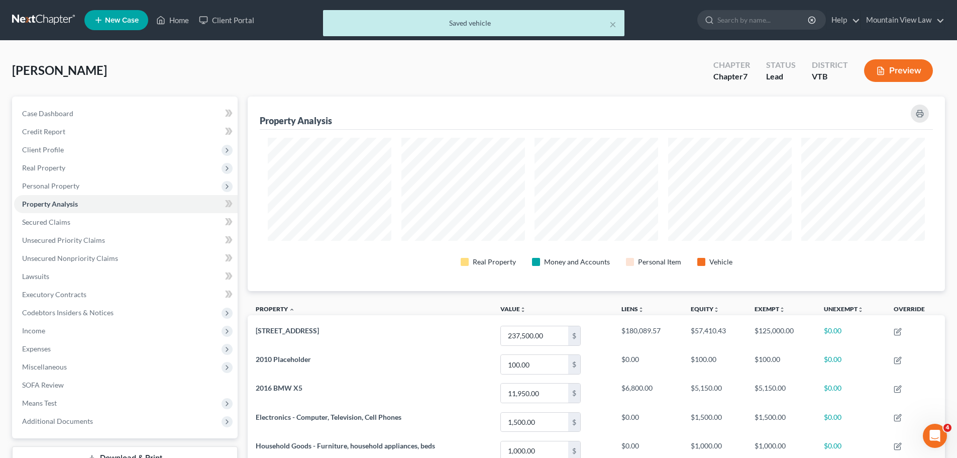
scroll to position [502429, 501926]
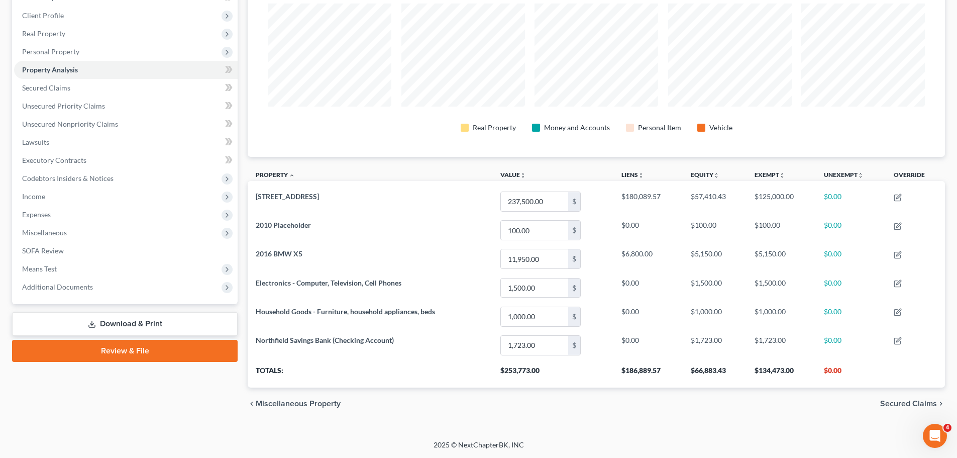
click at [893, 404] on span "Secured Claims" at bounding box center [909, 404] width 57 height 8
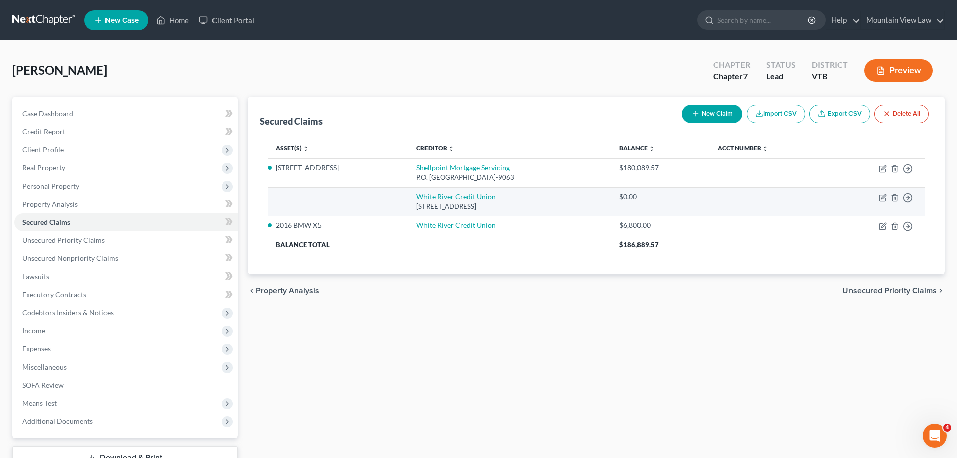
drag, startPoint x: 545, startPoint y: 207, endPoint x: 406, endPoint y: 207, distance: 139.2
click at [417, 207] on div "[STREET_ADDRESS]" at bounding box center [510, 207] width 187 height 10
copy div "[STREET_ADDRESS]"
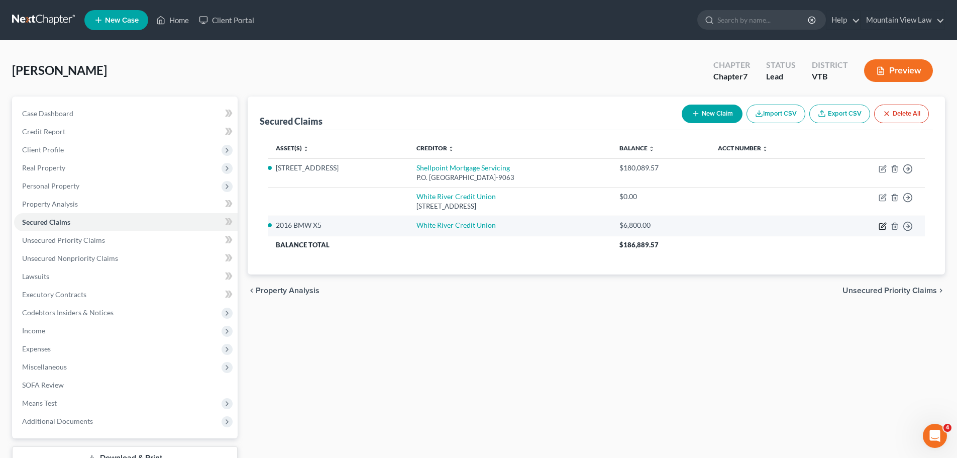
click at [884, 227] on icon "button" at bounding box center [883, 226] width 8 height 8
select select "7"
select select "2"
select select "0"
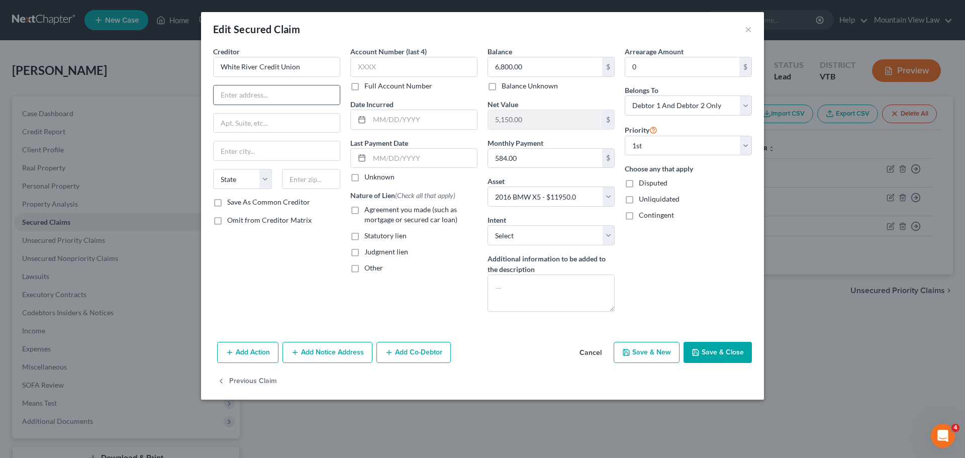
click at [277, 99] on input "text" at bounding box center [277, 94] width 126 height 19
paste input "[STREET_ADDRESS]"
drag, startPoint x: 335, startPoint y: 96, endPoint x: 295, endPoint y: 103, distance: 41.3
click at [295, 103] on input "[STREET_ADDRESS]" at bounding box center [277, 94] width 126 height 19
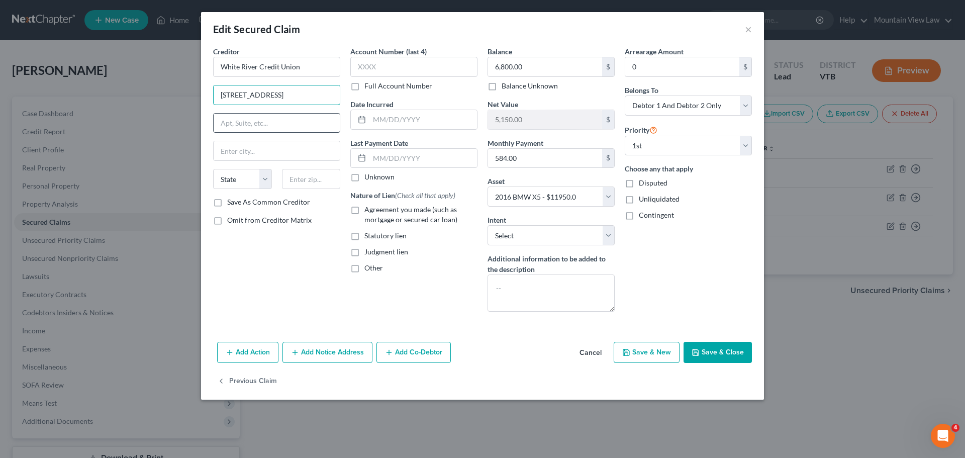
scroll to position [0, 1]
type input "[STREET_ADDRESS]"
click at [318, 180] on input "text" at bounding box center [311, 179] width 59 height 20
paste input "05767-0419"
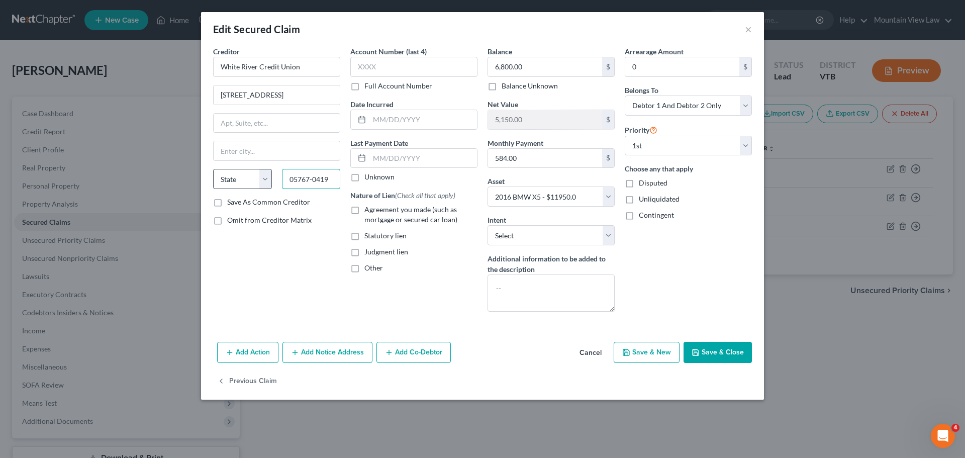
type input "05767-0419"
click at [265, 186] on select "State [US_STATE] AK AR AZ CA CO CT DE DC [GEOGRAPHIC_DATA] [GEOGRAPHIC_DATA] GU…" at bounding box center [242, 179] width 59 height 20
select select "49"
click at [213, 169] on select "State [US_STATE] AK AR AZ CA CO CT DE DC [GEOGRAPHIC_DATA] [GEOGRAPHIC_DATA] GU…" at bounding box center [242, 179] width 59 height 20
drag, startPoint x: 292, startPoint y: 98, endPoint x: 320, endPoint y: 102, distance: 28.9
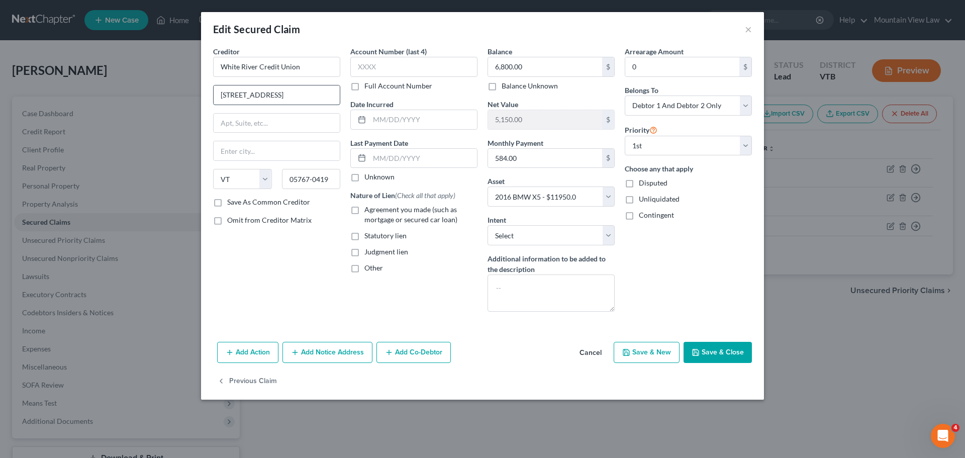
click at [320, 102] on input "[STREET_ADDRESS]" at bounding box center [277, 94] width 126 height 19
type input "[STREET_ADDRESS]"
click at [263, 153] on input "text" at bounding box center [277, 150] width 126 height 19
paste input "[GEOGRAPHIC_DATA]"
type input "[GEOGRAPHIC_DATA]"
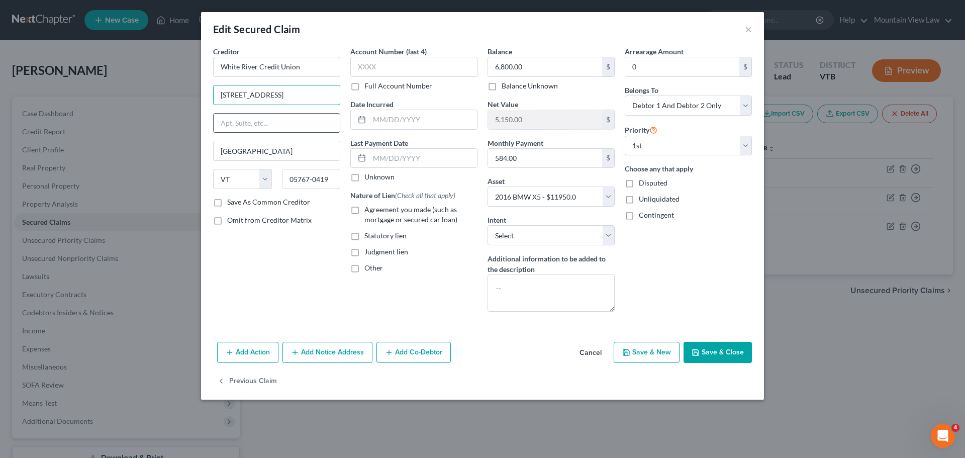
drag, startPoint x: 315, startPoint y: 93, endPoint x: 286, endPoint y: 113, distance: 34.0
click at [286, 113] on div "Creditor * White River Credit Union [STREET_ADDRESS] [GEOGRAPHIC_DATA] [US_STAT…" at bounding box center [276, 121] width 127 height 151
type input "[STREET_ADDRESS]"
click at [437, 300] on div "Account Number (last 4) Full Account Number Date Incurred Last Payment Date Unk…" at bounding box center [413, 182] width 137 height 273
click at [725, 352] on button "Save & Close" at bounding box center [718, 352] width 68 height 21
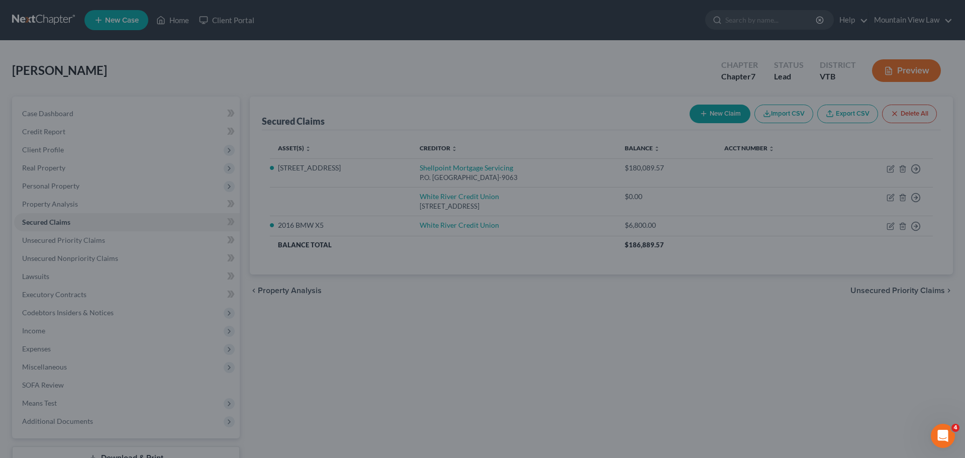
select select "7"
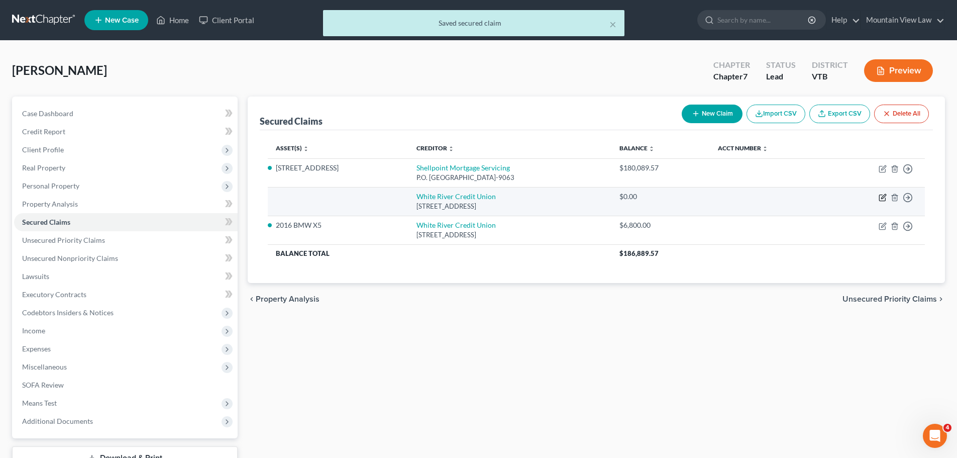
click at [885, 198] on icon "button" at bounding box center [883, 198] width 8 height 8
select select "49"
select select "0"
select select "2"
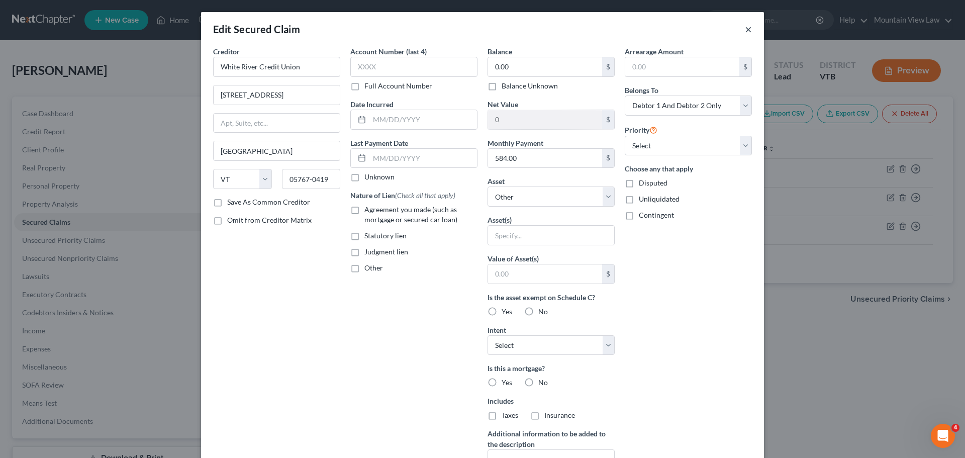
click at [745, 31] on button "×" at bounding box center [748, 29] width 7 height 12
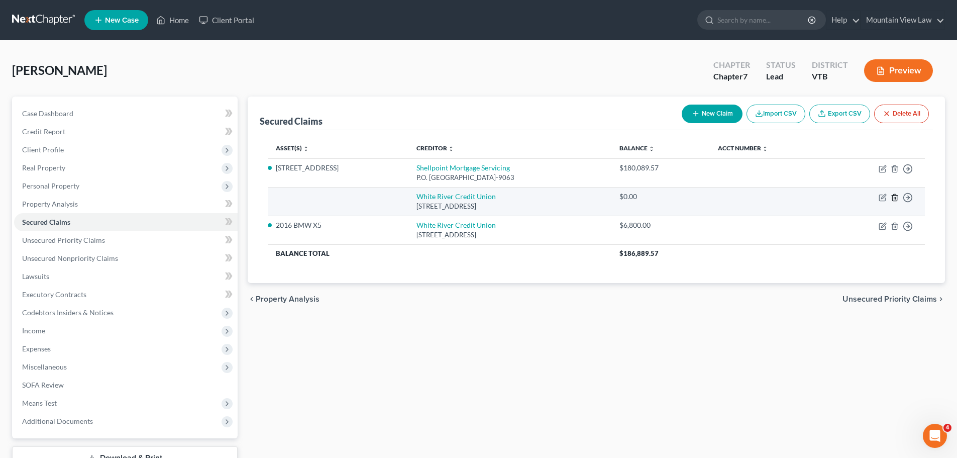
click at [895, 196] on polyline "button" at bounding box center [895, 196] width 6 height 0
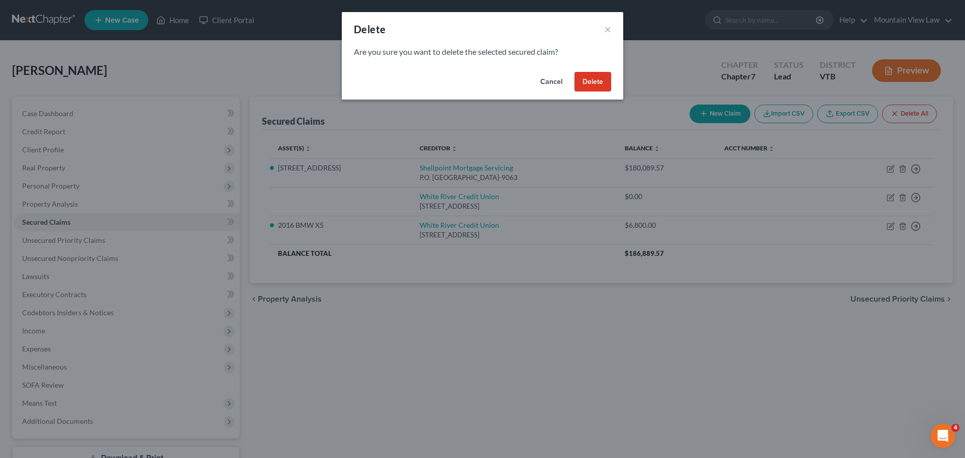
click at [603, 83] on button "Delete" at bounding box center [592, 82] width 37 height 20
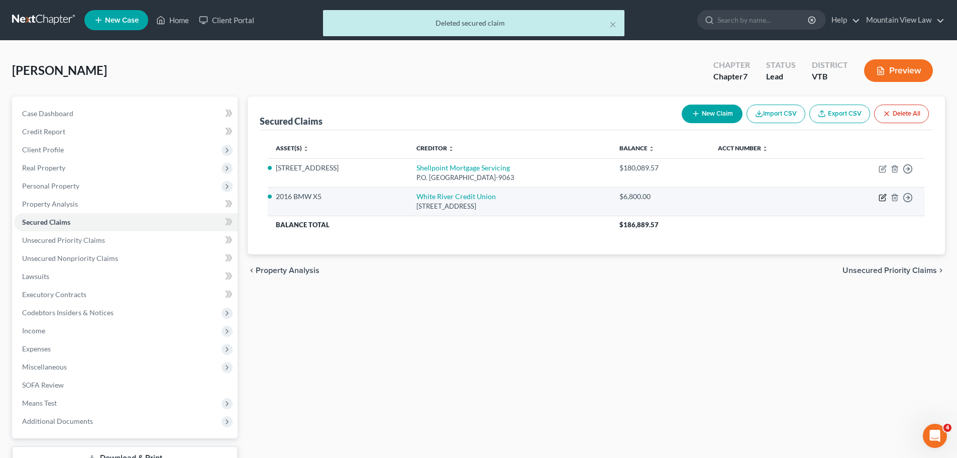
click at [881, 198] on icon "button" at bounding box center [883, 198] width 8 height 8
select select "49"
select select "7"
select select "2"
select select "0"
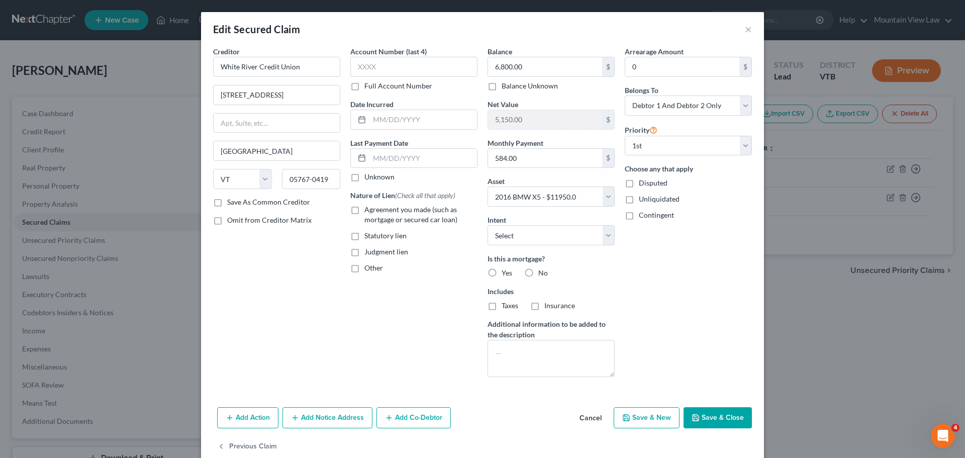
click at [364, 209] on label "Agreement you made (such as mortgage or secured car loan)" at bounding box center [420, 215] width 113 height 20
click at [368, 209] on input "Agreement you made (such as mortgage or secured car loan)" at bounding box center [371, 208] width 7 height 7
checkbox input "true"
click at [538, 273] on label "No" at bounding box center [543, 273] width 10 height 10
click at [542, 273] on input "No" at bounding box center [545, 271] width 7 height 7
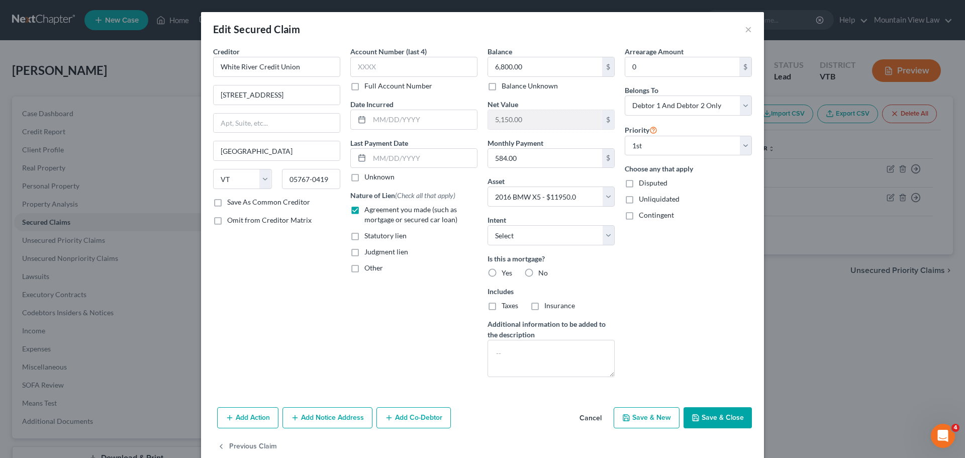
radio input "true"
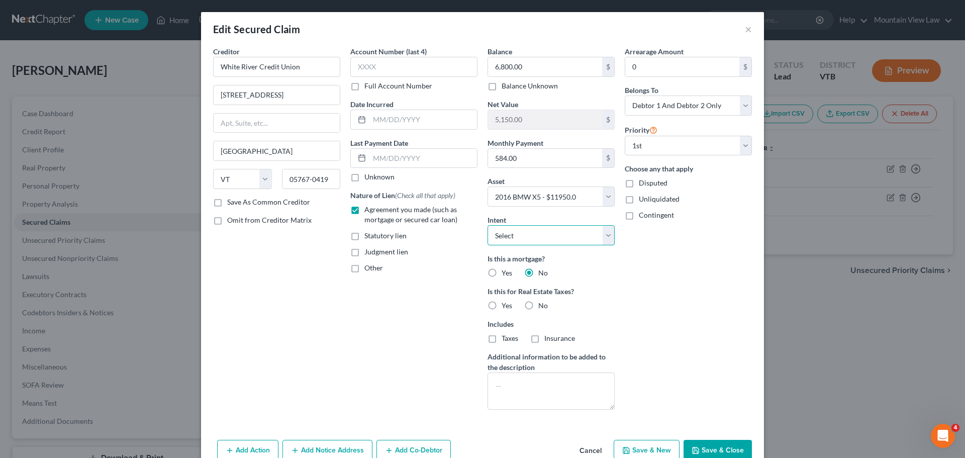
click at [604, 232] on select "Select Surrender Redeem Reaffirm Avoid Other" at bounding box center [551, 235] width 127 height 20
select select "2"
click at [488, 225] on select "Select Surrender Redeem Reaffirm Avoid Other" at bounding box center [551, 235] width 127 height 20
click at [227, 204] on label "Save As Common Creditor" at bounding box center [268, 202] width 83 height 10
click at [231, 204] on input "Save As Common Creditor" at bounding box center [234, 200] width 7 height 7
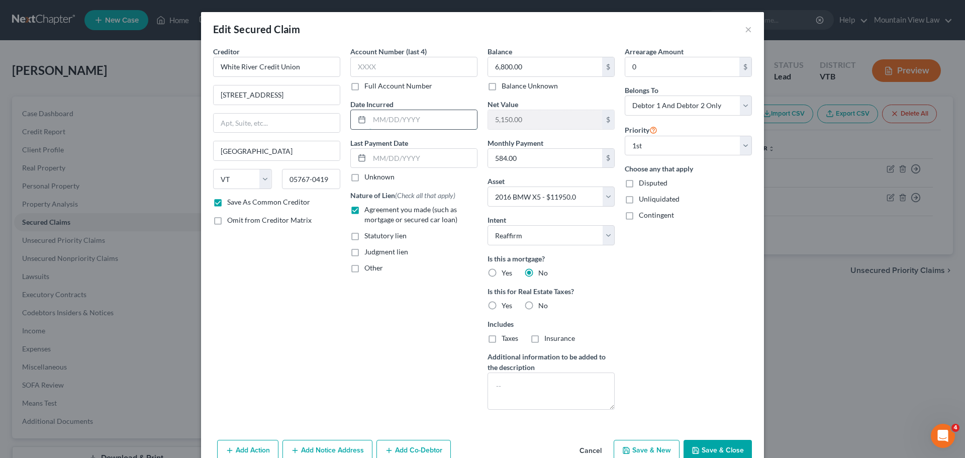
click at [407, 120] on input "text" at bounding box center [423, 119] width 108 height 19
click at [406, 160] on input "text" at bounding box center [423, 158] width 108 height 19
click at [401, 348] on div "Account Number (last 4) Full Account Number Date Incurred Last Payment Date Unk…" at bounding box center [413, 231] width 137 height 371
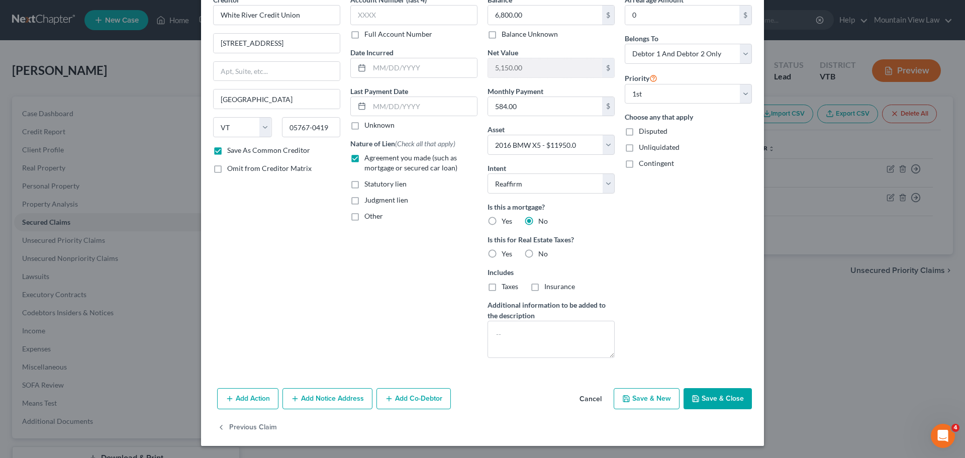
click at [251, 395] on button "Add Action" at bounding box center [247, 398] width 61 height 21
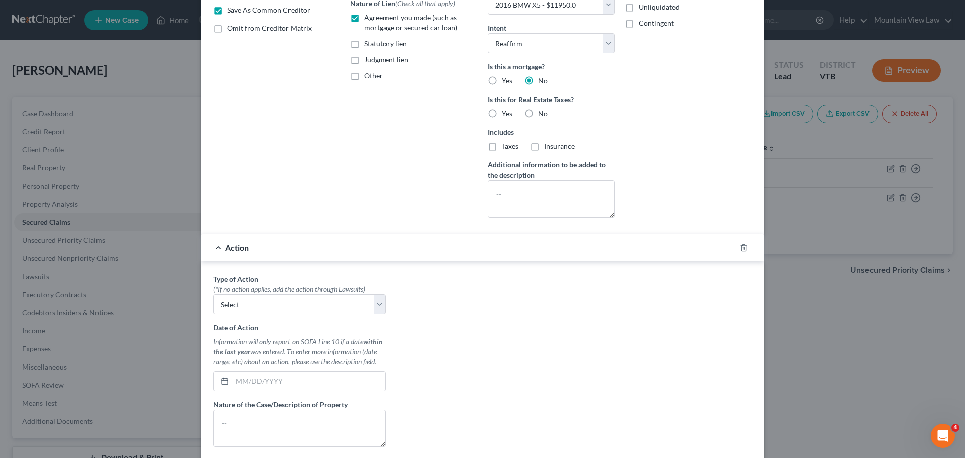
scroll to position [203, 0]
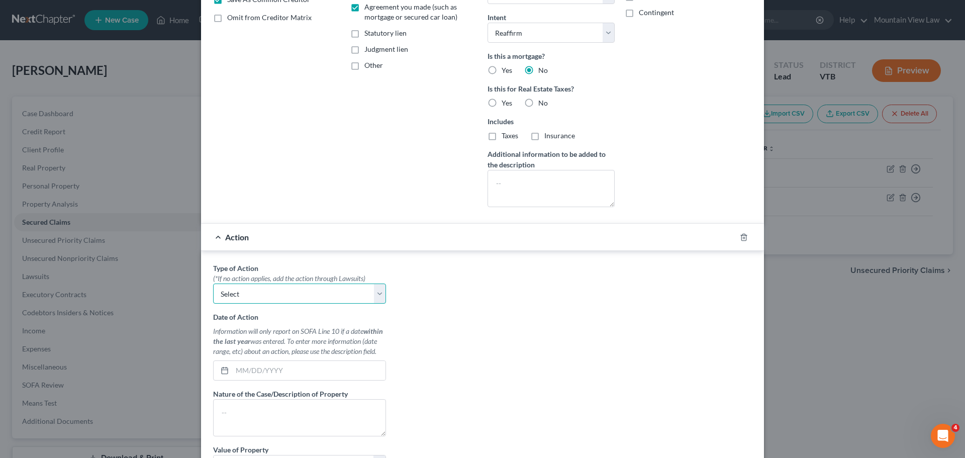
click at [377, 295] on select "Select Repossession Garnishment Foreclosure Personal Injury Attached, Seized, O…" at bounding box center [299, 293] width 173 height 20
click at [453, 289] on div "Type of Action * (*If no action applies, add the action through Lawsuits) Selec…" at bounding box center [482, 389] width 549 height 252
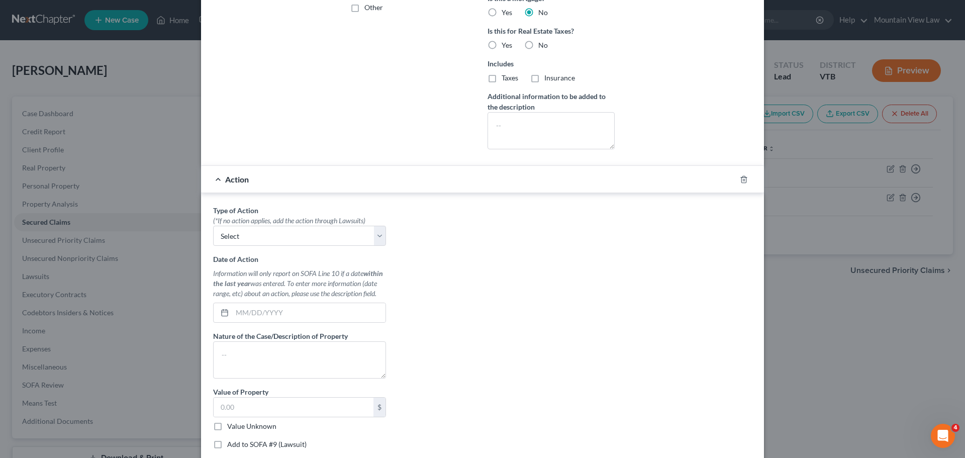
scroll to position [251, 0]
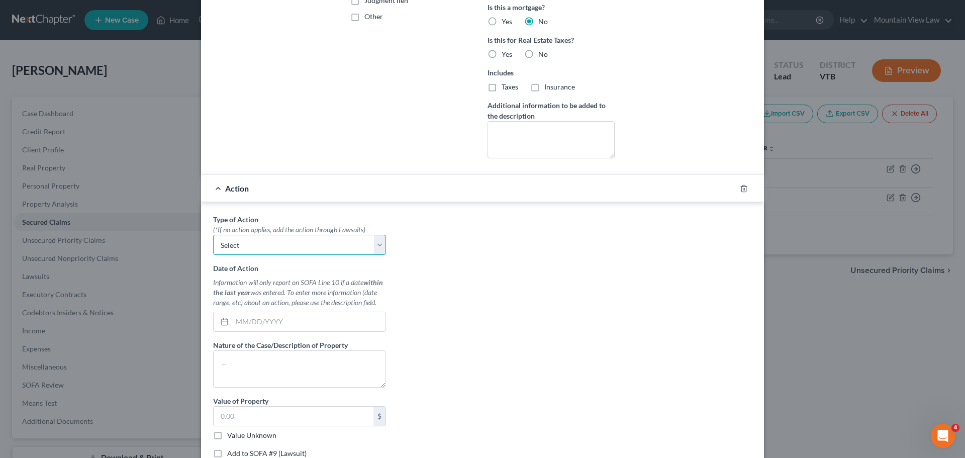
click at [377, 248] on select "Select Repossession Garnishment Foreclosure Personal Injury Attached, Seized, O…" at bounding box center [299, 245] width 173 height 20
drag, startPoint x: 587, startPoint y: 247, endPoint x: 683, endPoint y: 213, distance: 102.2
click at [587, 247] on div "Type of Action * (*If no action applies, add the action through Lawsuits) Selec…" at bounding box center [482, 340] width 549 height 252
click at [740, 190] on icon "button" at bounding box center [744, 188] width 8 height 8
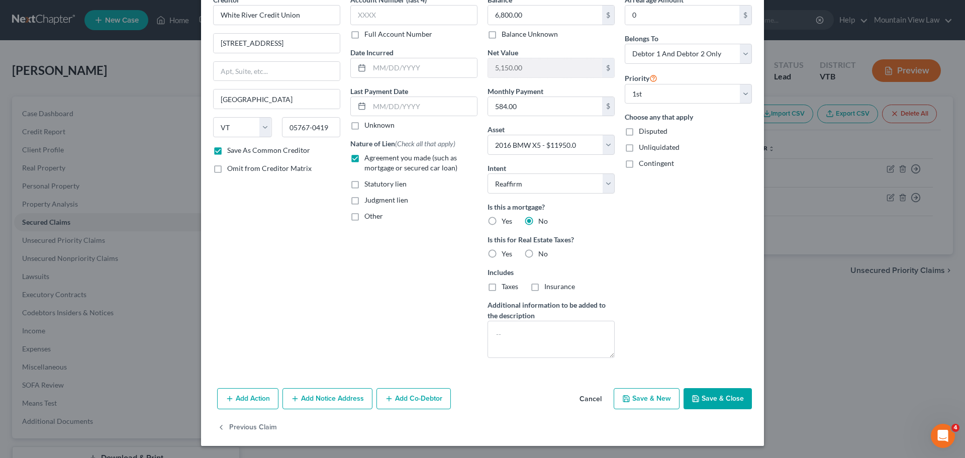
scroll to position [52, 0]
click at [405, 391] on button "Add Co-Debtor" at bounding box center [413, 398] width 74 height 21
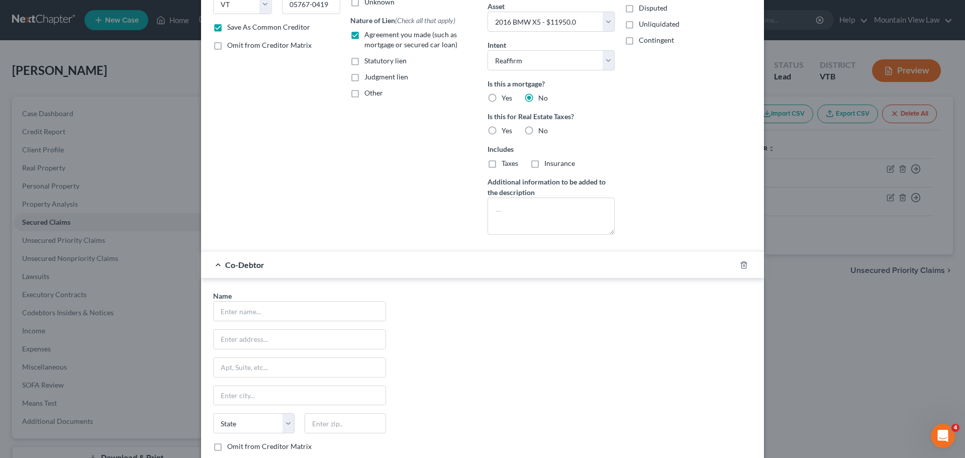
scroll to position [253, 0]
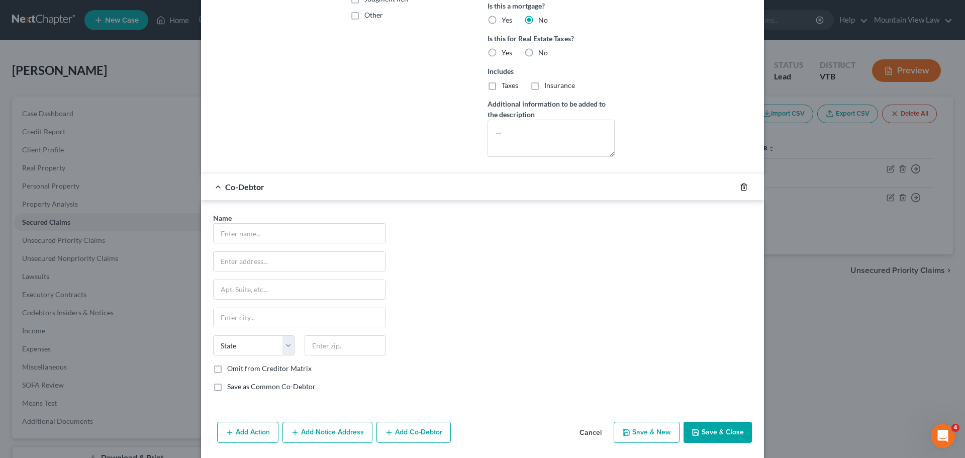
click at [741, 187] on icon "button" at bounding box center [743, 186] width 5 height 7
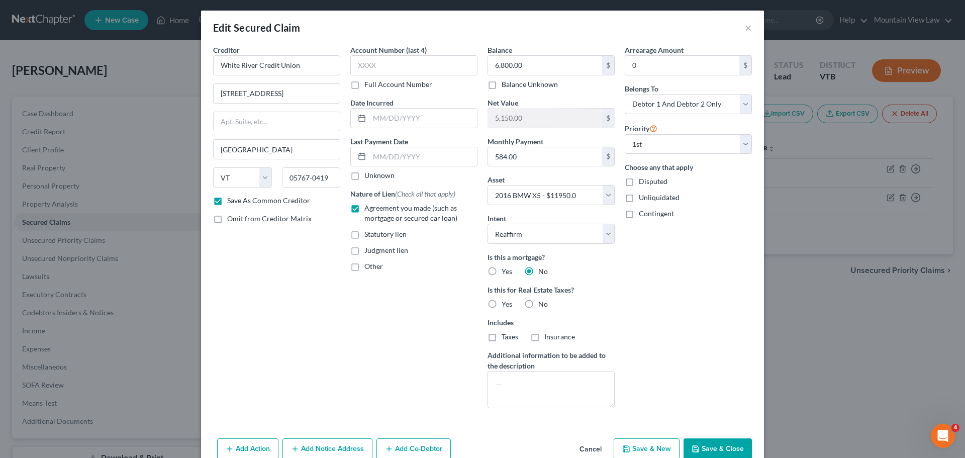
scroll to position [52, 0]
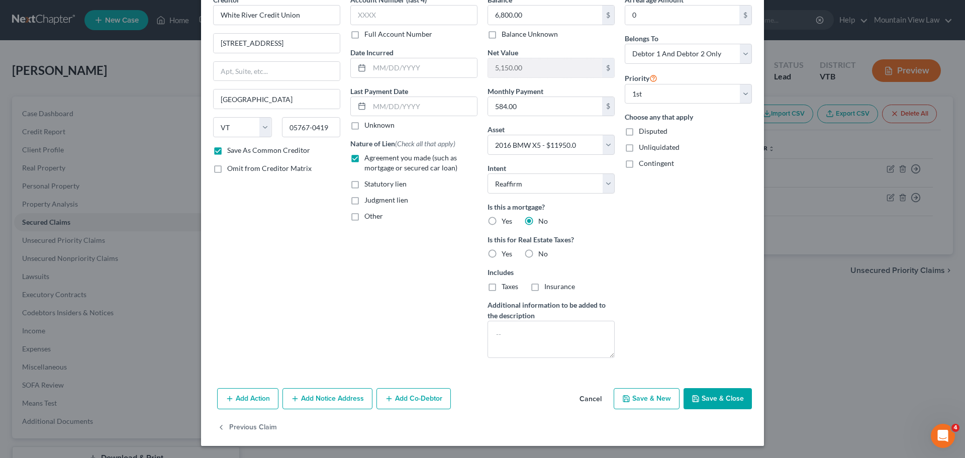
click at [716, 402] on button "Save & Close" at bounding box center [718, 398] width 68 height 21
checkbox input "false"
select select
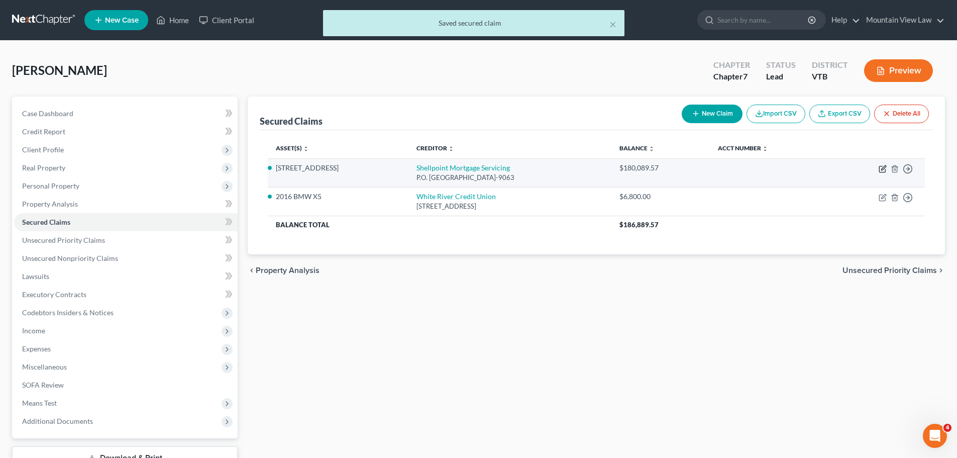
click at [882, 171] on icon "button" at bounding box center [883, 169] width 8 height 8
select select "45"
select select "2"
select select "0"
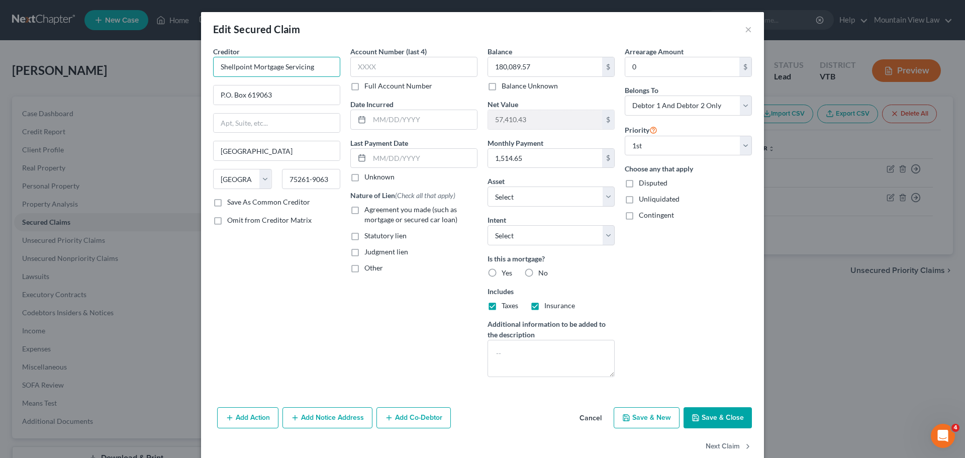
click at [299, 64] on input "Shellpoint Mortgage Servicing" at bounding box center [276, 67] width 127 height 20
drag, startPoint x: 314, startPoint y: 68, endPoint x: 212, endPoint y: 72, distance: 101.6
click at [213, 72] on input "Shellpoint Mortgage Servicing" at bounding box center [276, 67] width 127 height 20
click at [312, 66] on input "Shellpoint Mortgage Servicing" at bounding box center [276, 67] width 127 height 20
click at [364, 212] on label "Agreement you made (such as mortgage or secured car loan)" at bounding box center [420, 215] width 113 height 20
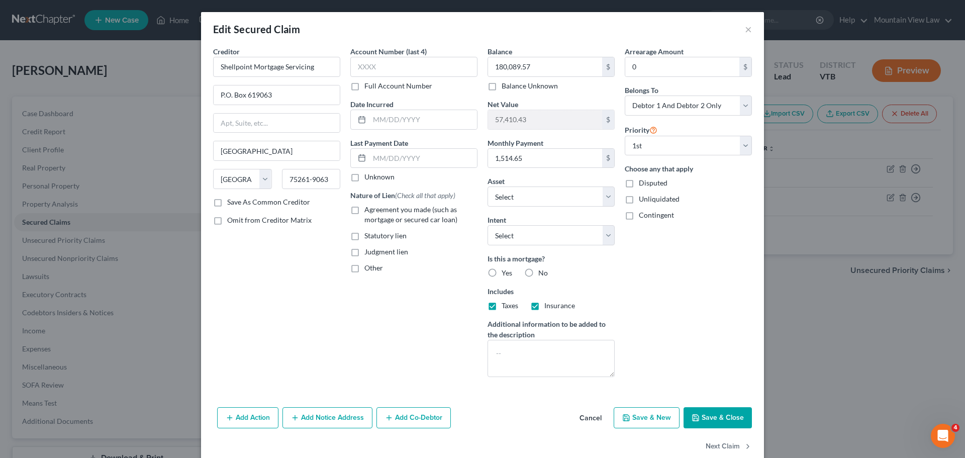
click at [368, 211] on input "Agreement you made (such as mortgage or secured car loan)" at bounding box center [371, 208] width 7 height 7
checkbox input "true"
click at [502, 272] on label "Yes" at bounding box center [507, 273] width 11 height 10
click at [506, 272] on input "Yes" at bounding box center [509, 271] width 7 height 7
radio input "true"
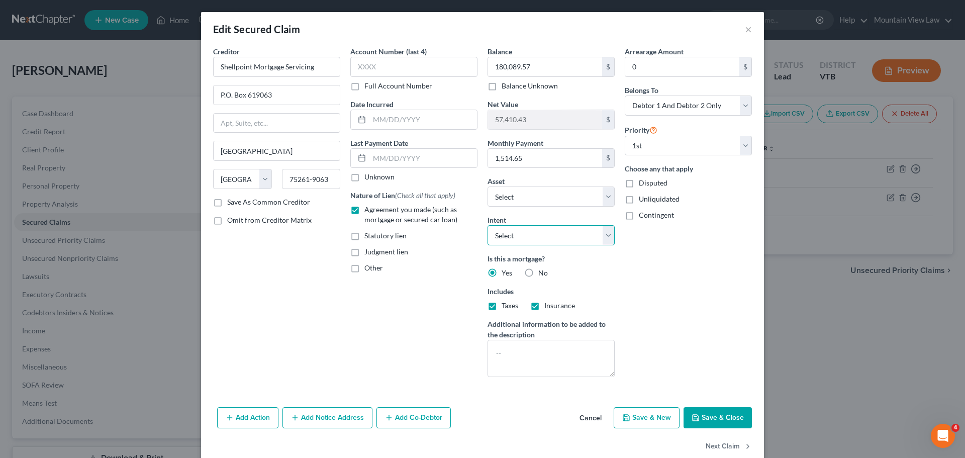
click at [519, 238] on select "Select Surrender Redeem Reaffirm Avoid Other" at bounding box center [551, 235] width 127 height 20
select select "2"
click at [488, 225] on select "Select Surrender Redeem Reaffirm Avoid Other" at bounding box center [551, 235] width 127 height 20
click at [569, 243] on select "Select Surrender Redeem Reaffirm Avoid Other" at bounding box center [551, 235] width 127 height 20
click at [488, 225] on select "Select Surrender Redeem Reaffirm Avoid Other" at bounding box center [551, 235] width 127 height 20
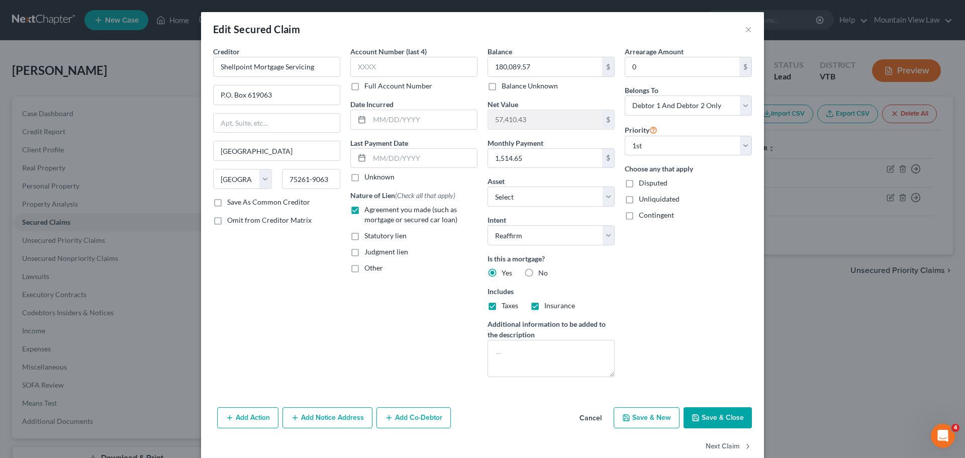
click at [705, 258] on div "Arrearage Amount 0 $ Belongs To * Select Debtor 1 Only Debtor 2 Only Debtor 1 A…" at bounding box center [688, 215] width 137 height 339
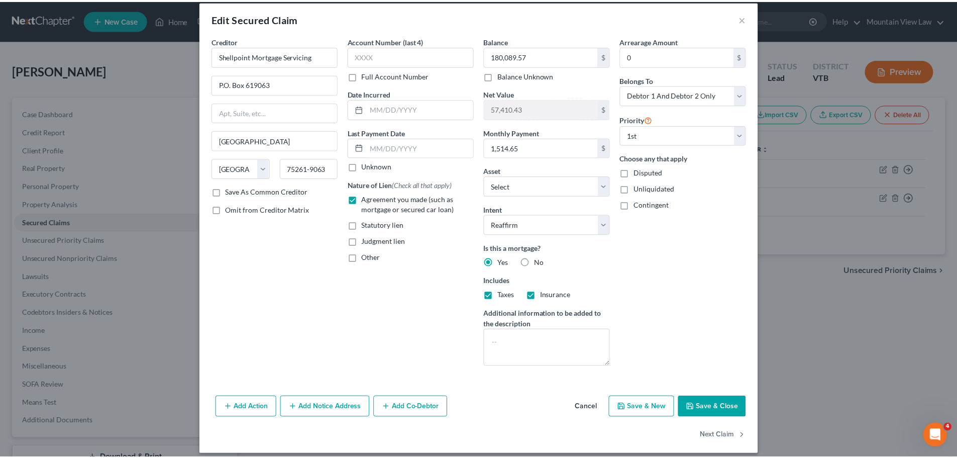
scroll to position [19, 0]
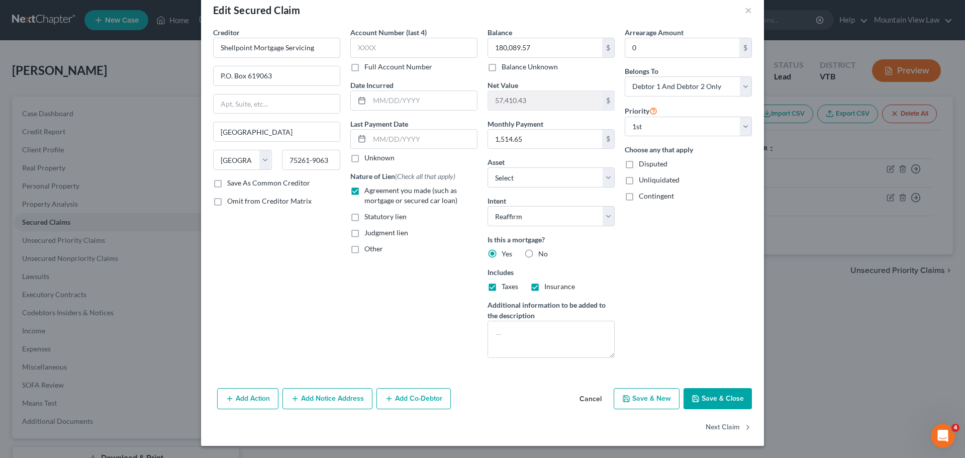
click at [723, 398] on button "Save & Close" at bounding box center [718, 398] width 68 height 21
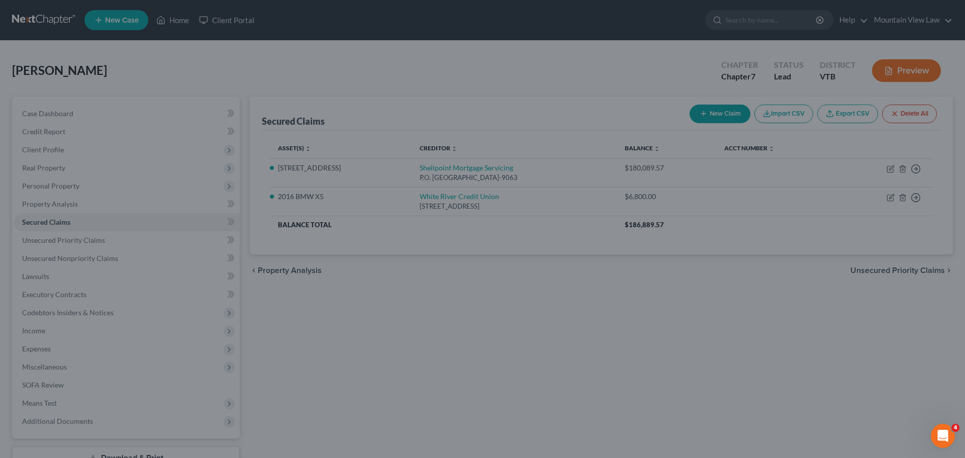
select select "2"
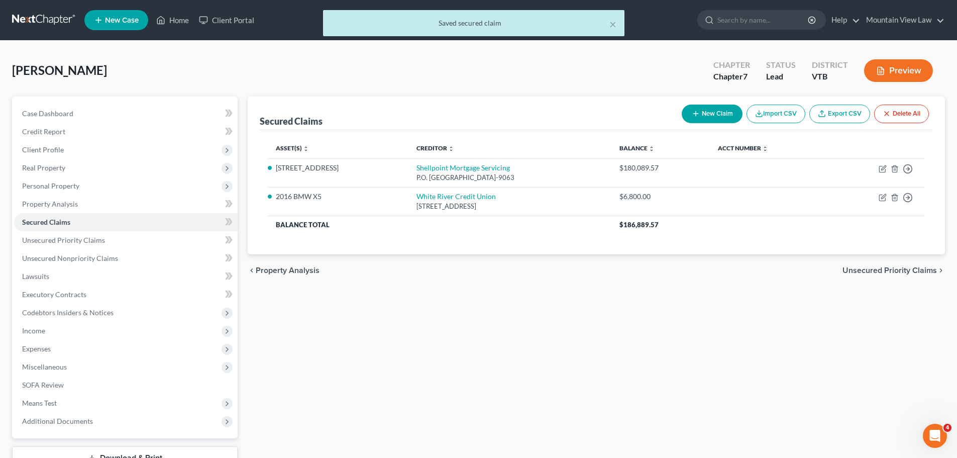
click at [886, 271] on span "Unsecured Priority Claims" at bounding box center [890, 270] width 94 height 8
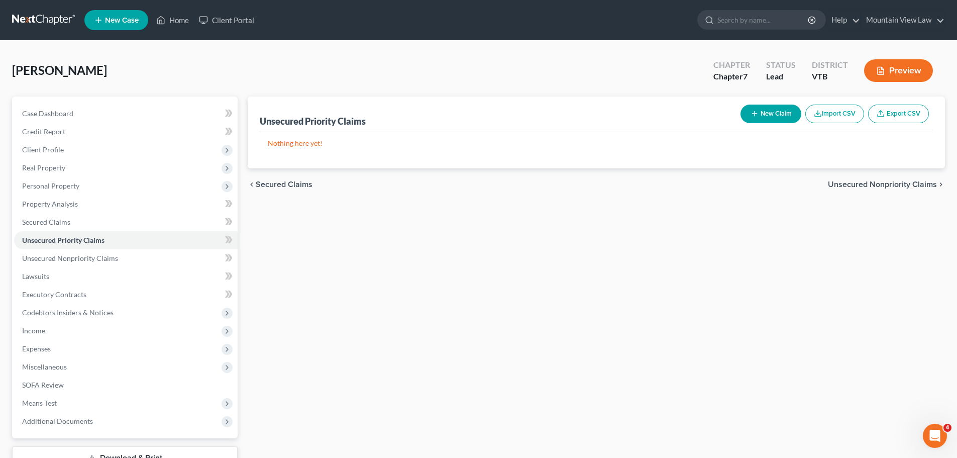
click at [916, 113] on link "Export CSV" at bounding box center [899, 114] width 61 height 19
drag, startPoint x: 148, startPoint y: 421, endPoint x: 163, endPoint y: 415, distance: 15.8
click at [148, 421] on span "Additional Documents" at bounding box center [126, 421] width 224 height 18
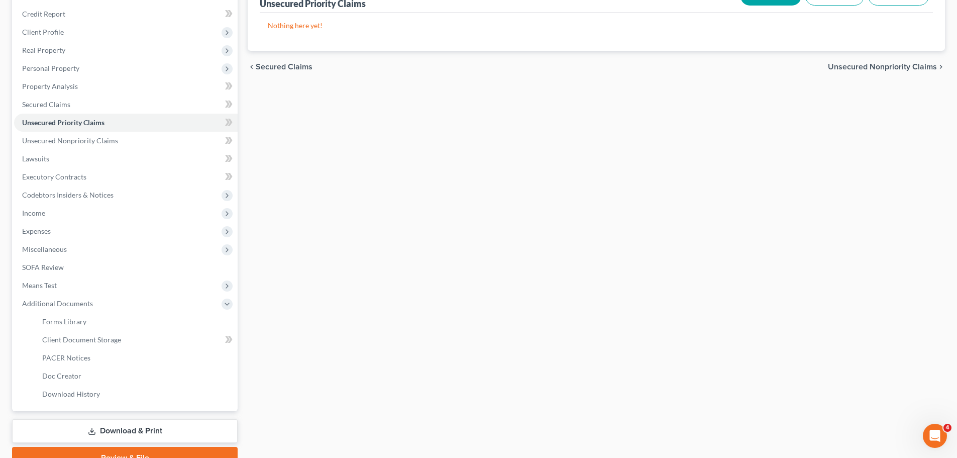
scroll to position [151, 0]
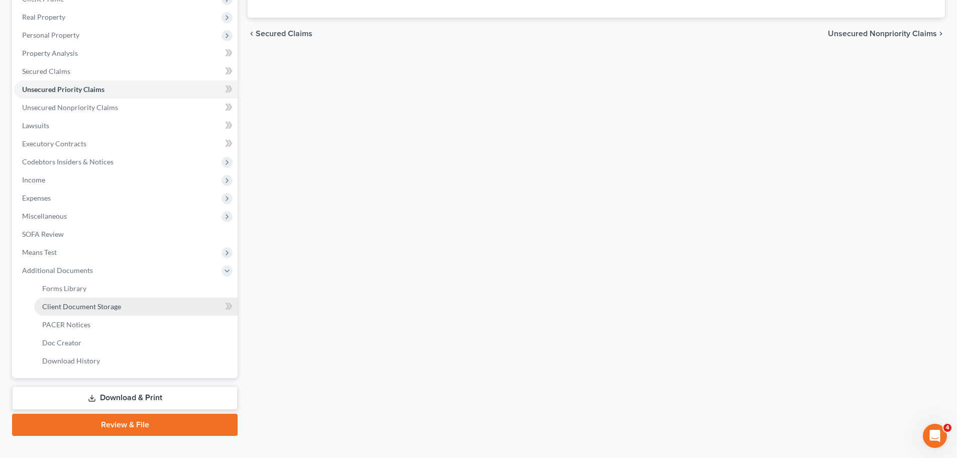
click at [126, 301] on link "Client Document Storage" at bounding box center [136, 307] width 204 height 18
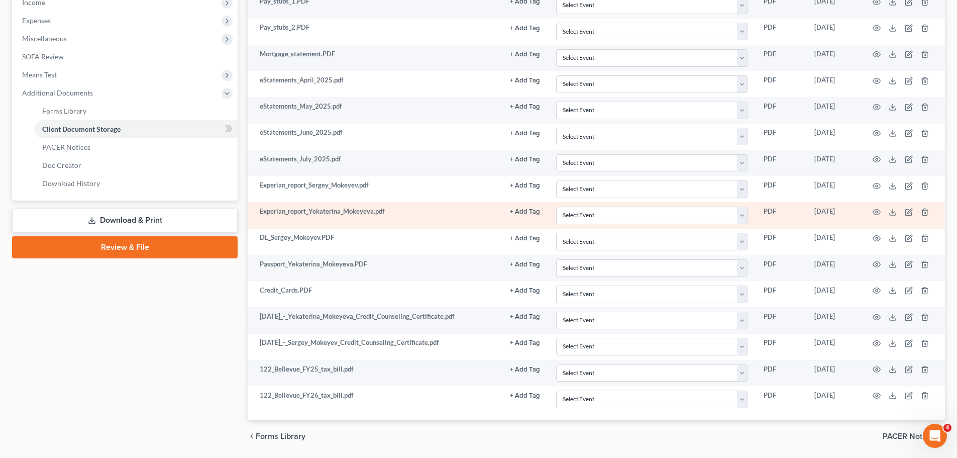
scroll to position [352, 0]
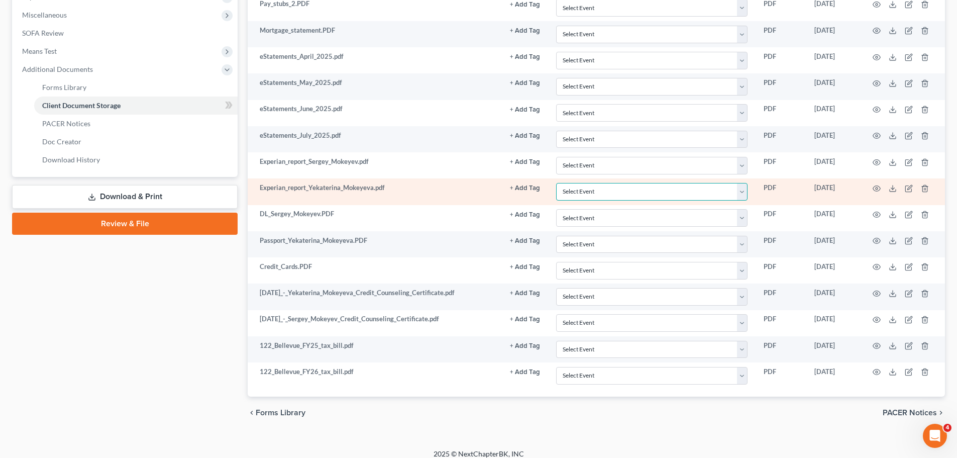
click at [697, 191] on select "Select Event 20 Largest Unsecured Creditors All Schedules and Statements Amende…" at bounding box center [651, 192] width 191 height 18
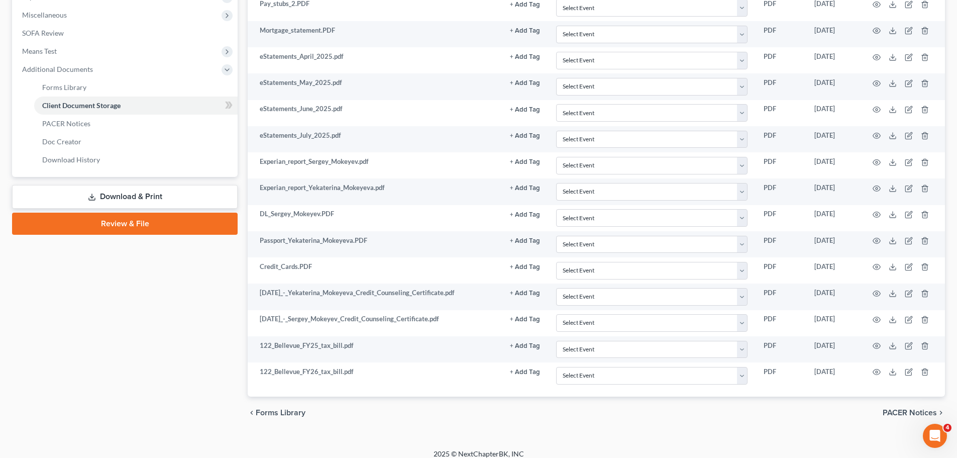
click at [506, 410] on div "chevron_left Forms Library PACER Notices chevron_right" at bounding box center [597, 413] width 698 height 32
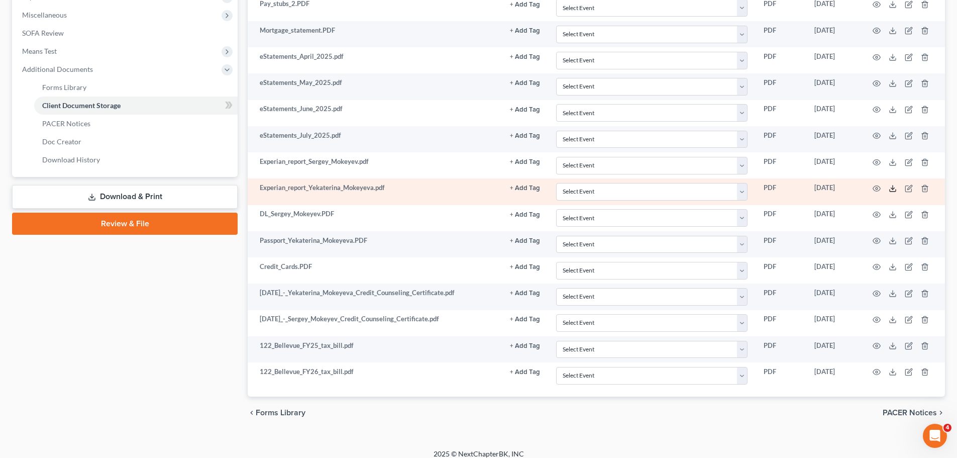
click at [893, 188] on polyline at bounding box center [894, 188] width 4 height 2
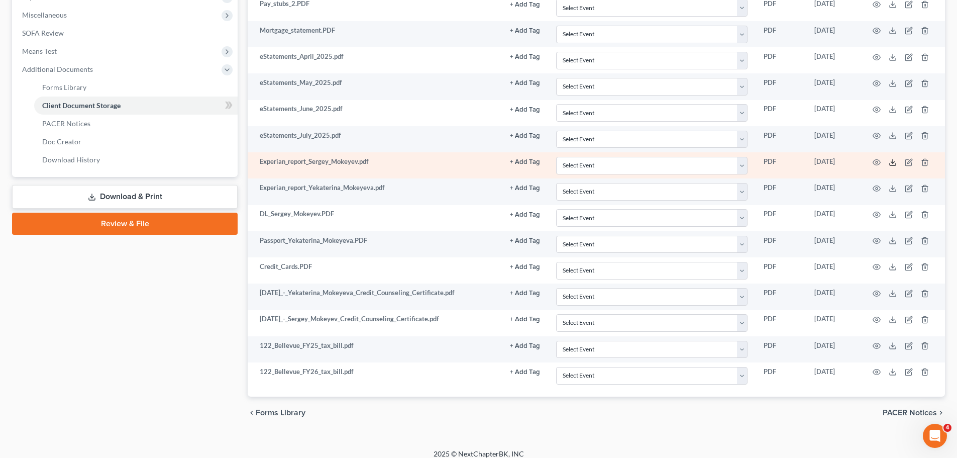
click at [893, 164] on icon at bounding box center [893, 162] width 8 height 8
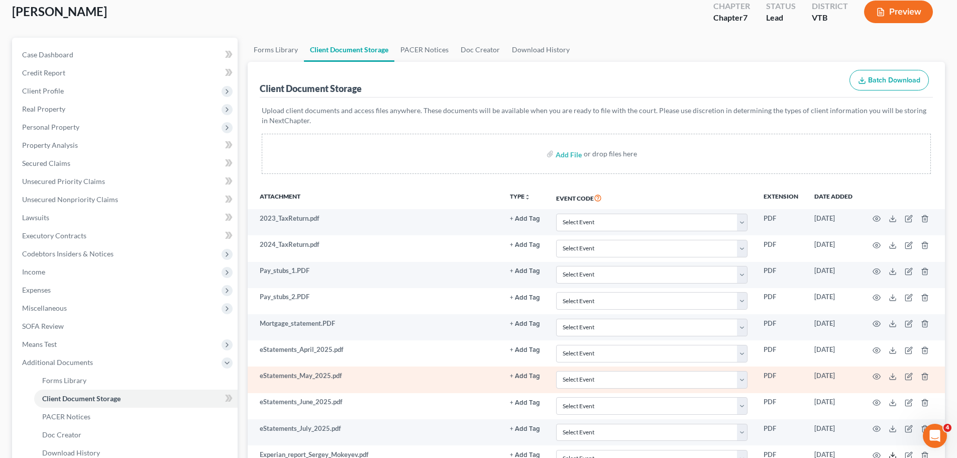
scroll to position [50, 0]
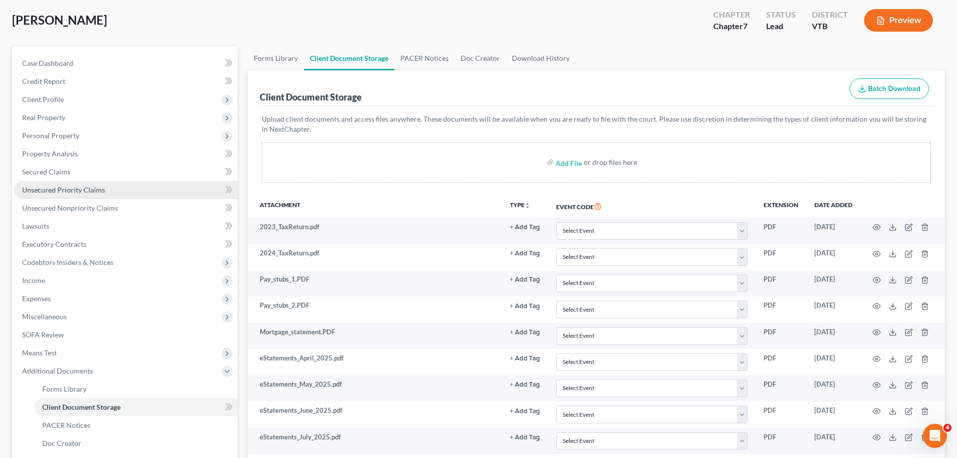
click at [119, 192] on link "Unsecured Priority Claims" at bounding box center [126, 190] width 224 height 18
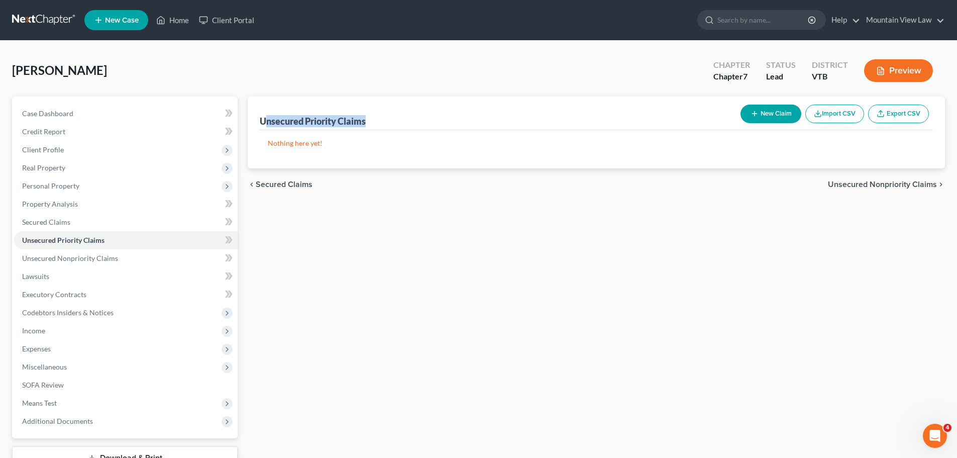
drag, startPoint x: 263, startPoint y: 120, endPoint x: 396, endPoint y: 123, distance: 132.7
click at [371, 121] on div "Unsecured Priority Claims New Claim Import CSV Export CSV" at bounding box center [597, 114] width 674 height 34
click at [431, 122] on div "Unsecured Priority Claims New Claim Import CSV Export CSV" at bounding box center [597, 114] width 674 height 34
click at [113, 260] on span "Unsecured Nonpriority Claims" at bounding box center [70, 258] width 96 height 9
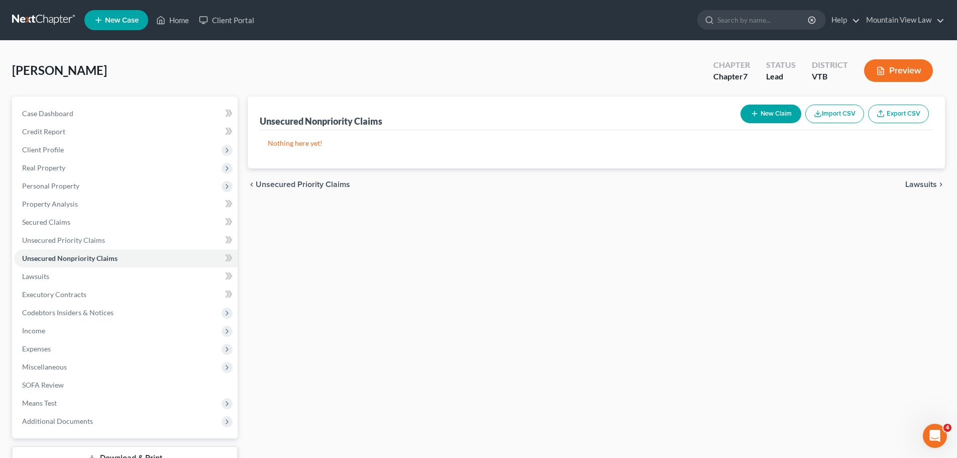
click at [778, 120] on button "New Claim" at bounding box center [771, 114] width 61 height 19
select select "2"
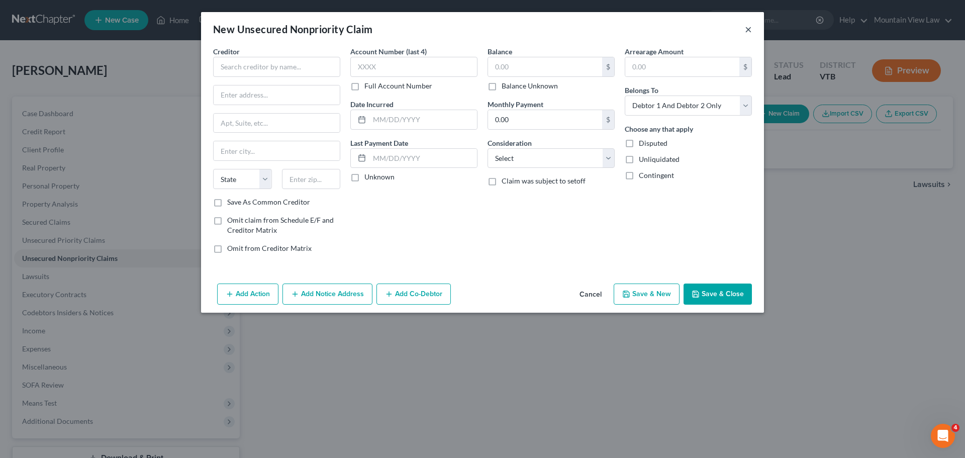
click at [748, 30] on button "×" at bounding box center [748, 29] width 7 height 12
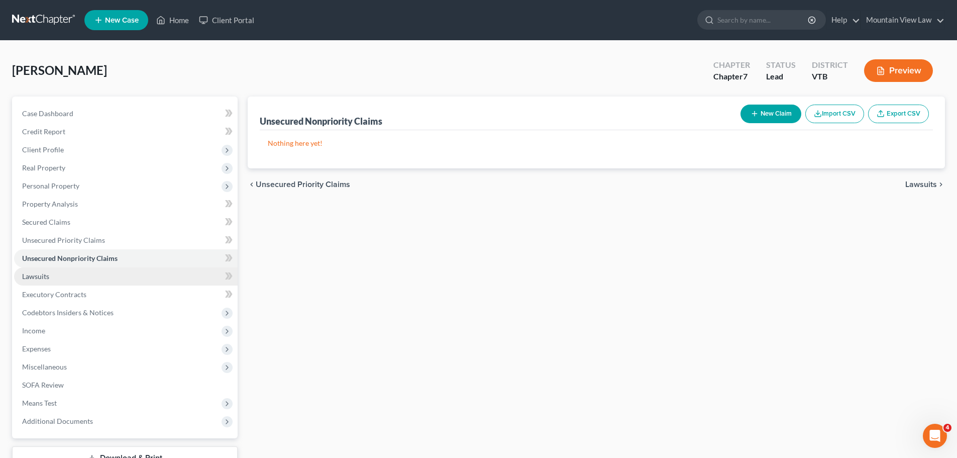
click at [122, 274] on link "Lawsuits" at bounding box center [126, 276] width 224 height 18
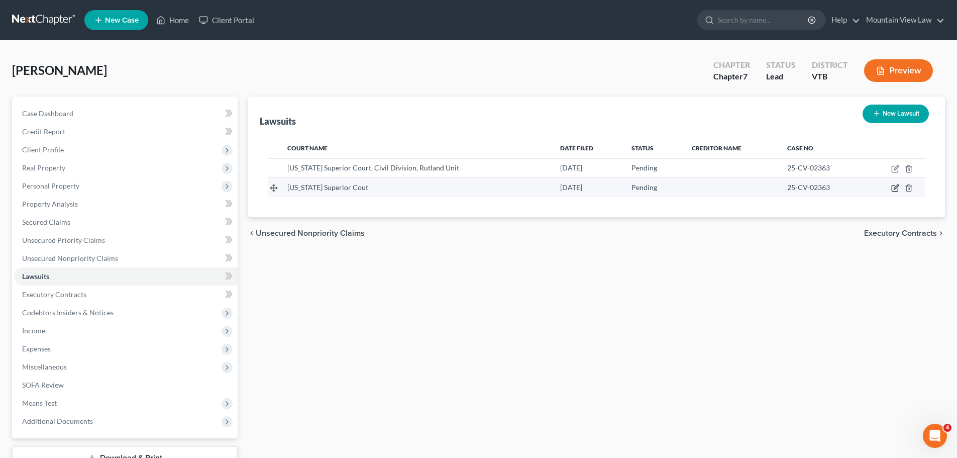
click at [896, 190] on icon "button" at bounding box center [896, 188] width 8 height 8
select select "1"
select select "0"
select select "1"
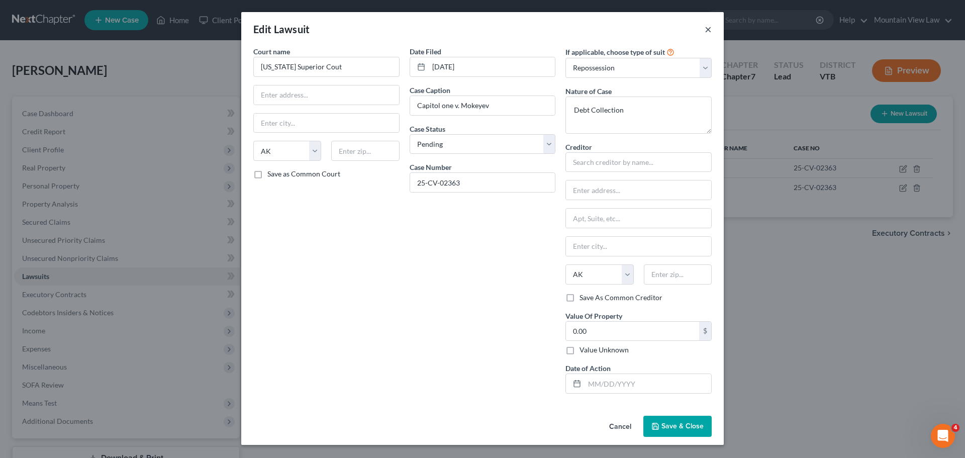
click at [708, 33] on button "×" at bounding box center [708, 29] width 7 height 12
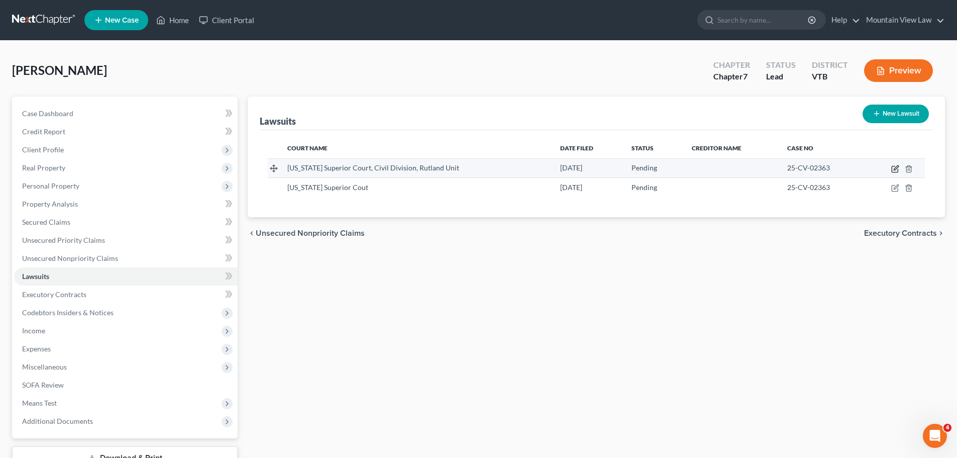
click at [896, 170] on icon "button" at bounding box center [896, 169] width 8 height 8
select select "49"
select select "0"
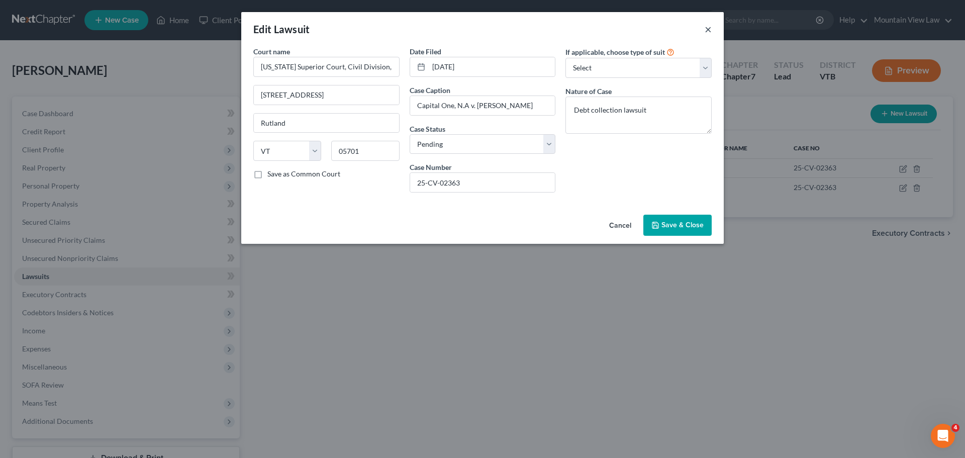
click at [706, 30] on button "×" at bounding box center [708, 29] width 7 height 12
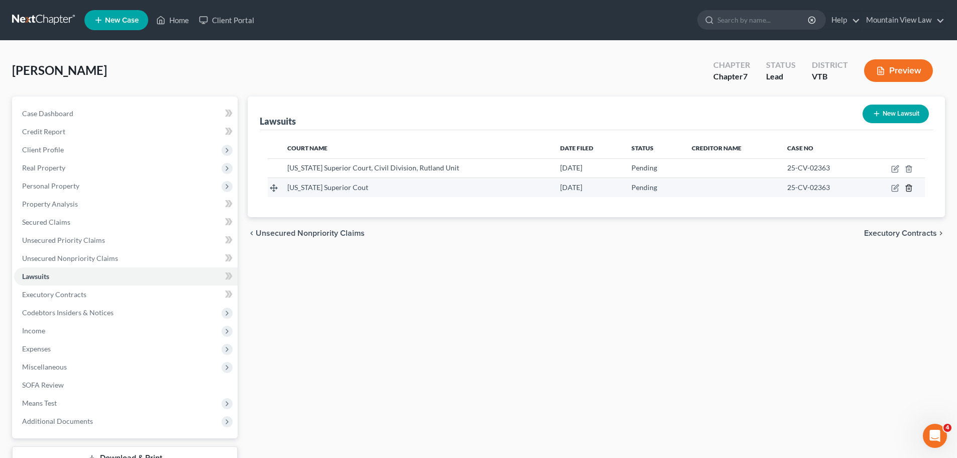
click at [909, 188] on icon "button" at bounding box center [909, 188] width 8 height 8
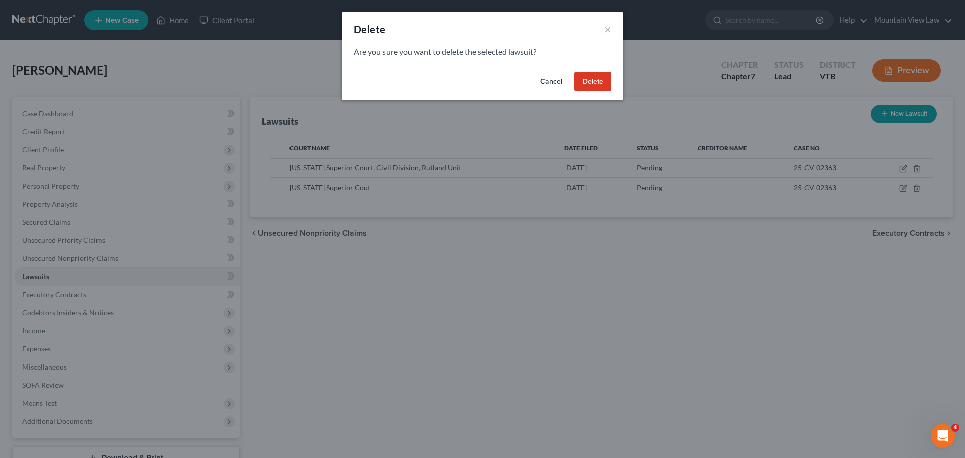
click at [599, 77] on button "Delete" at bounding box center [592, 82] width 37 height 20
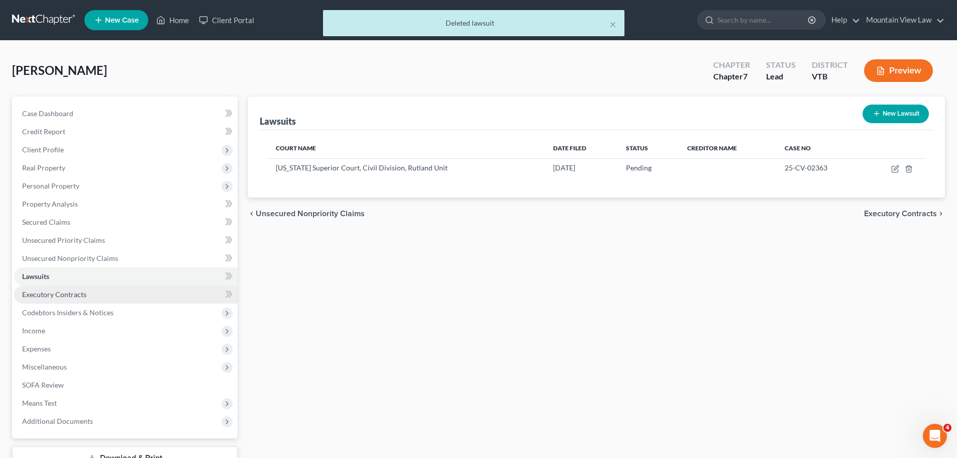
click at [109, 295] on link "Executory Contracts" at bounding box center [126, 294] width 224 height 18
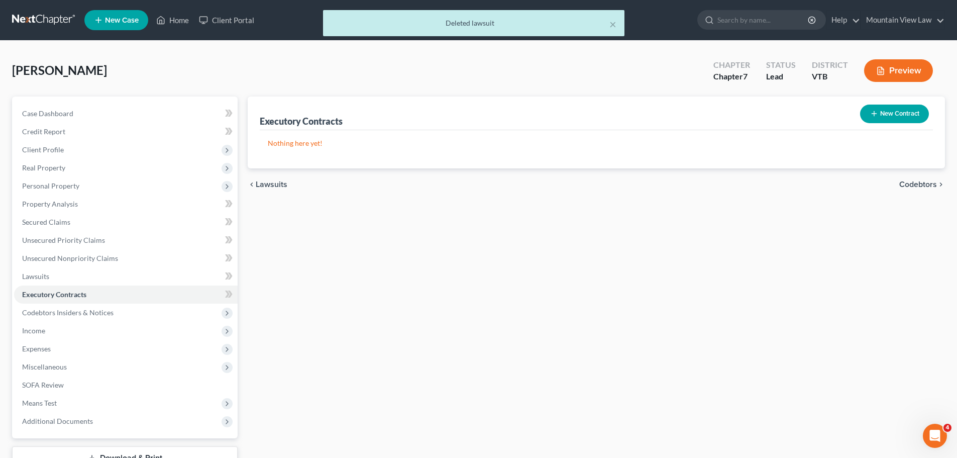
click at [888, 112] on button "New Contract" at bounding box center [894, 114] width 69 height 19
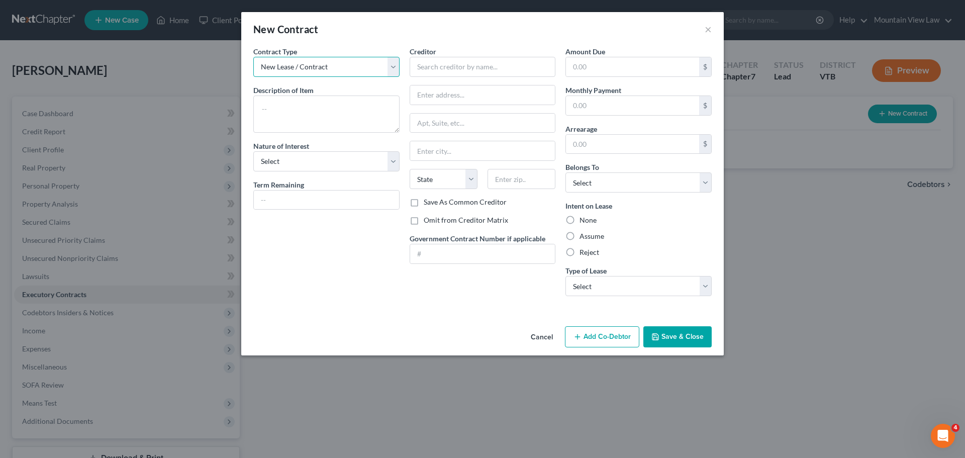
click at [395, 73] on select "New Lease / Contract New Timeshare" at bounding box center [326, 67] width 146 height 20
click at [384, 28] on div "New Contract ×" at bounding box center [482, 29] width 483 height 34
click at [706, 32] on button "×" at bounding box center [708, 29] width 7 height 12
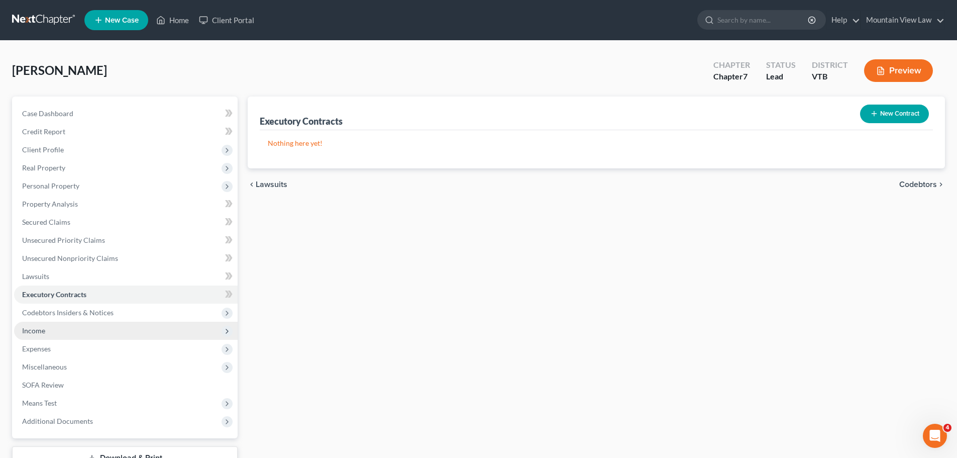
click at [74, 327] on span "Income" at bounding box center [126, 331] width 224 height 18
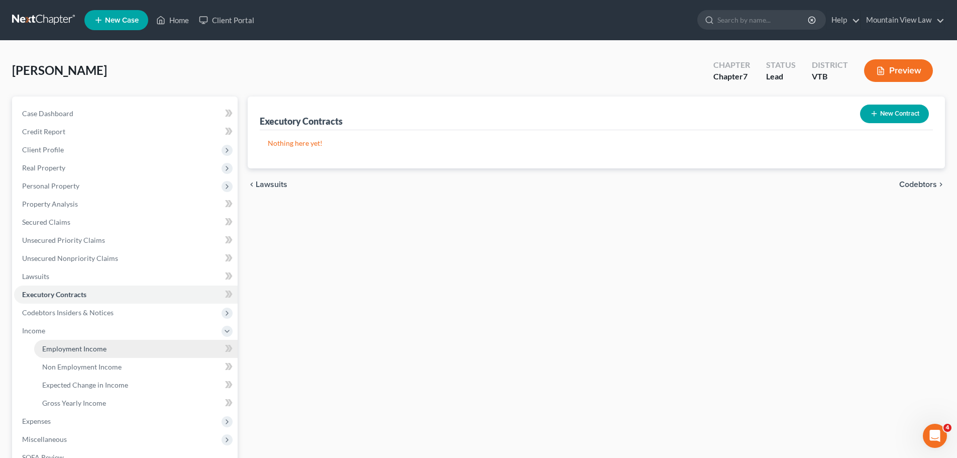
click at [98, 348] on span "Employment Income" at bounding box center [74, 348] width 64 height 9
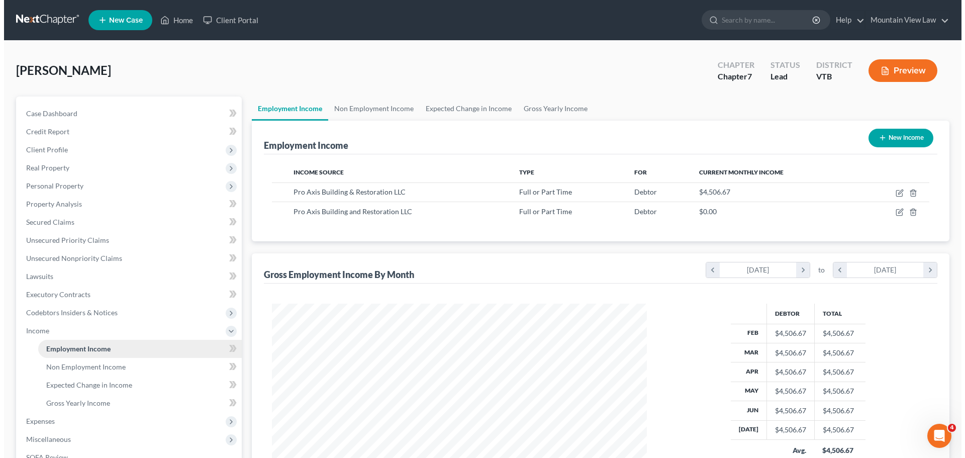
scroll to position [187, 395]
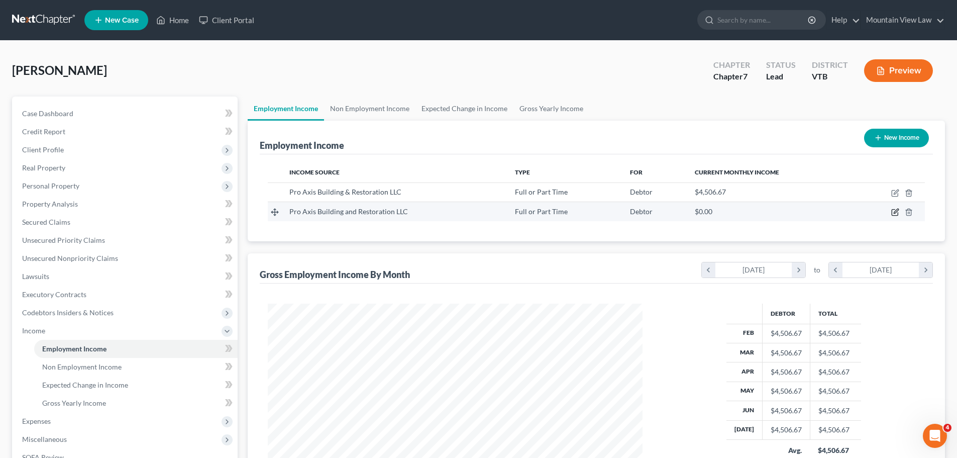
click at [897, 212] on icon "button" at bounding box center [896, 211] width 5 height 5
select select "0"
select select "49"
select select "3"
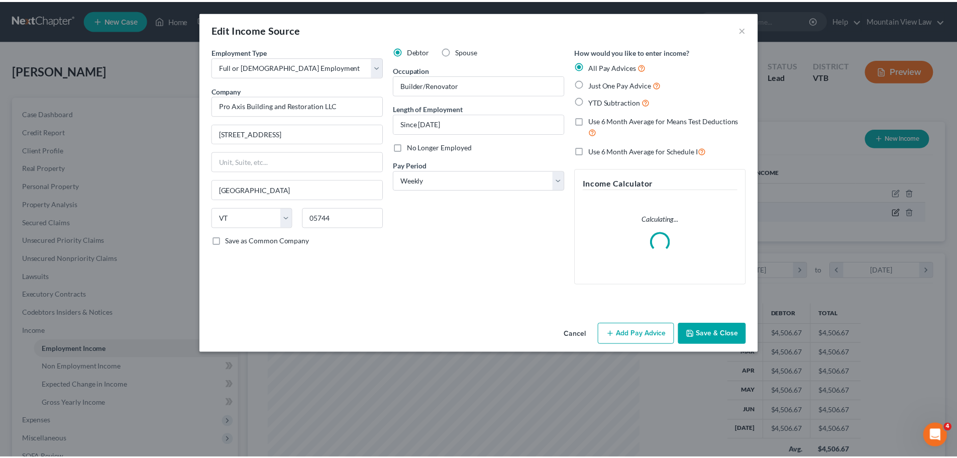
scroll to position [189, 399]
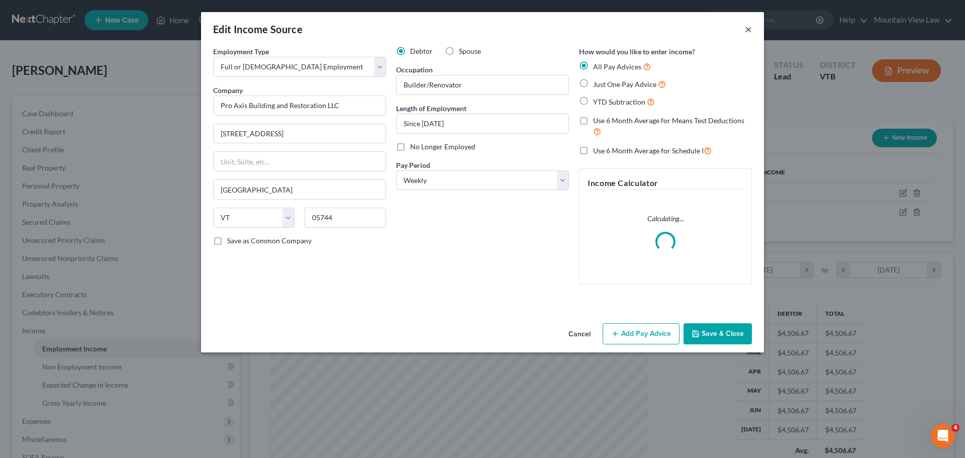
click at [748, 32] on button "×" at bounding box center [748, 29] width 7 height 12
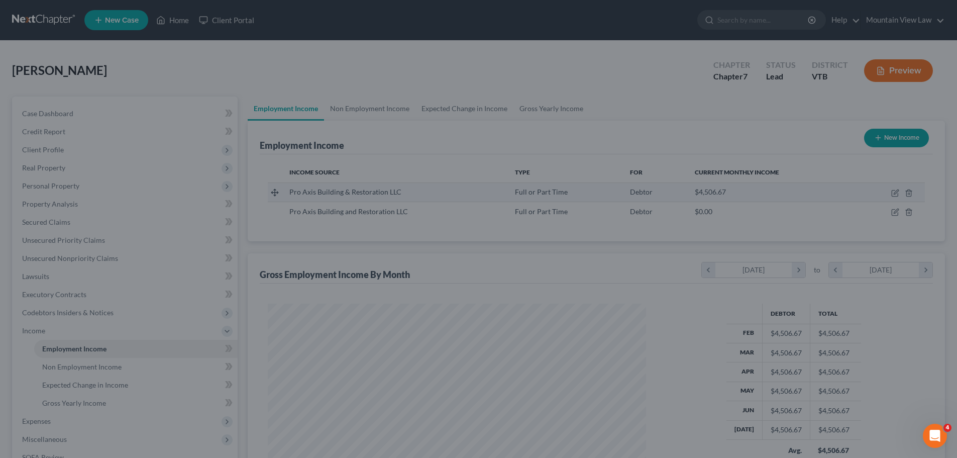
scroll to position [187, 395]
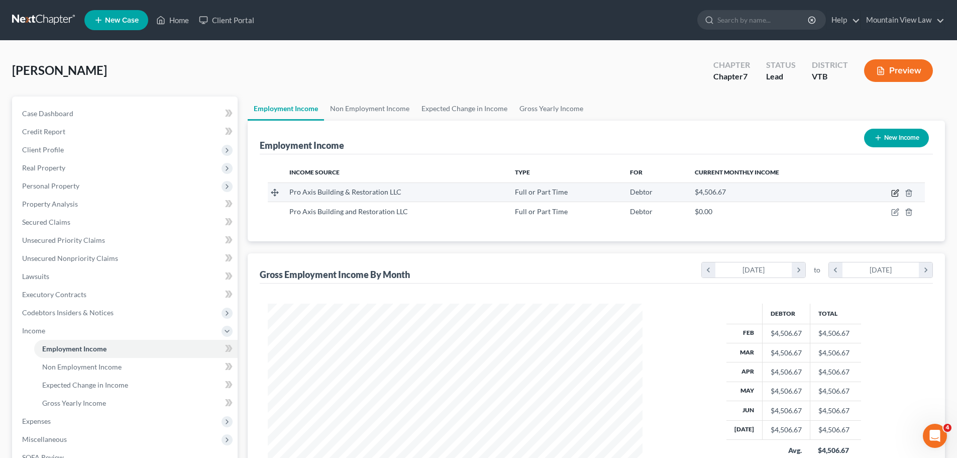
click at [896, 193] on icon "button" at bounding box center [896, 193] width 8 height 8
select select "0"
select select "49"
select select "3"
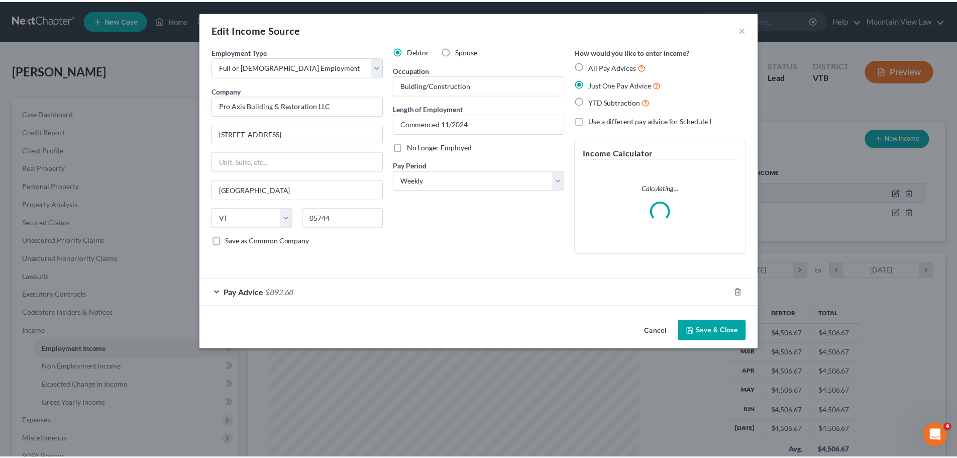
scroll to position [189, 399]
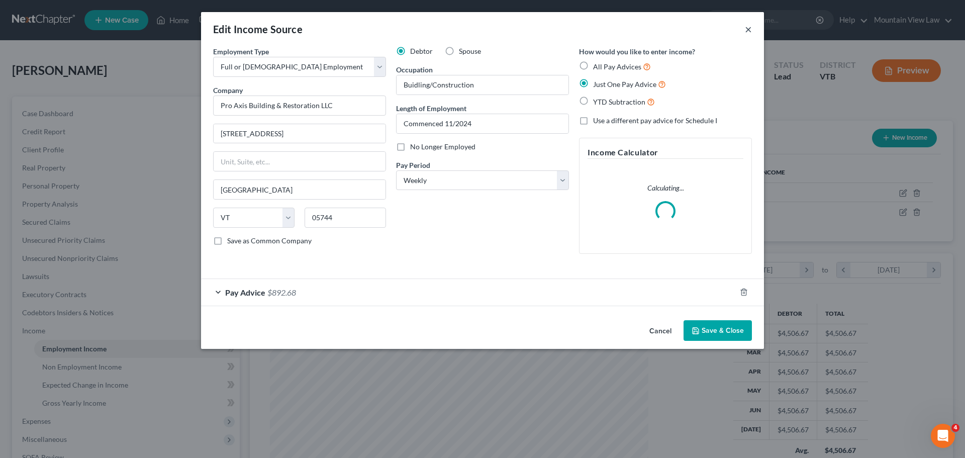
click at [748, 27] on button "×" at bounding box center [748, 29] width 7 height 12
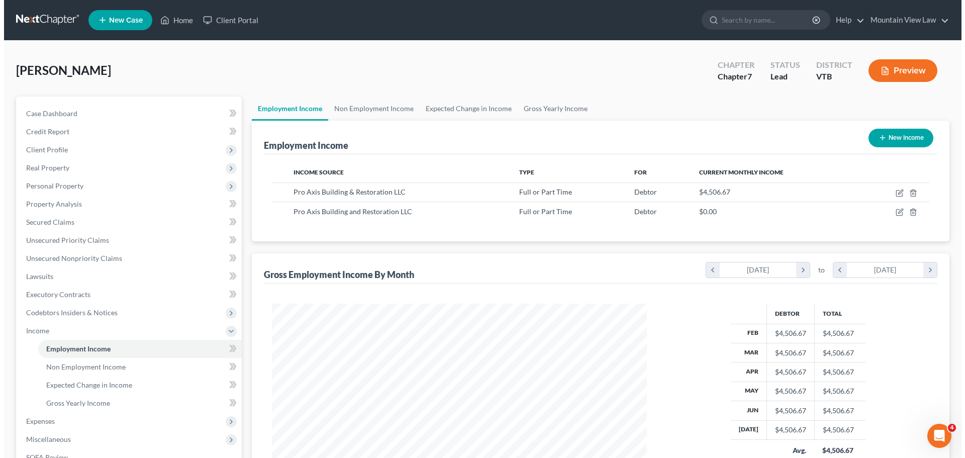
scroll to position [502436, 502229]
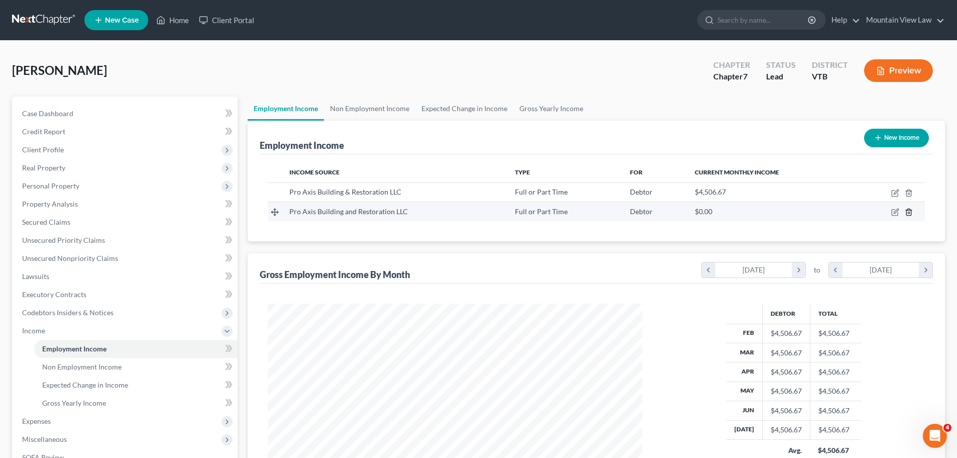
click at [911, 214] on icon "button" at bounding box center [909, 212] width 8 height 8
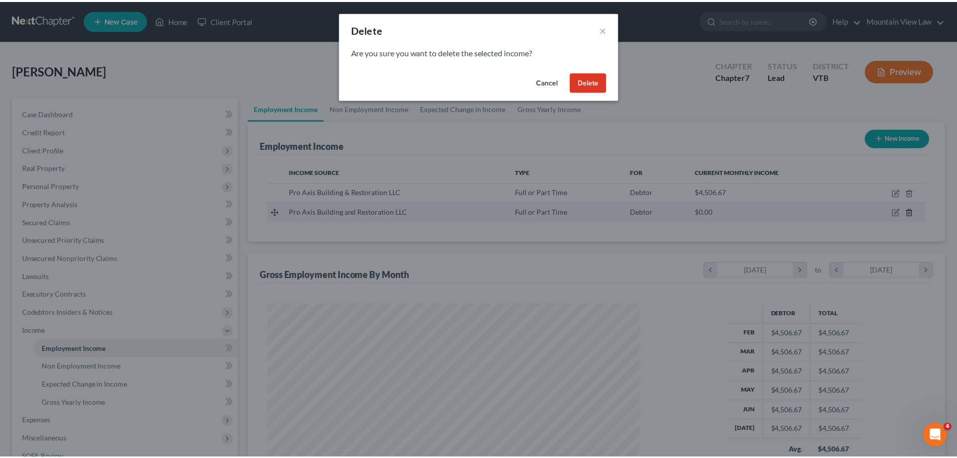
scroll to position [189, 399]
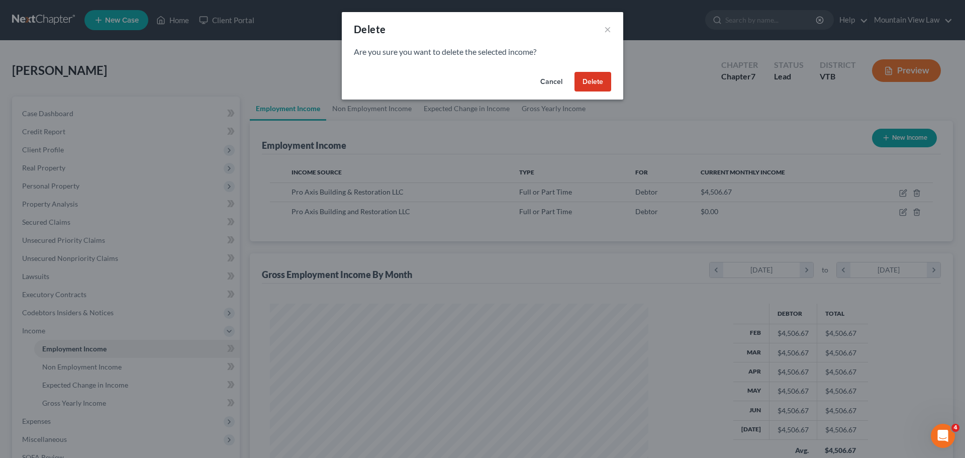
click at [591, 76] on button "Delete" at bounding box center [592, 82] width 37 height 20
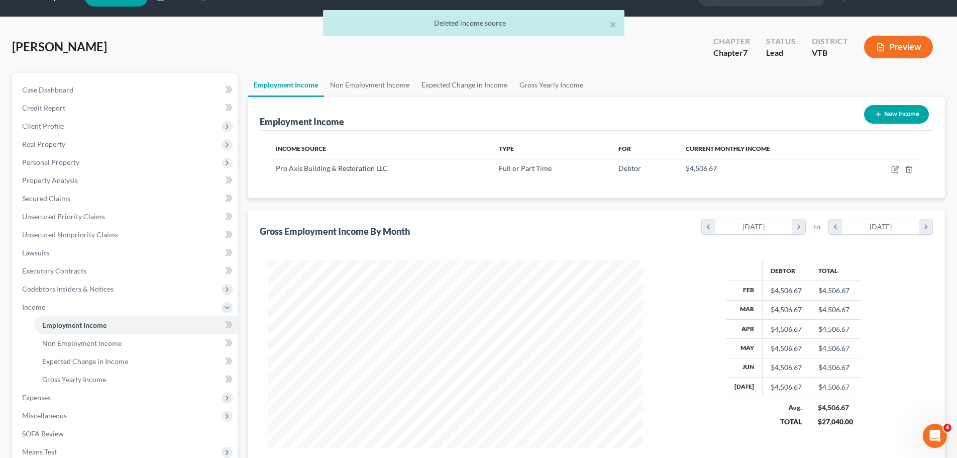
scroll to position [0, 0]
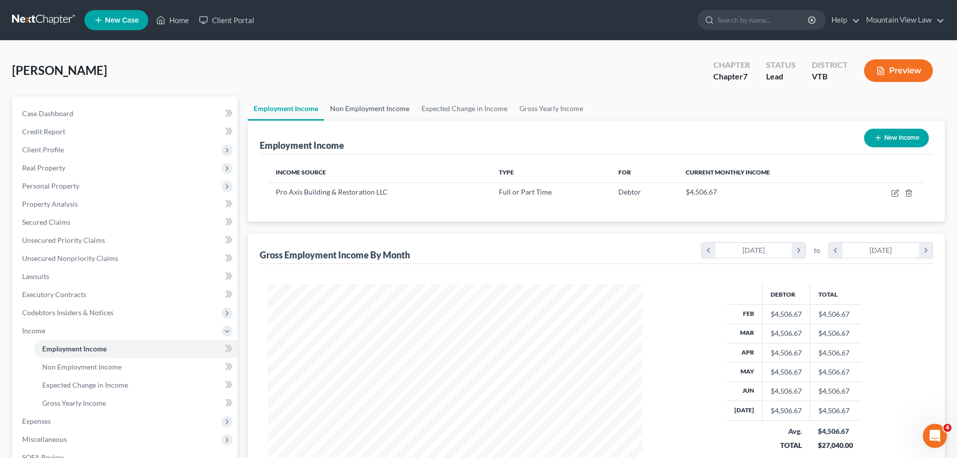
click at [388, 109] on link "Non Employment Income" at bounding box center [369, 109] width 91 height 24
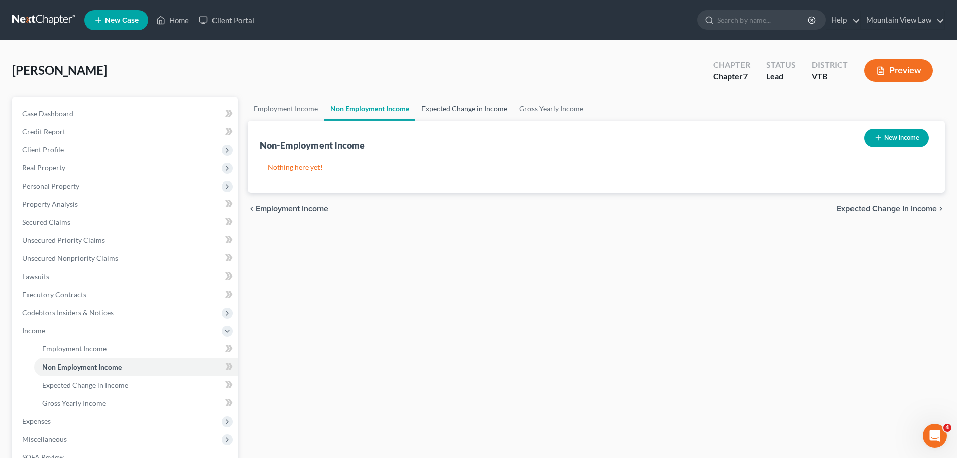
click at [481, 111] on link "Expected Change in Income" at bounding box center [465, 109] width 98 height 24
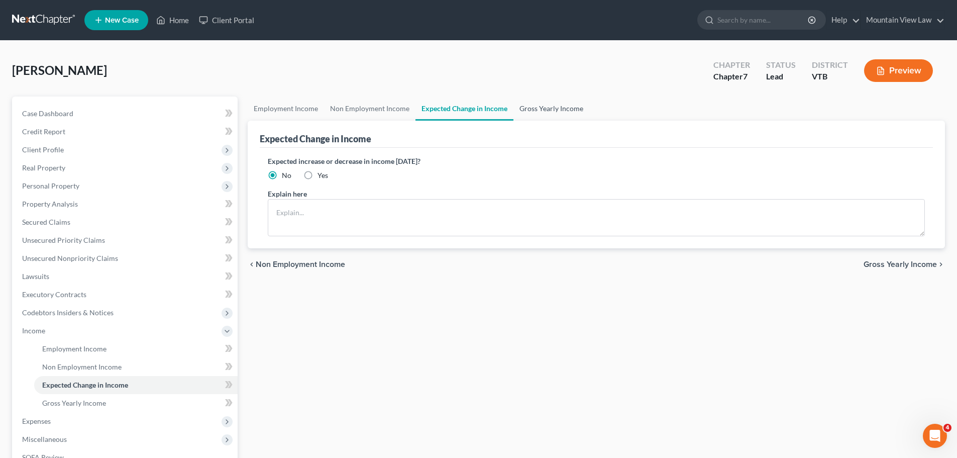
click at [565, 112] on link "Gross Yearly Income" at bounding box center [552, 109] width 76 height 24
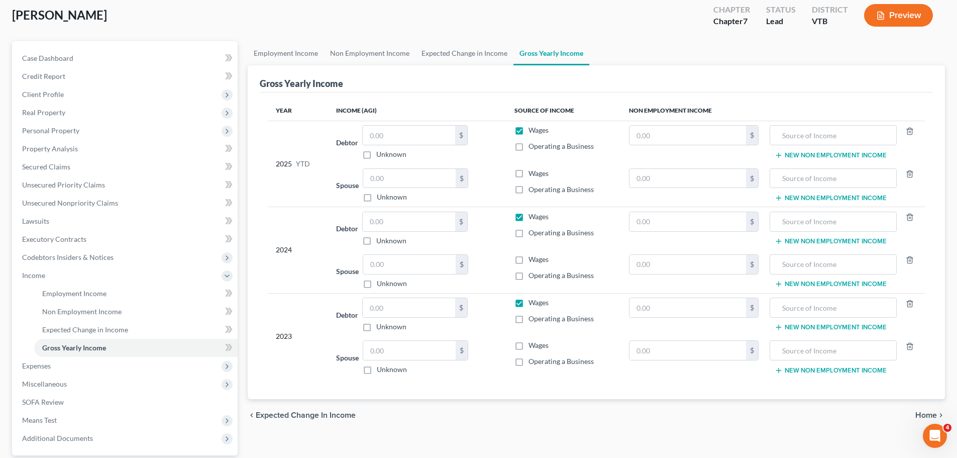
scroll to position [48, 0]
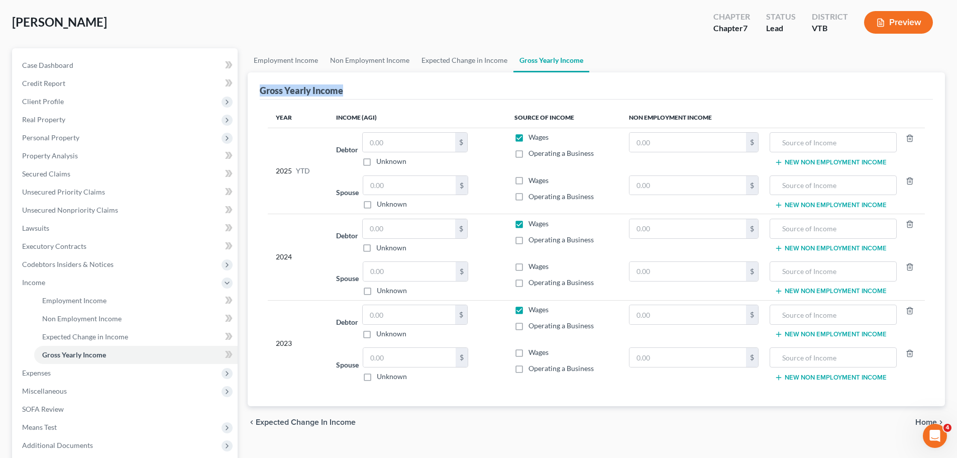
drag, startPoint x: 261, startPoint y: 93, endPoint x: 376, endPoint y: 101, distance: 114.9
click at [376, 101] on div "Gross Yearly Income Year Income (AGI) Source of Income Non Employment Income 20…" at bounding box center [597, 239] width 698 height 334
click at [385, 93] on div "Gross Yearly Income" at bounding box center [597, 85] width 674 height 27
click at [494, 176] on div "Spouse $ Unknown Balance Undetermined $ Unknown" at bounding box center [417, 192] width 162 height 34
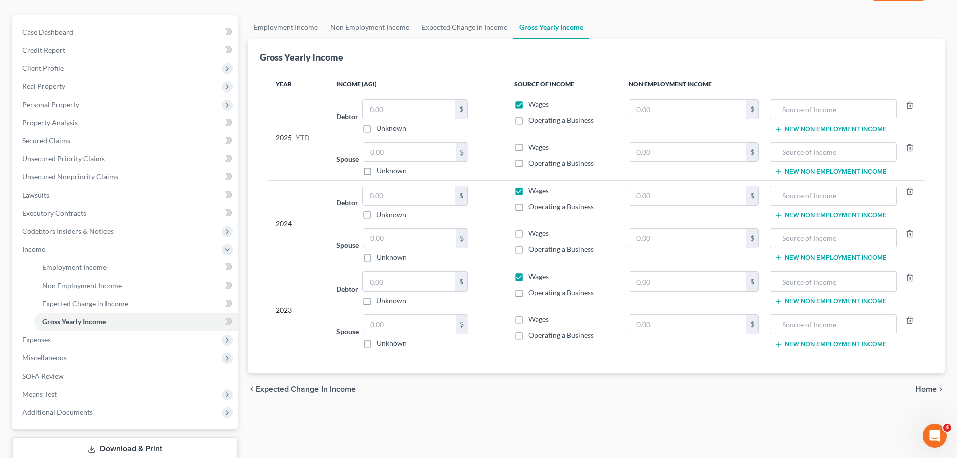
scroll to position [99, 0]
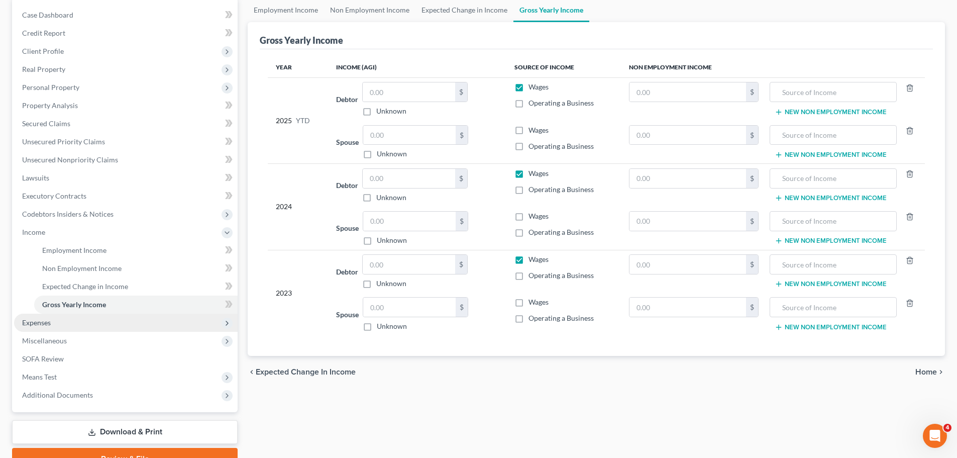
click at [110, 320] on span "Expenses" at bounding box center [126, 323] width 224 height 18
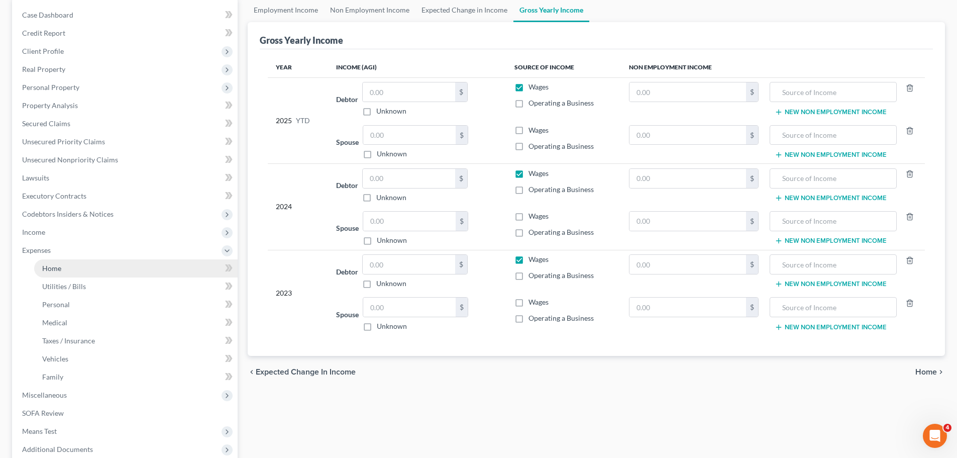
click at [84, 264] on link "Home" at bounding box center [136, 268] width 204 height 18
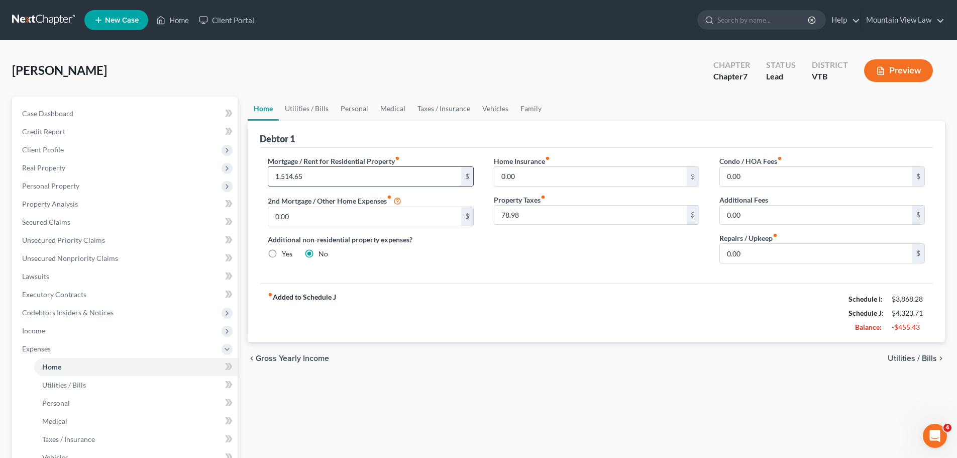
click at [303, 179] on input "1,514.65" at bounding box center [364, 176] width 193 height 19
drag, startPoint x: 295, startPoint y: 177, endPoint x: 269, endPoint y: 176, distance: 25.7
click at [269, 176] on input "1,514.65" at bounding box center [364, 176] width 193 height 19
click at [573, 262] on div "Home Insurance fiber_manual_record 0.00 $ Property Taxes fiber_manual_record $" at bounding box center [597, 214] width 226 height 116
click at [905, 361] on span "Utilities / Bills" at bounding box center [912, 358] width 49 height 8
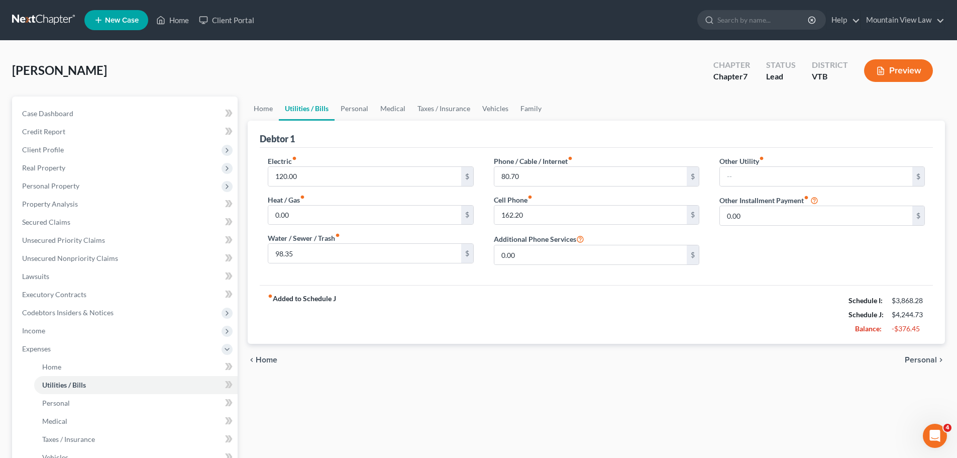
click at [918, 360] on span "Personal" at bounding box center [921, 360] width 32 height 8
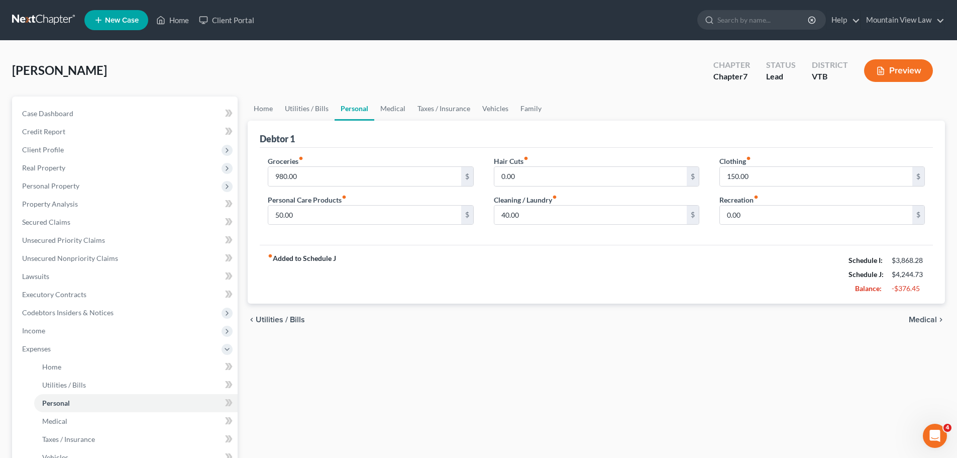
click at [921, 319] on span "Medical" at bounding box center [923, 320] width 28 height 8
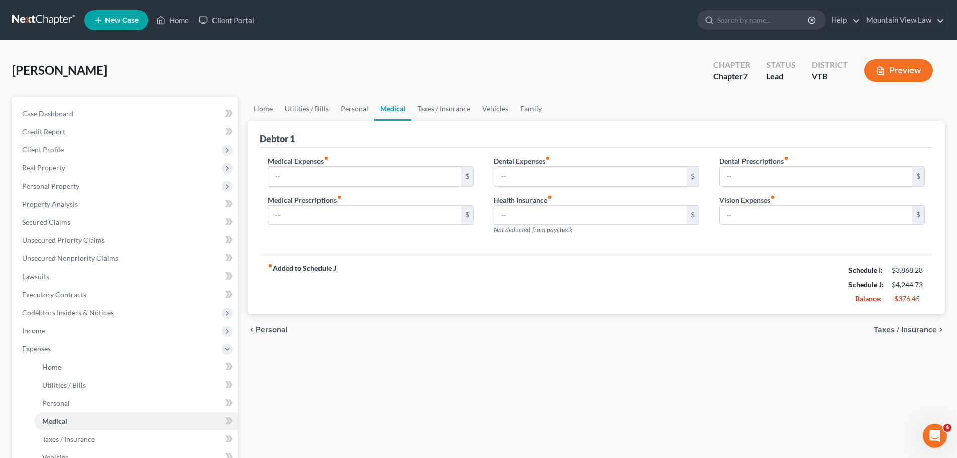
click at [917, 332] on span "Taxes / Insurance" at bounding box center [905, 330] width 63 height 8
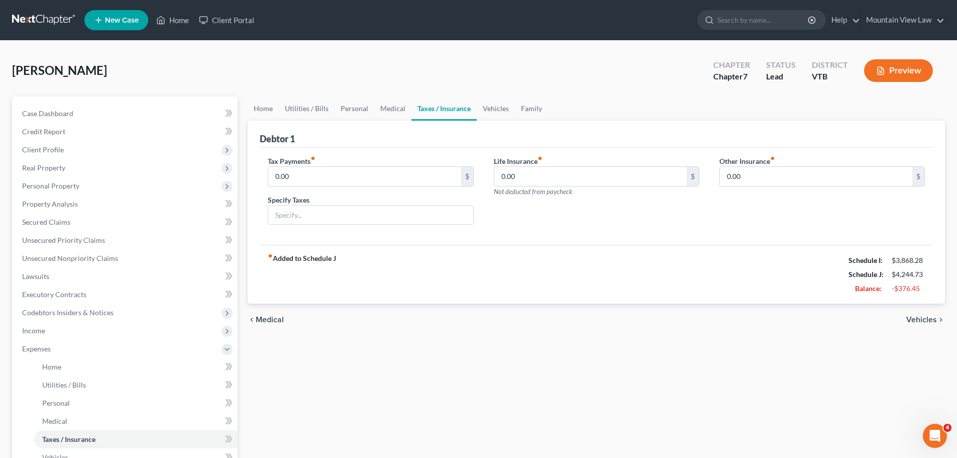
click at [919, 320] on span "Vehicles" at bounding box center [922, 320] width 31 height 8
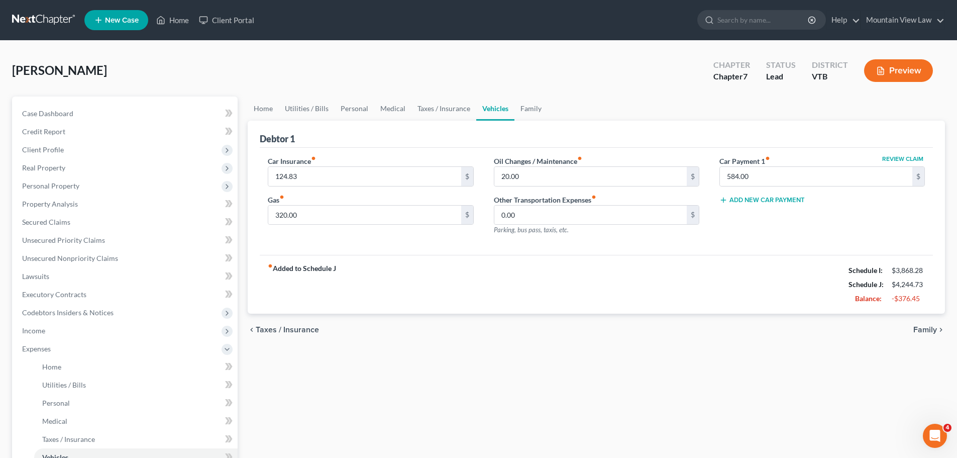
click at [922, 332] on span "Family" at bounding box center [926, 330] width 24 height 8
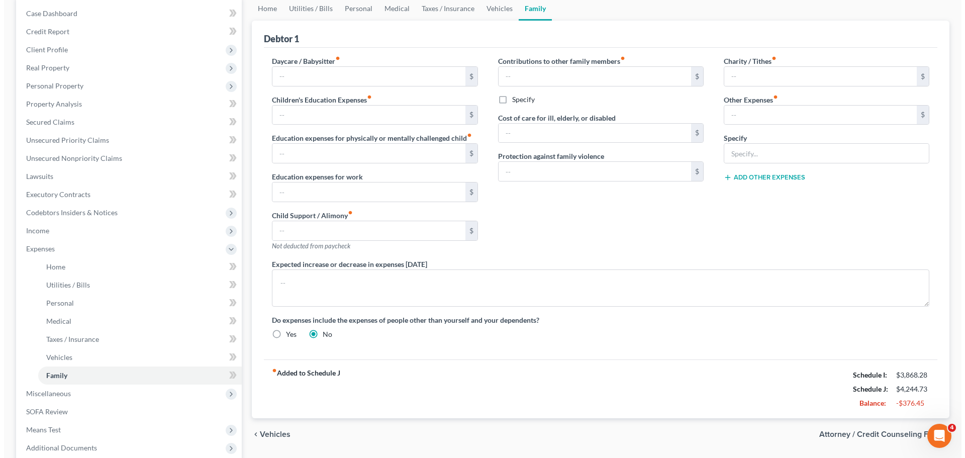
scroll to position [151, 0]
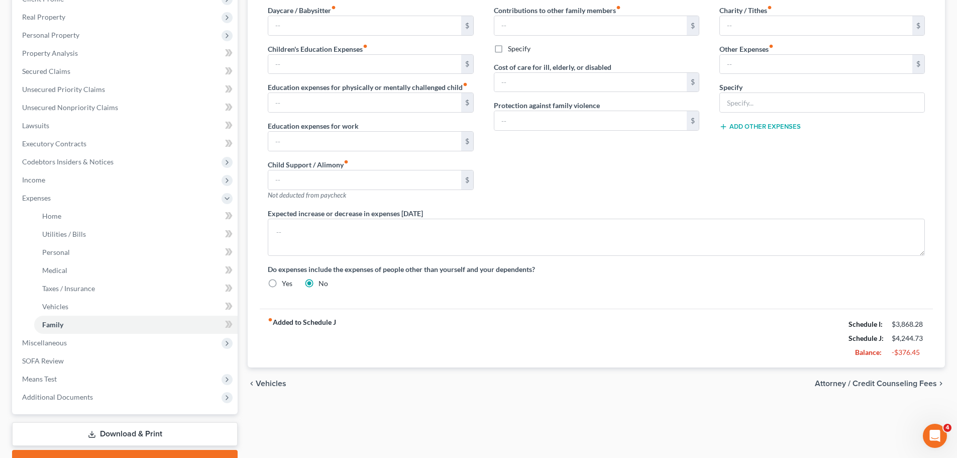
click at [855, 384] on span "Attorney / Credit Counseling Fees" at bounding box center [876, 383] width 122 height 8
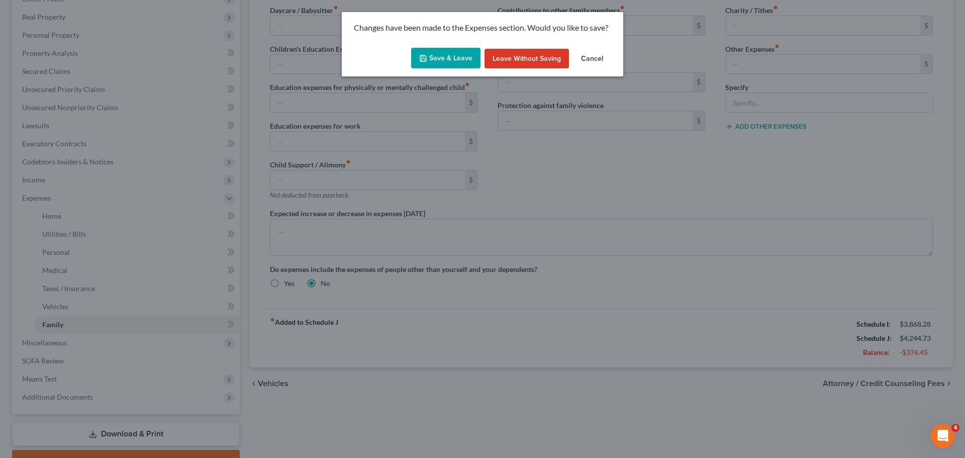
click at [462, 57] on button "Save & Leave" at bounding box center [445, 58] width 69 height 21
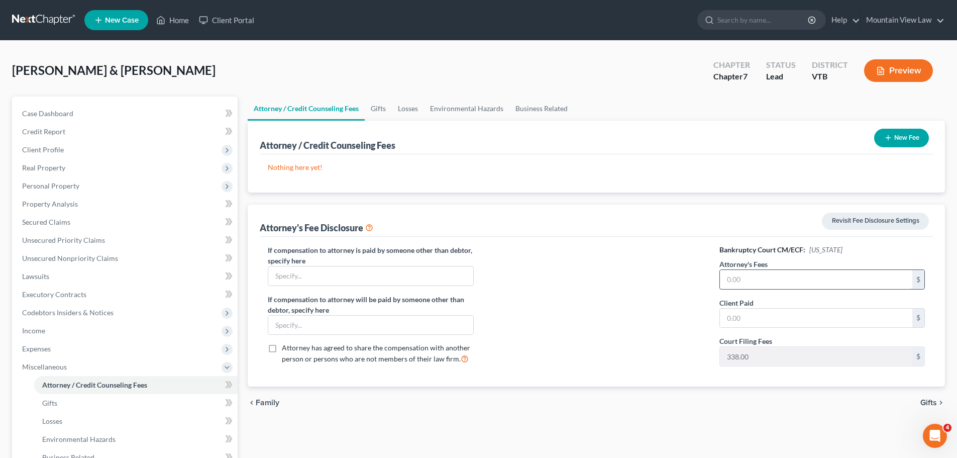
click at [758, 281] on input "text" at bounding box center [816, 279] width 193 height 19
type input "1,500"
click at [753, 321] on input "text" at bounding box center [816, 318] width 193 height 19
type input "1,500"
click at [651, 306] on div at bounding box center [597, 310] width 226 height 130
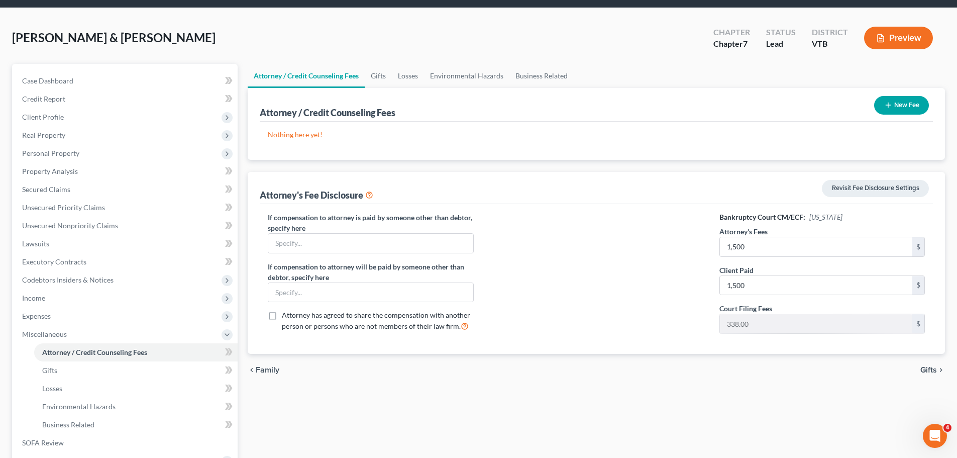
scroll to position [50, 0]
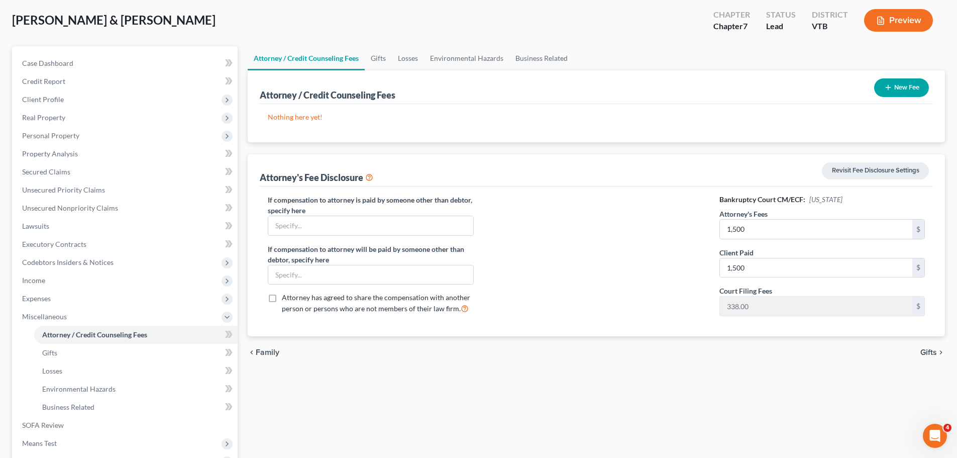
click at [931, 349] on span "Gifts" at bounding box center [929, 352] width 17 height 8
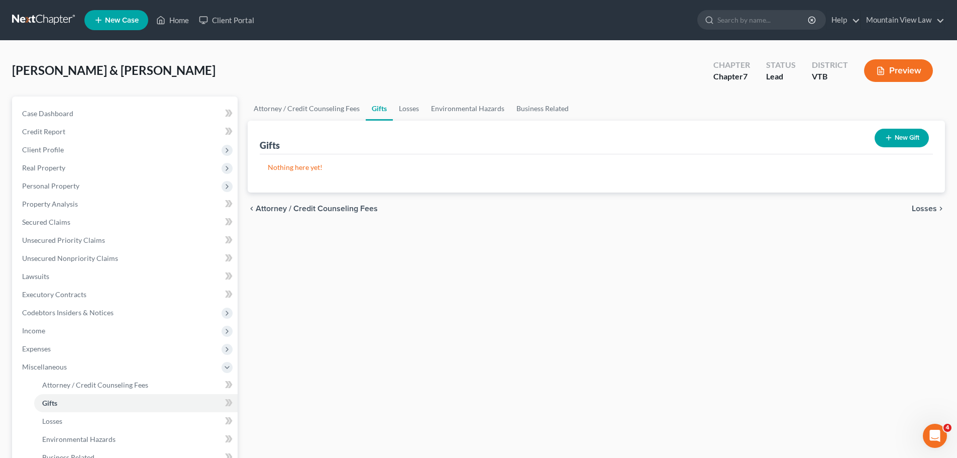
click at [920, 205] on span "Losses" at bounding box center [924, 209] width 25 height 8
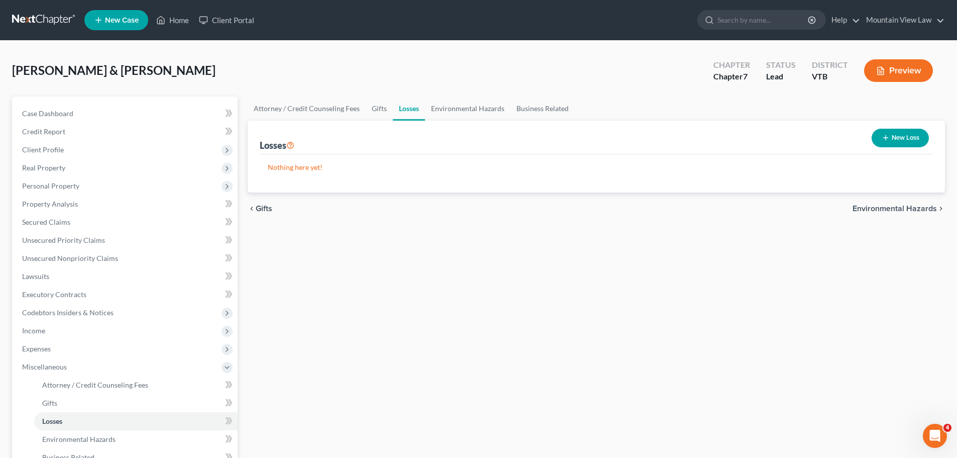
click at [901, 210] on span "Environmental Hazards" at bounding box center [895, 209] width 84 height 8
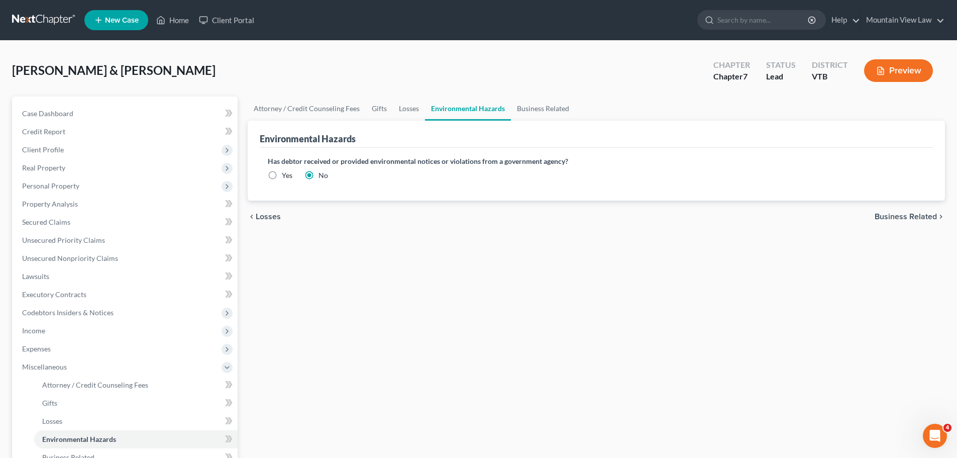
click at [907, 216] on span "Business Related" at bounding box center [906, 217] width 62 height 8
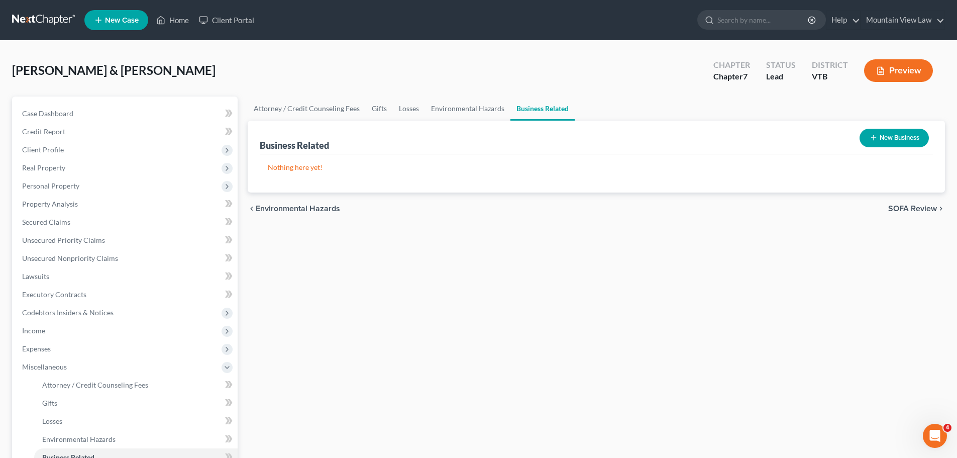
click at [654, 247] on div "Attorney / Credit Counseling Fees Gifts Losses Environmental Hazards Business R…" at bounding box center [597, 342] width 708 height 490
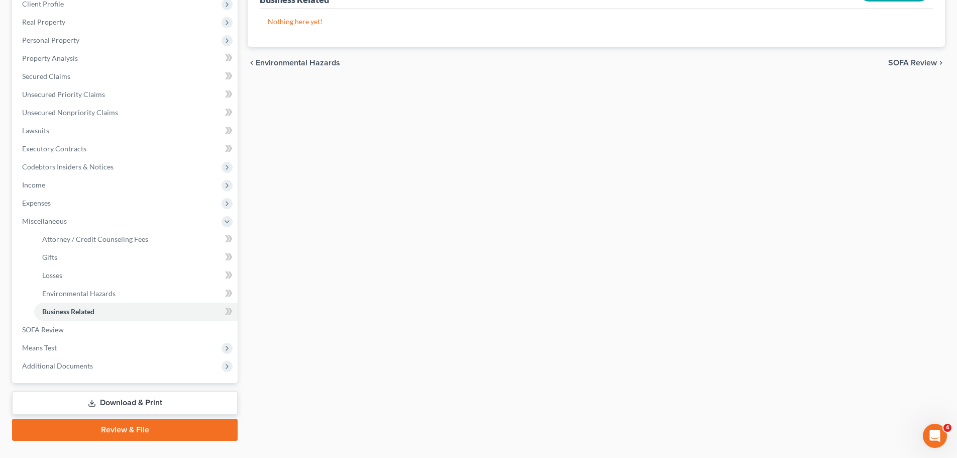
scroll to position [151, 0]
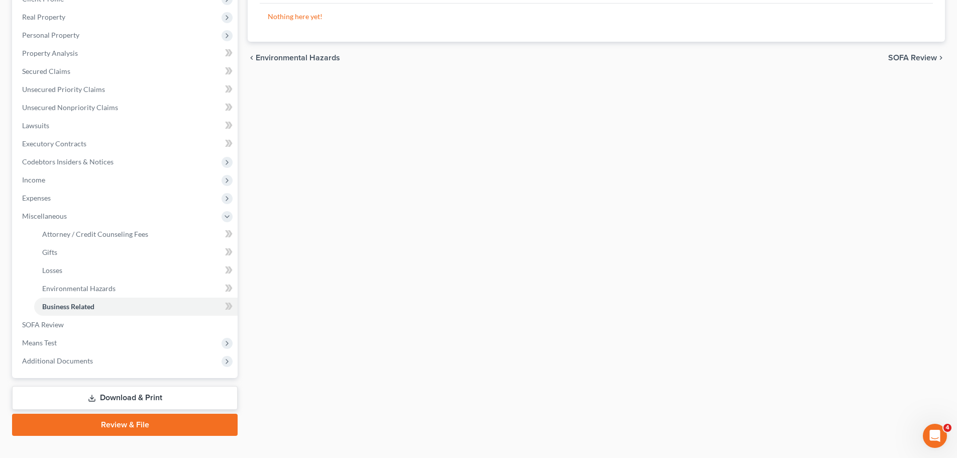
click at [371, 272] on div "Attorney / Credit Counseling Fees Gifts Losses Environmental Hazards Business R…" at bounding box center [597, 191] width 708 height 490
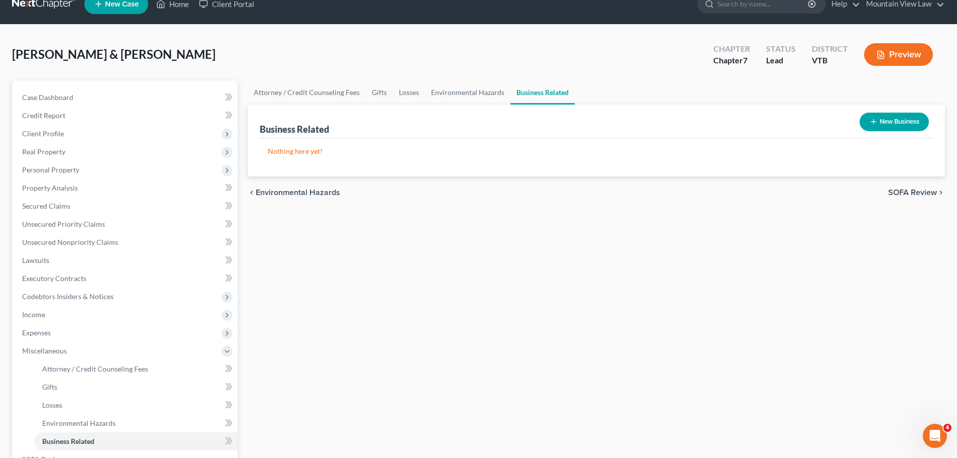
scroll to position [0, 0]
